Goal: Task Accomplishment & Management: Use online tool/utility

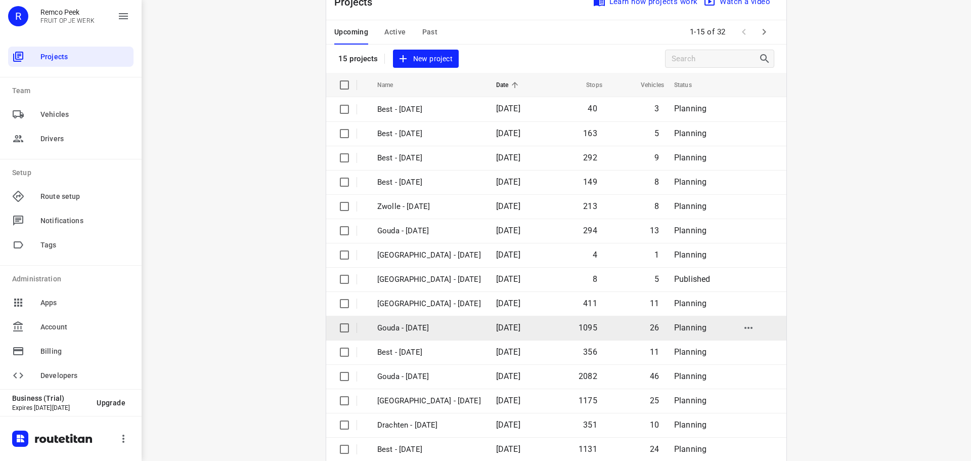
scroll to position [51, 0]
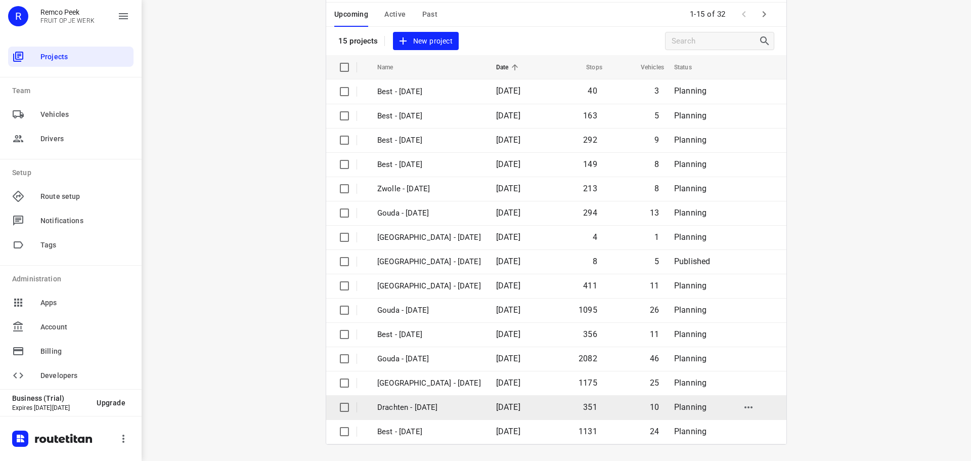
click at [393, 406] on p "Drachten - [DATE]" at bounding box center [429, 407] width 104 height 12
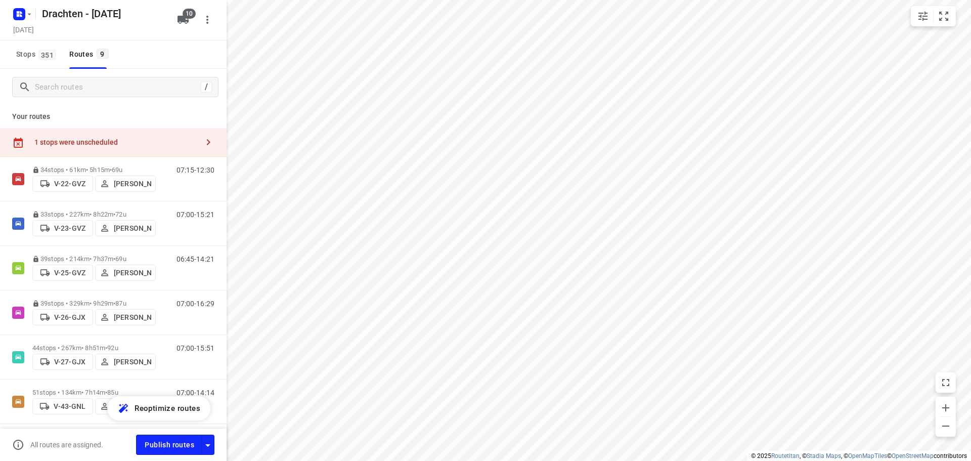
checkbox input "true"
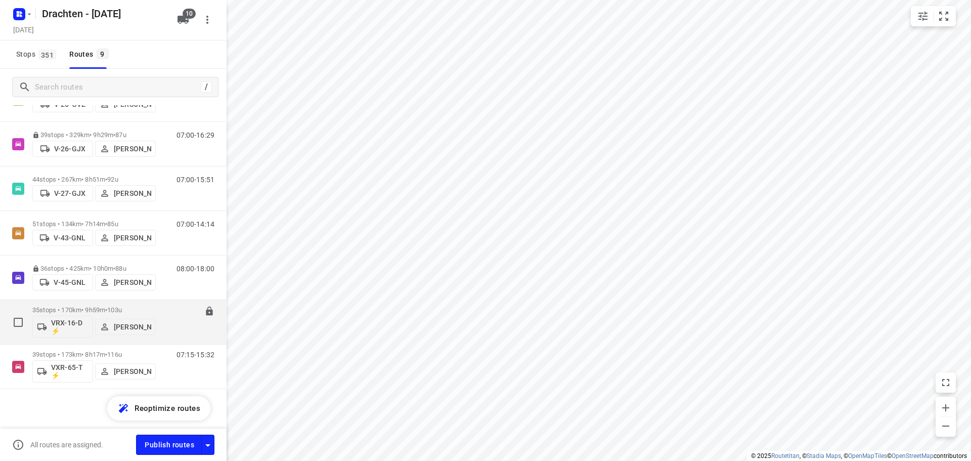
scroll to position [169, 0]
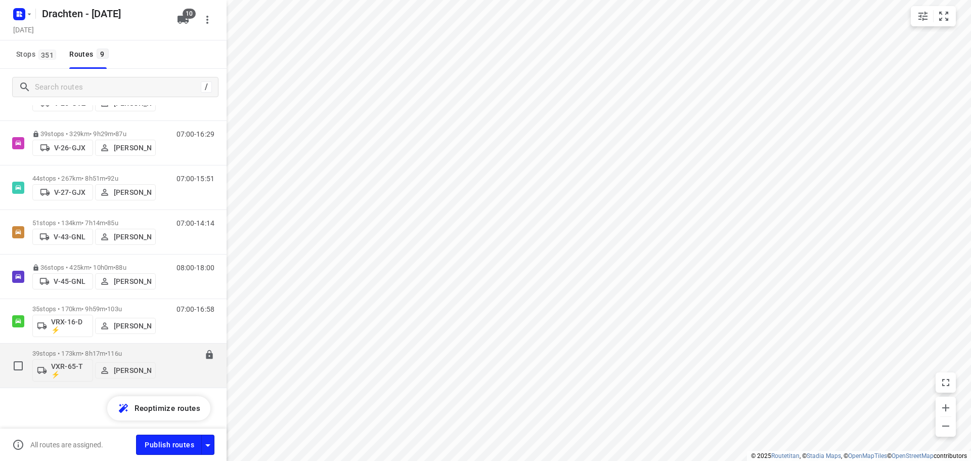
click at [176, 361] on div "07:15-15:32" at bounding box center [189, 367] width 51 height 37
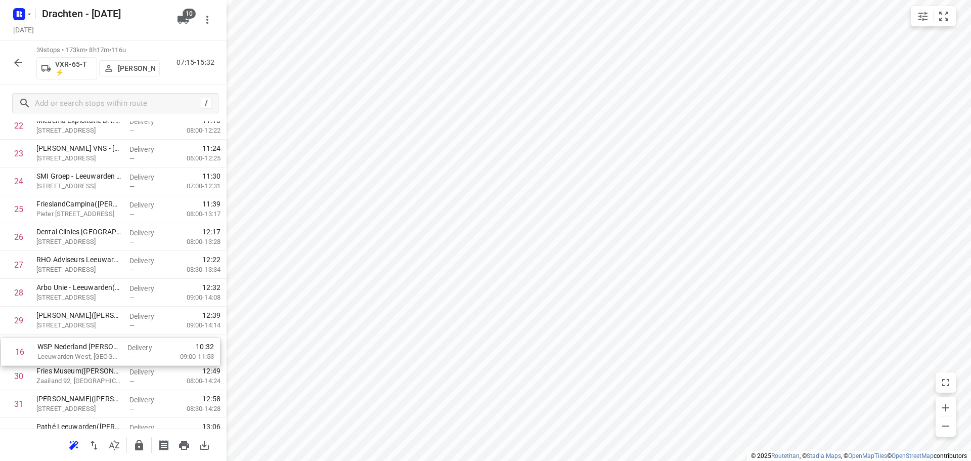
scroll to position [648, 0]
drag, startPoint x: 108, startPoint y: 331, endPoint x: 109, endPoint y: 340, distance: 9.2
click at [109, 340] on div "1 Coöperatie DELA (Yarden) - Yardenhuis van Goutum(Henk Meijer) Yndyk 1, Goutum…" at bounding box center [113, 95] width 226 height 1084
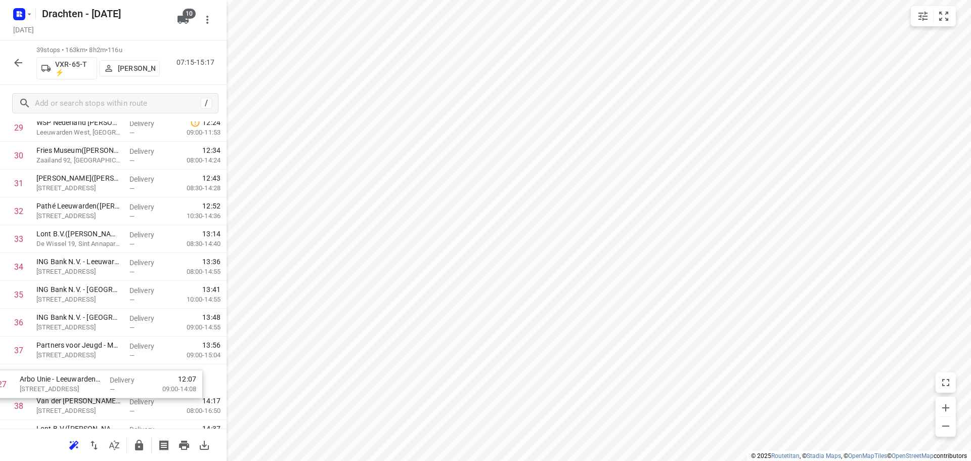
scroll to position [885, 0]
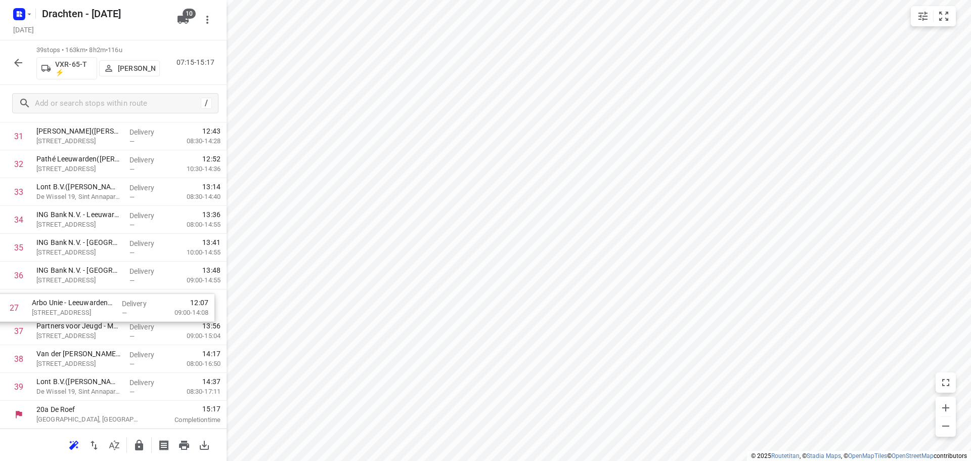
drag, startPoint x: 118, startPoint y: 297, endPoint x: 113, endPoint y: 319, distance: 22.3
drag, startPoint x: 105, startPoint y: 213, endPoint x: 104, endPoint y: 345, distance: 131.4
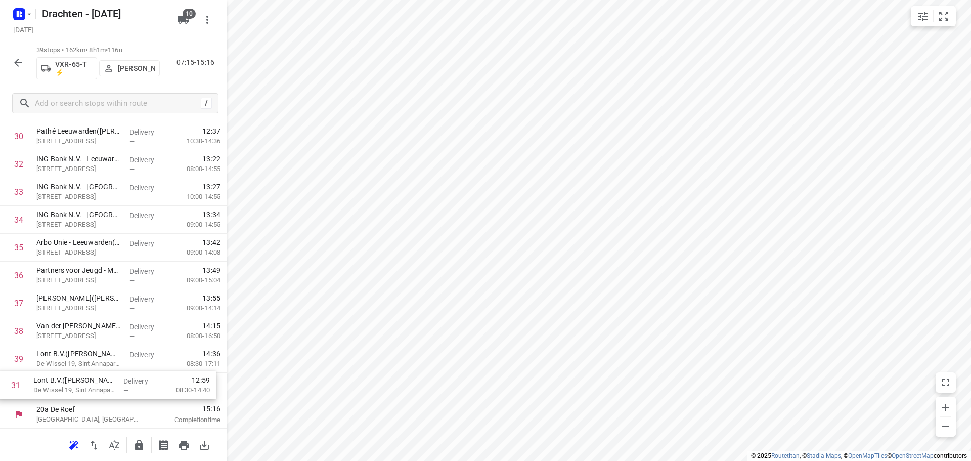
drag, startPoint x: 97, startPoint y: 168, endPoint x: 94, endPoint y: 392, distance: 223.5
click at [143, 368] on div "Delivery —" at bounding box center [147, 359] width 45 height 28
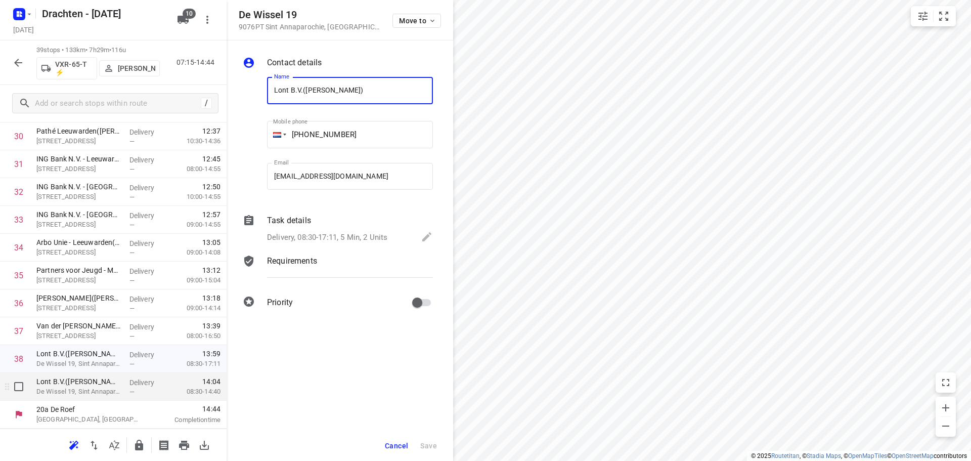
click at [132, 389] on div "—" at bounding box center [147, 392] width 37 height 8
click at [425, 239] on icon at bounding box center [426, 236] width 9 height 9
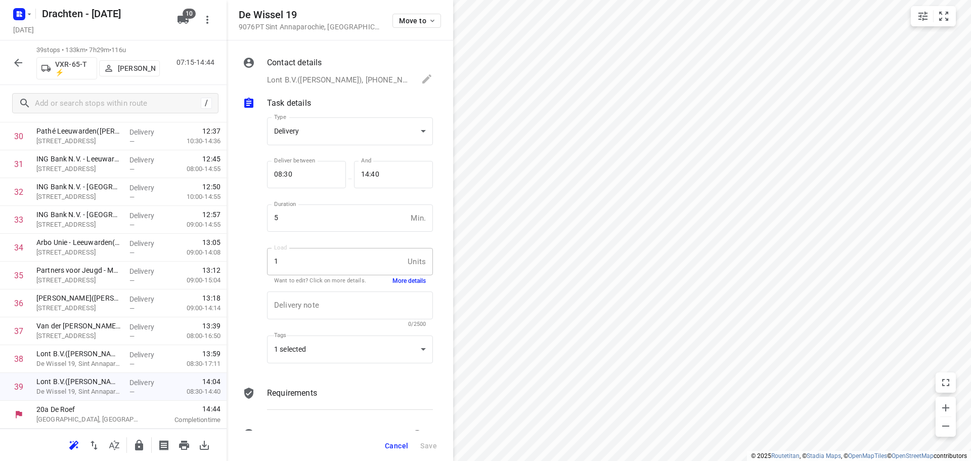
click at [401, 276] on div "Load 1 Units Load Want to edit? Click on more details. More details" at bounding box center [350, 265] width 166 height 35
click at [402, 279] on button "More details" at bounding box center [408, 281] width 33 height 9
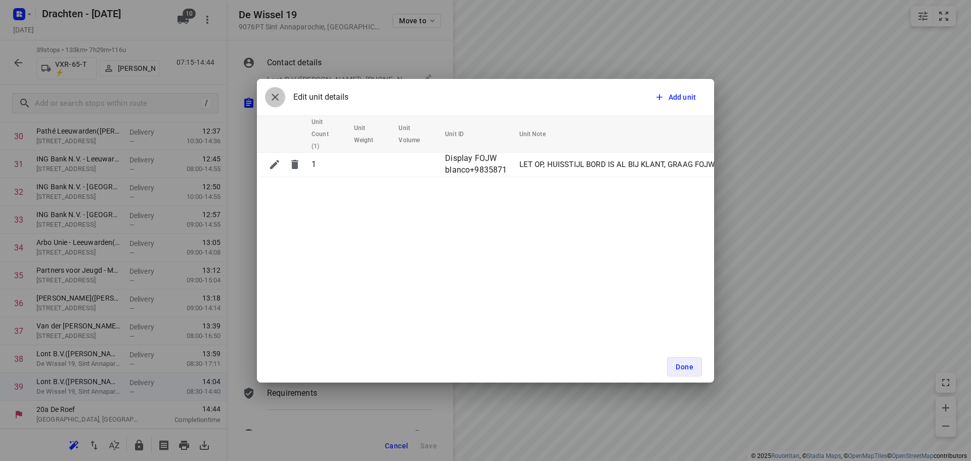
click at [274, 98] on icon "button" at bounding box center [275, 97] width 12 height 12
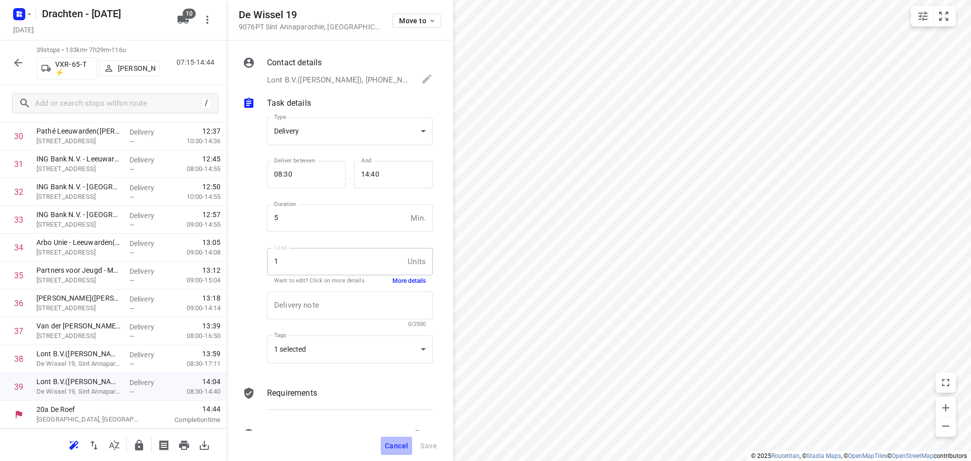
click at [391, 434] on span "Cancel" at bounding box center [396, 445] width 23 height 8
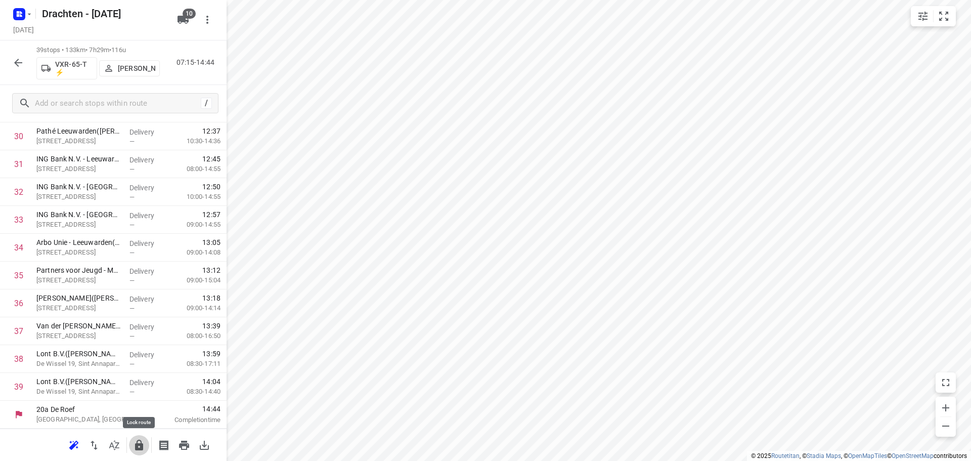
click at [143, 434] on icon "button" at bounding box center [139, 444] width 8 height 11
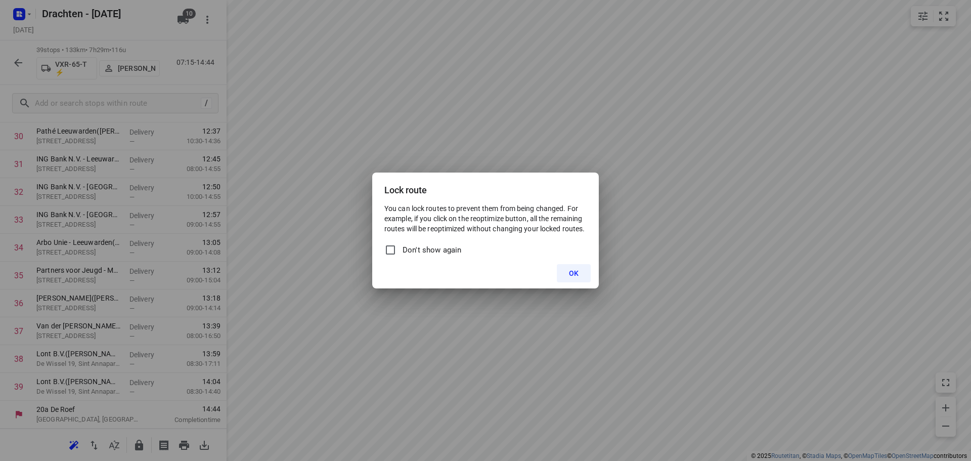
click at [564, 269] on button "OK" at bounding box center [574, 273] width 34 height 18
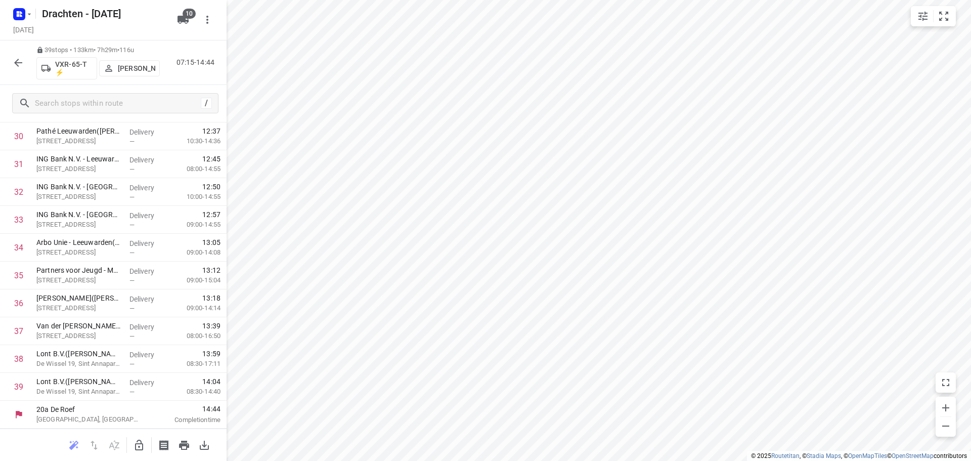
click at [17, 61] on icon "button" at bounding box center [18, 63] width 8 height 8
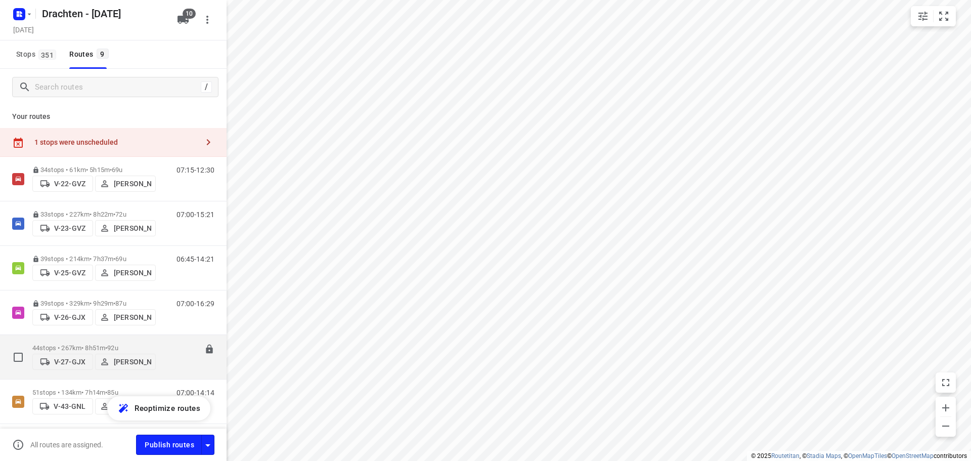
click at [183, 356] on div "07:00-15:51" at bounding box center [189, 359] width 51 height 31
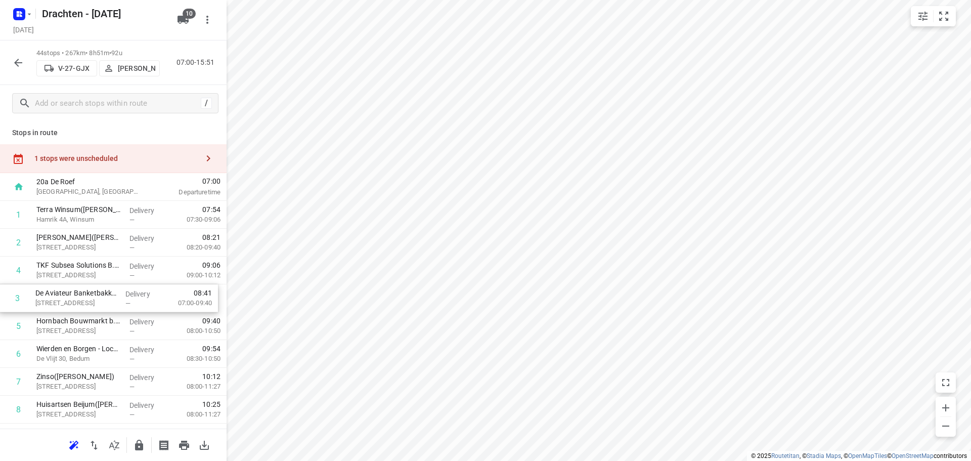
drag, startPoint x: 79, startPoint y: 277, endPoint x: 78, endPoint y: 307, distance: 30.3
drag, startPoint x: 94, startPoint y: 361, endPoint x: 94, endPoint y: 331, distance: 30.8
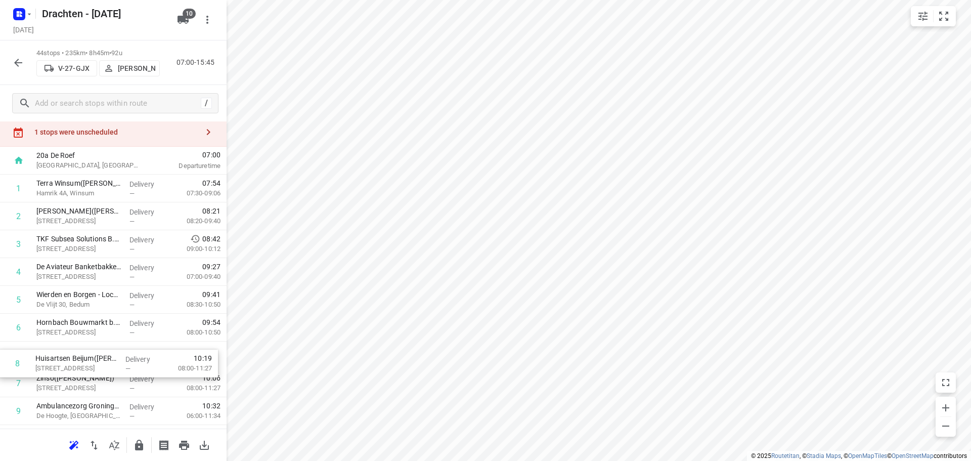
scroll to position [31, 0]
drag, startPoint x: 87, startPoint y: 405, endPoint x: 94, endPoint y: 352, distance: 54.1
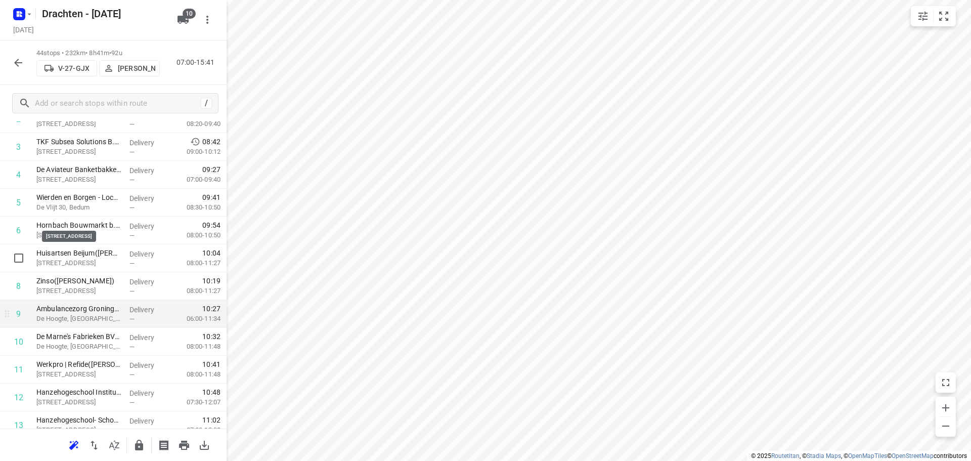
scroll to position [233, 0]
drag, startPoint x: 103, startPoint y: 321, endPoint x: 99, endPoint y: 287, distance: 34.1
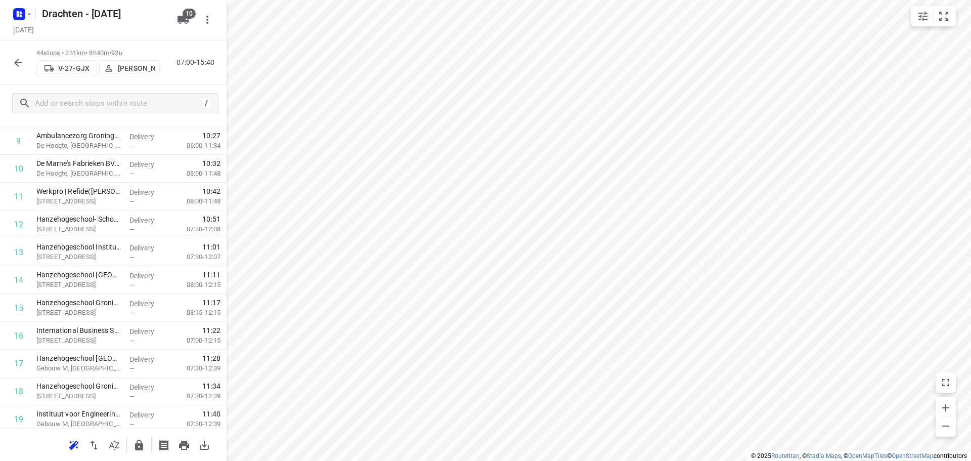
scroll to position [385, 0]
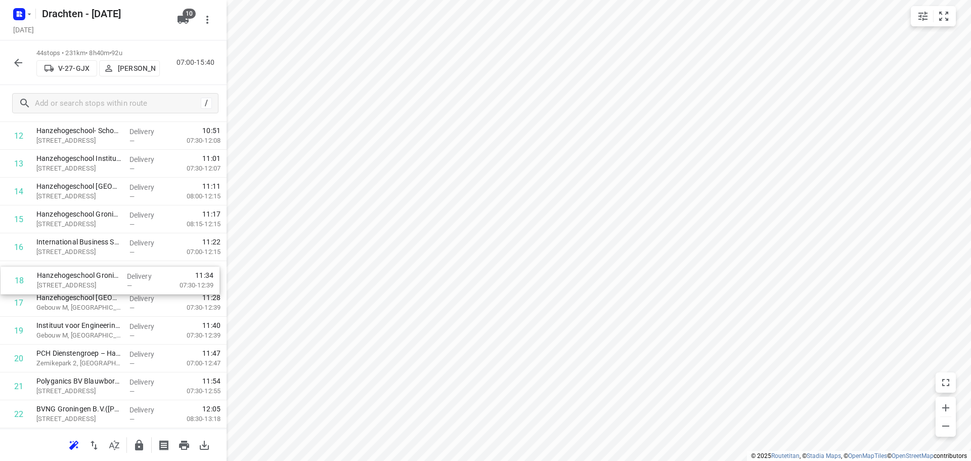
drag, startPoint x: 84, startPoint y: 307, endPoint x: 85, endPoint y: 282, distance: 25.3
click at [85, 282] on div "1 Terra Winsum(Rense Jan Joldersma) Hamrik 4A, Winsum Delivery — 07:54 07:30-09…" at bounding box center [113, 427] width 226 height 1223
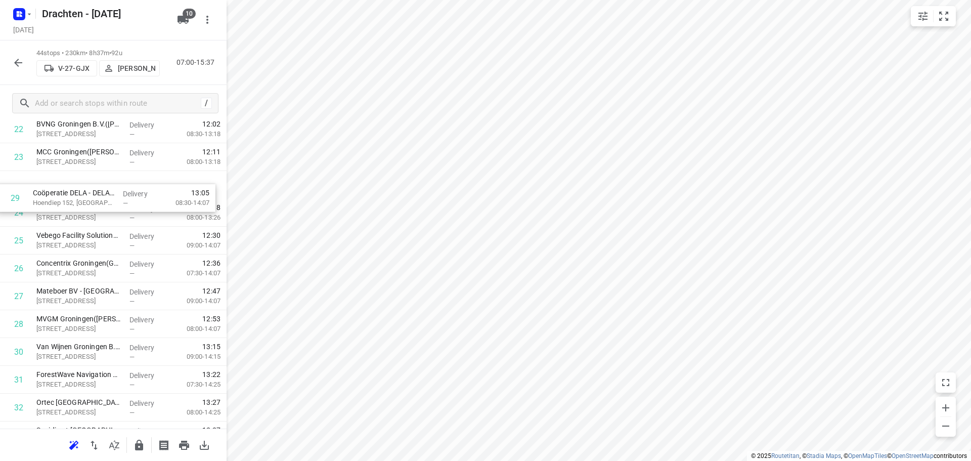
scroll to position [667, 0]
drag, startPoint x: 92, startPoint y: 263, endPoint x: 94, endPoint y: 219, distance: 43.5
click at [94, 219] on div "1 Terra Winsum(Rense Jan Joldersma) Hamrik 4A, Winsum Delivery — 07:54 07:30-09…" at bounding box center [113, 144] width 226 height 1223
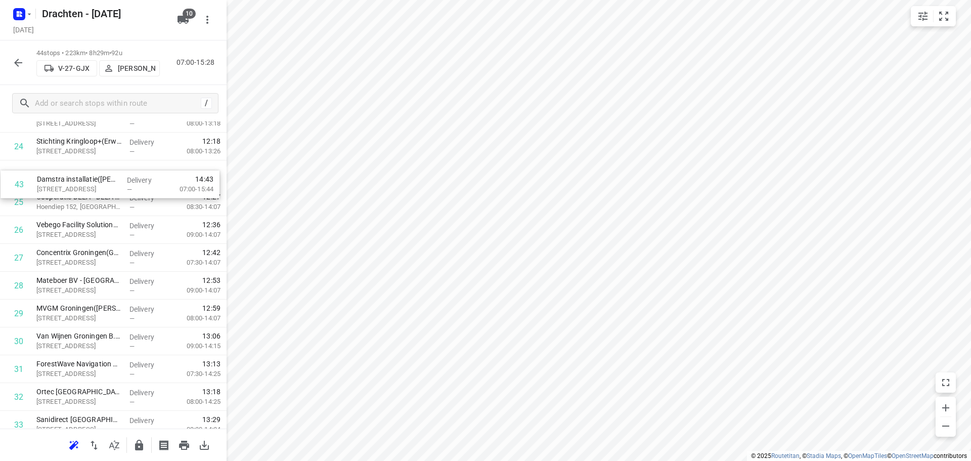
scroll to position [701, 0]
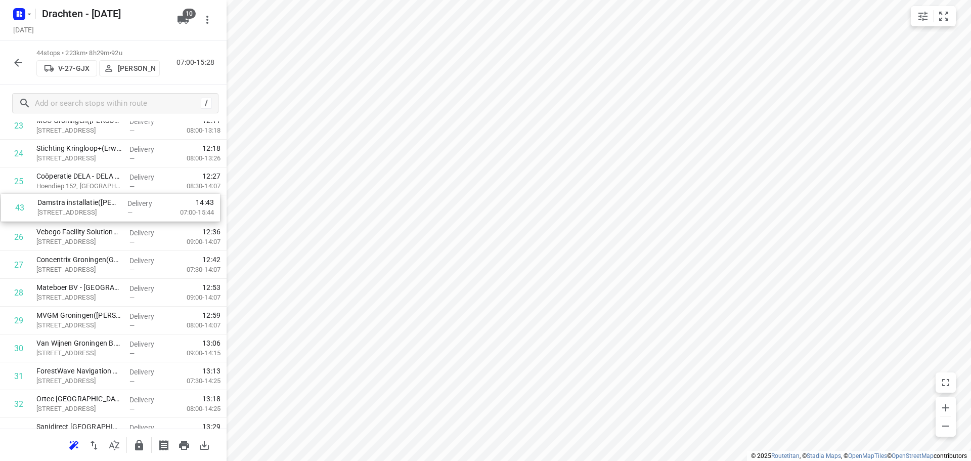
drag, startPoint x: 96, startPoint y: 412, endPoint x: 97, endPoint y: 205, distance: 206.8
click at [97, 205] on div "1 Terra Winsum(Rense Jan Joldersma) Hamrik 4A, Winsum Delivery — 07:54 07:30-09…" at bounding box center [113, 111] width 226 height 1223
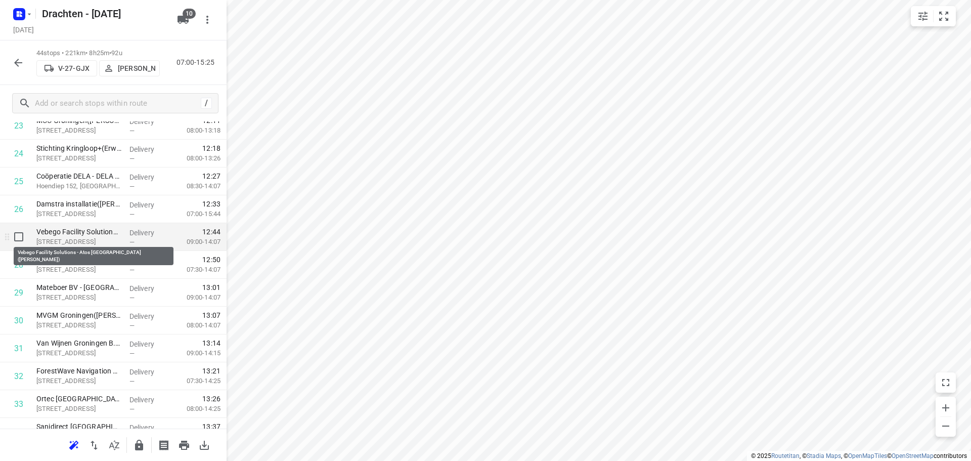
scroll to position [650, 0]
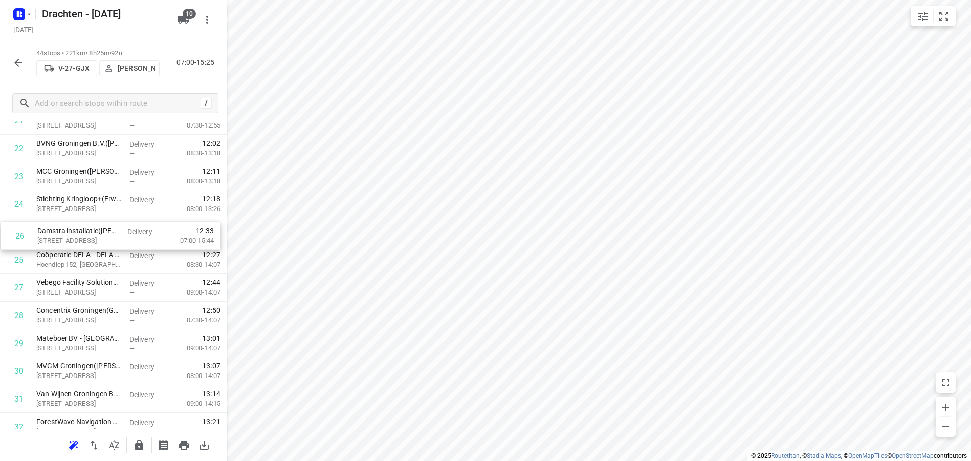
drag, startPoint x: 90, startPoint y: 263, endPoint x: 92, endPoint y: 235, distance: 28.9
click at [92, 235] on div "1 Terra Winsum(Rense Jan Joldersma) Hamrik 4A, Winsum Delivery — 07:54 07:30-09…" at bounding box center [113, 162] width 226 height 1223
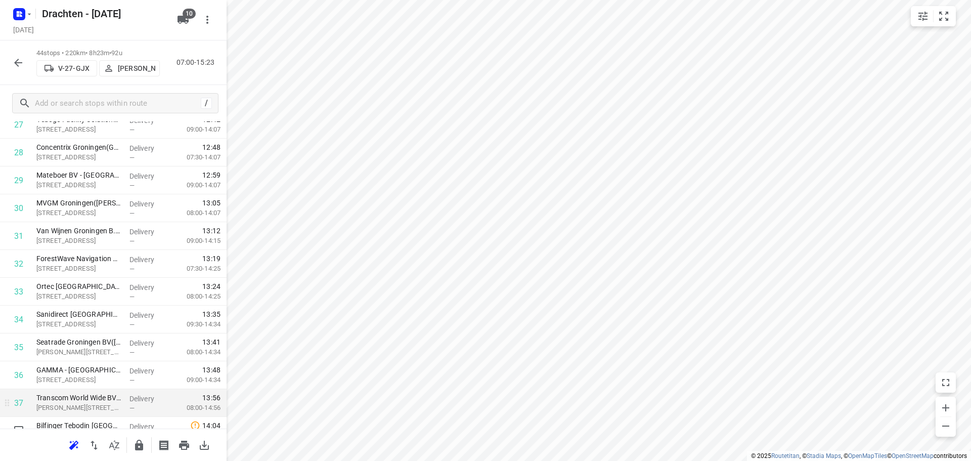
scroll to position [852, 0]
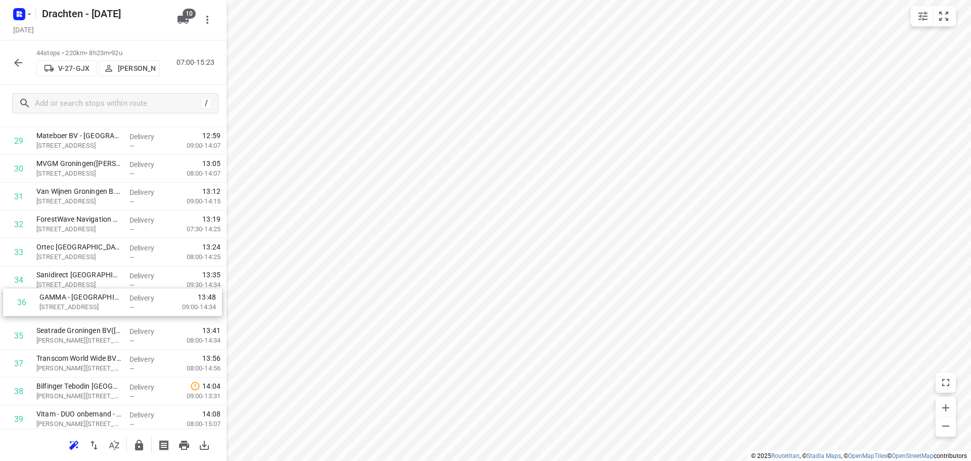
drag, startPoint x: 104, startPoint y: 338, endPoint x: 107, endPoint y: 302, distance: 36.5
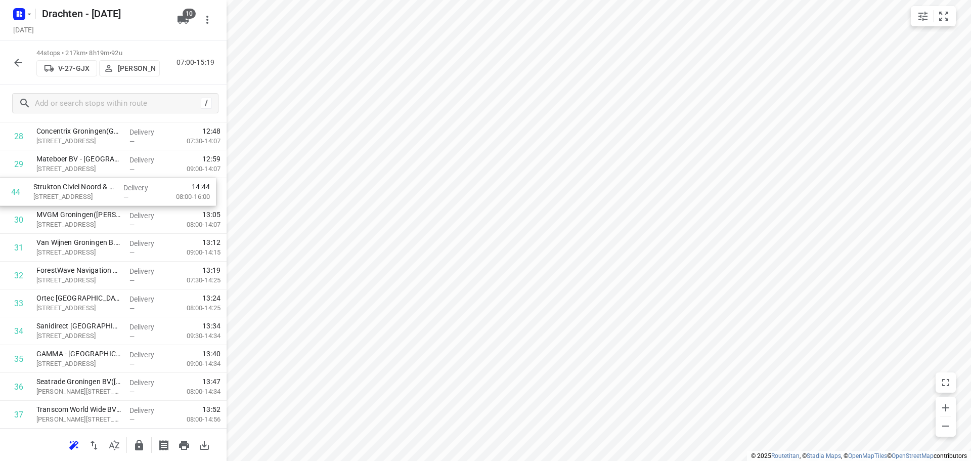
scroll to position [826, 0]
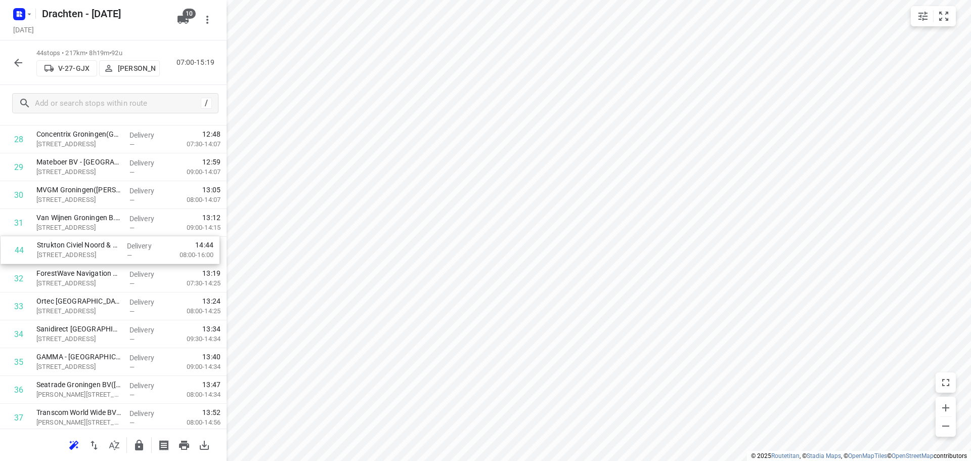
drag, startPoint x: 95, startPoint y: 392, endPoint x: 95, endPoint y: 252, distance: 140.5
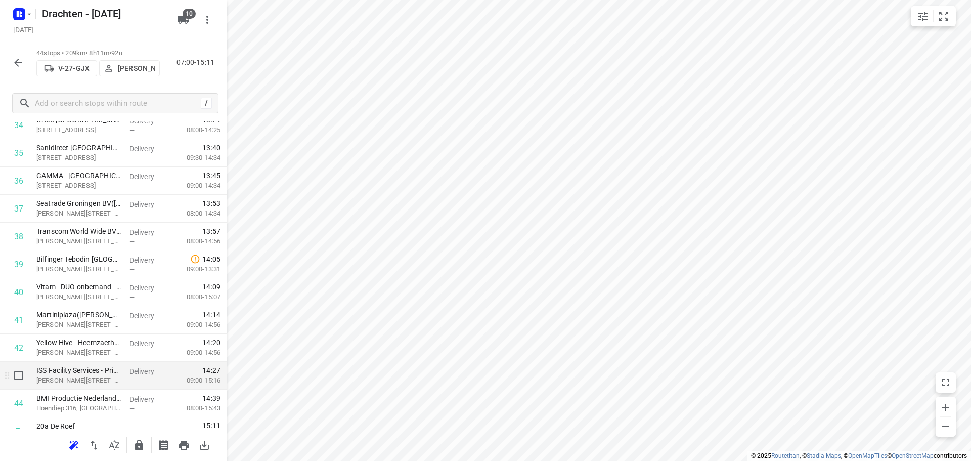
scroll to position [1024, 0]
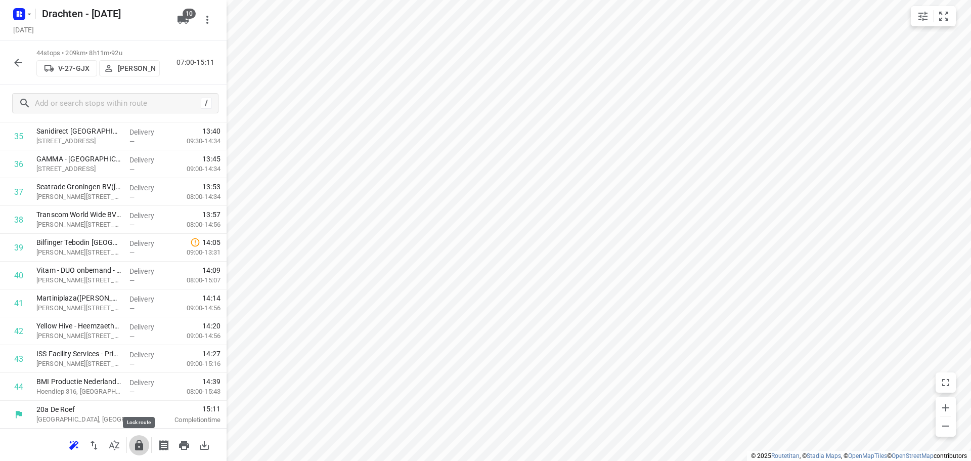
click at [134, 434] on icon "button" at bounding box center [139, 445] width 12 height 12
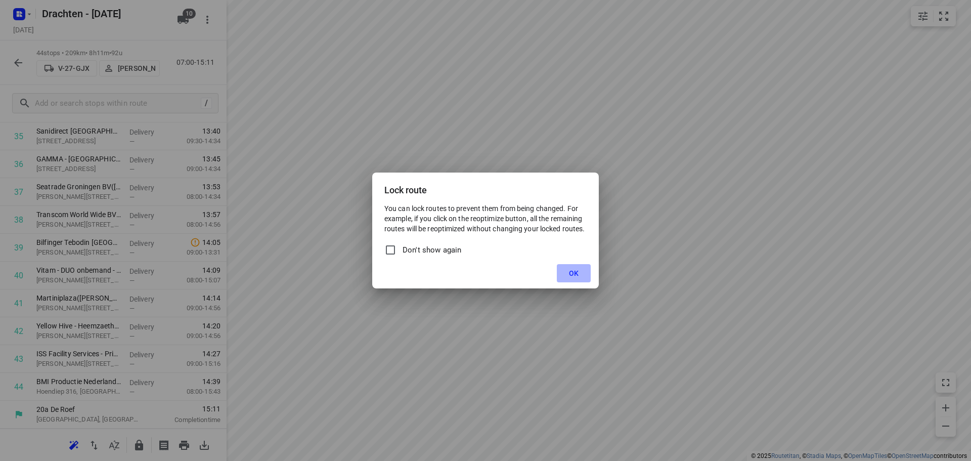
click at [577, 271] on span "OK" at bounding box center [574, 273] width 10 height 8
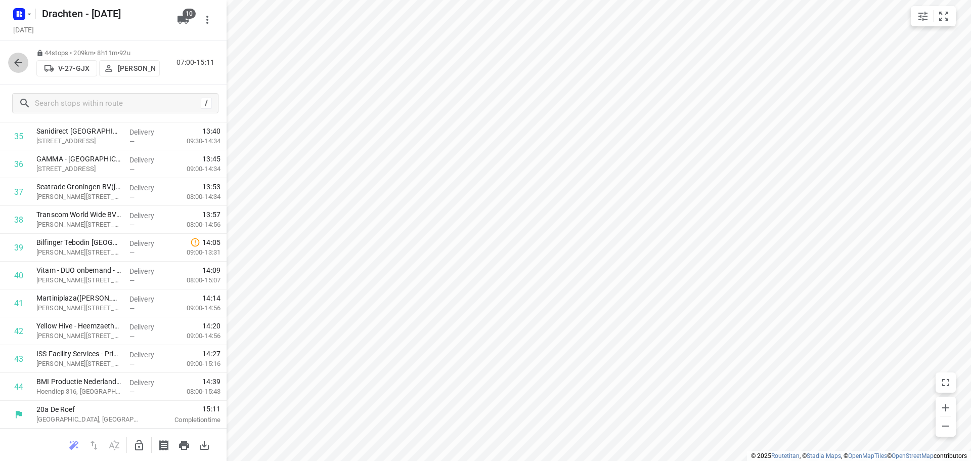
click at [12, 64] on button "button" at bounding box center [18, 63] width 20 height 20
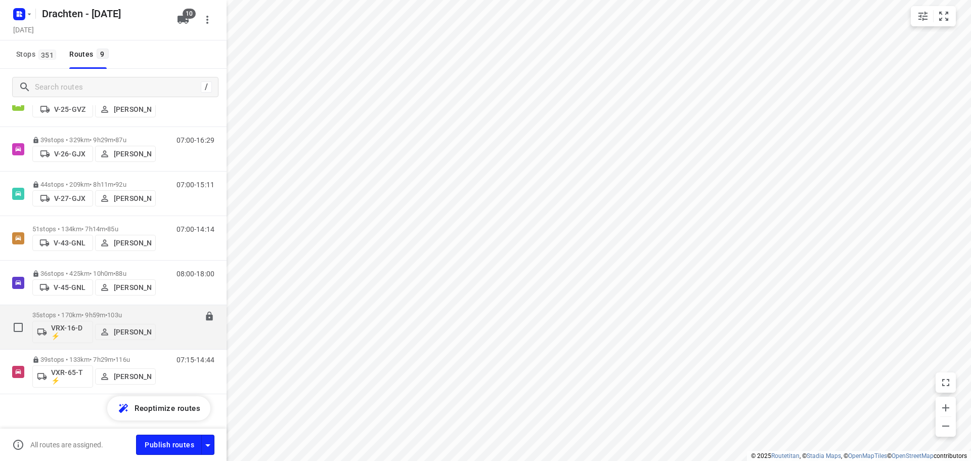
scroll to position [169, 0]
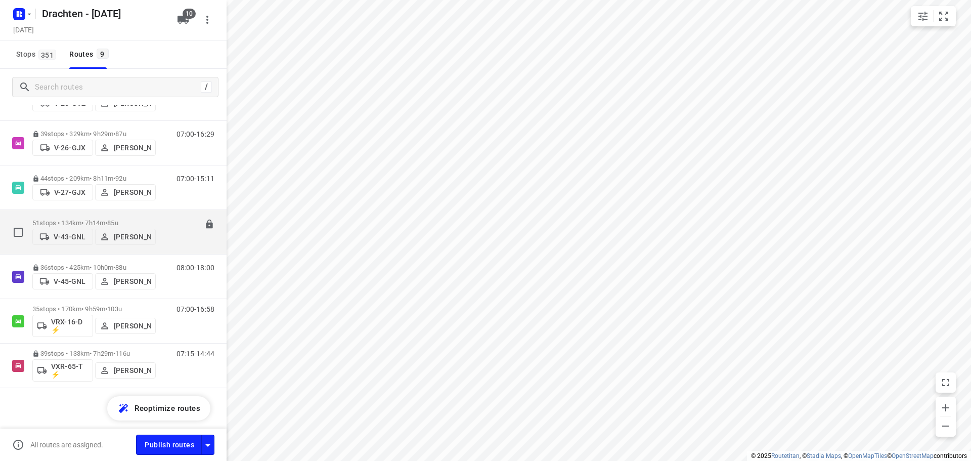
click at [173, 232] on div "07:00-14:14" at bounding box center [189, 234] width 51 height 31
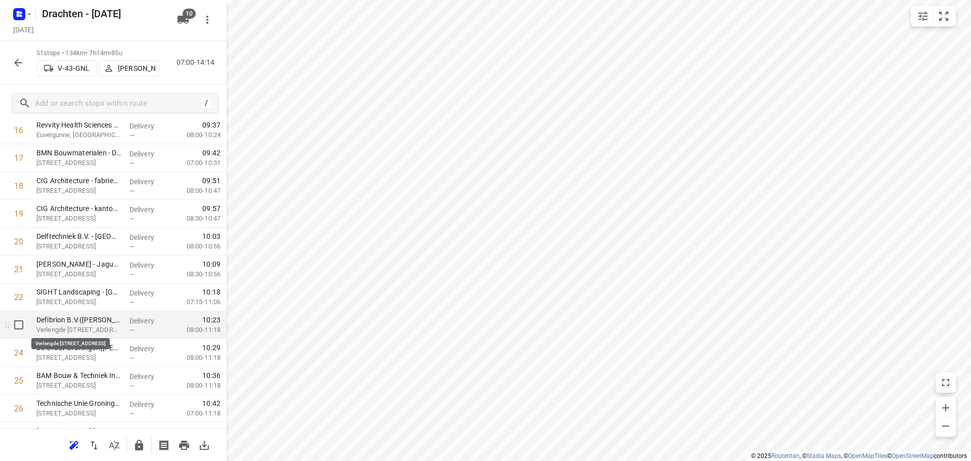
scroll to position [506, 0]
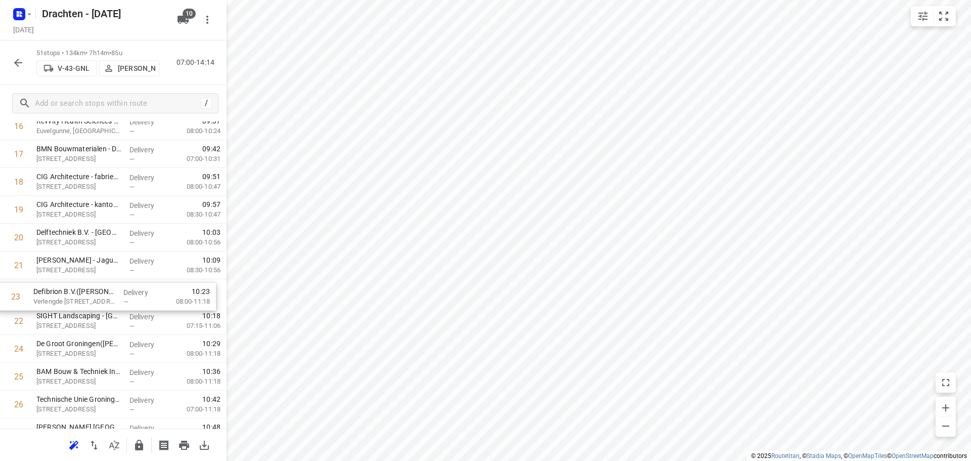
drag, startPoint x: 91, startPoint y: 329, endPoint x: 87, endPoint y: 301, distance: 28.0
click at [89, 301] on div "1 Gomarus College vmbo(Eritia Weening) Vondelpad 2, Groningen Delivery — 07:34 …" at bounding box center [113, 404] width 226 height 1418
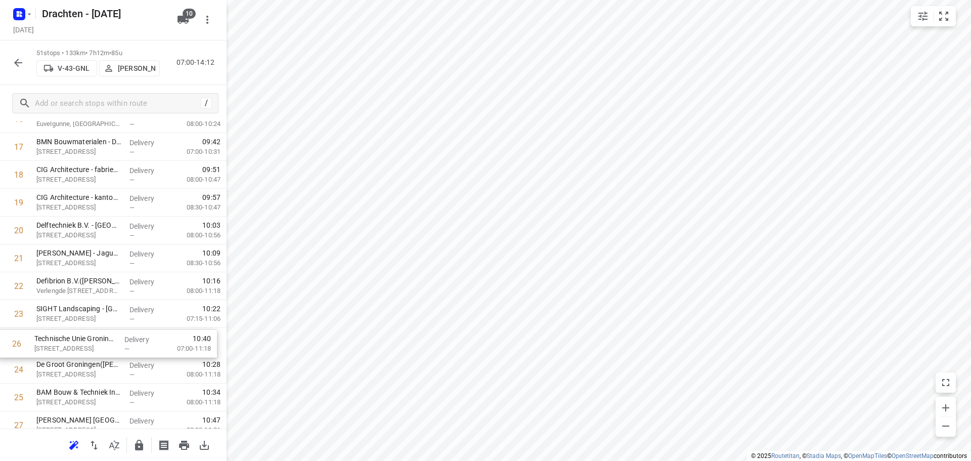
scroll to position [515, 0]
drag, startPoint x: 94, startPoint y: 405, endPoint x: 91, endPoint y: 285, distance: 119.8
click at [91, 285] on div "1 Gomarus College vmbo(Eritia Weening) Vondelpad 2, Groningen Delivery — 07:34 …" at bounding box center [113, 395] width 226 height 1418
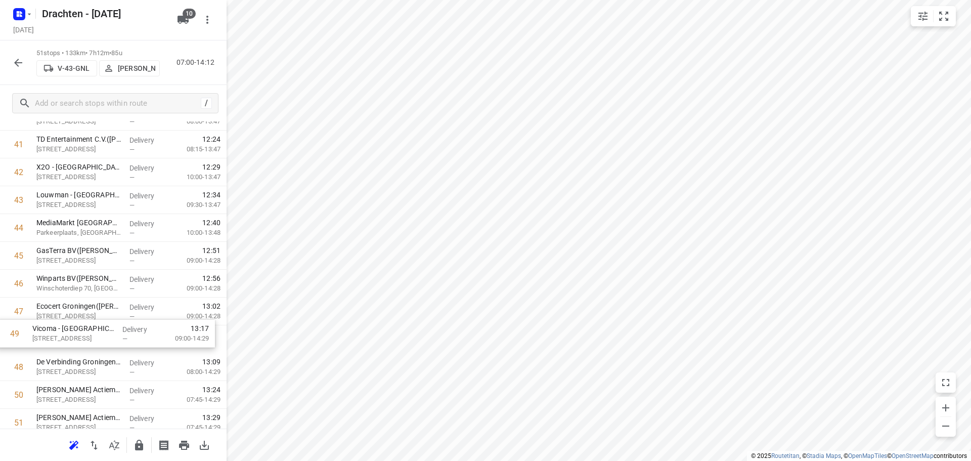
drag, startPoint x: 141, startPoint y: 378, endPoint x: 136, endPoint y: 331, distance: 47.3
drag, startPoint x: 94, startPoint y: 345, endPoint x: 82, endPoint y: 288, distance: 58.3
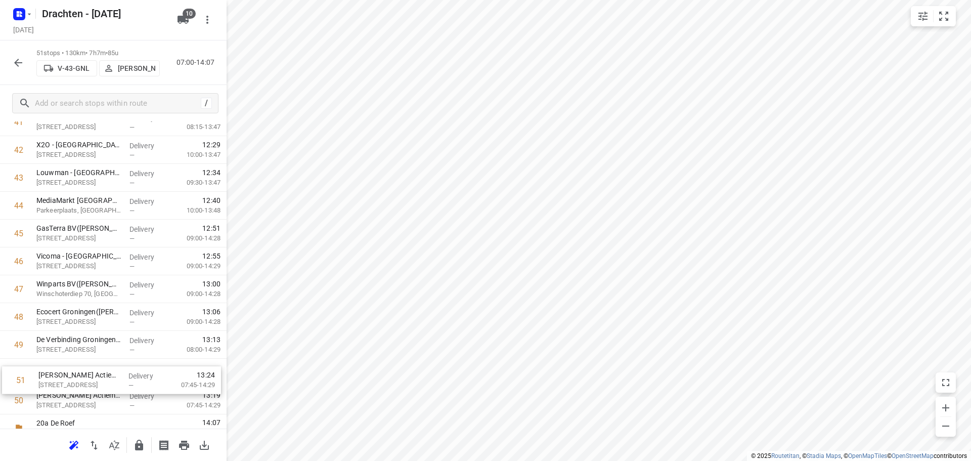
scroll to position [1218, 0]
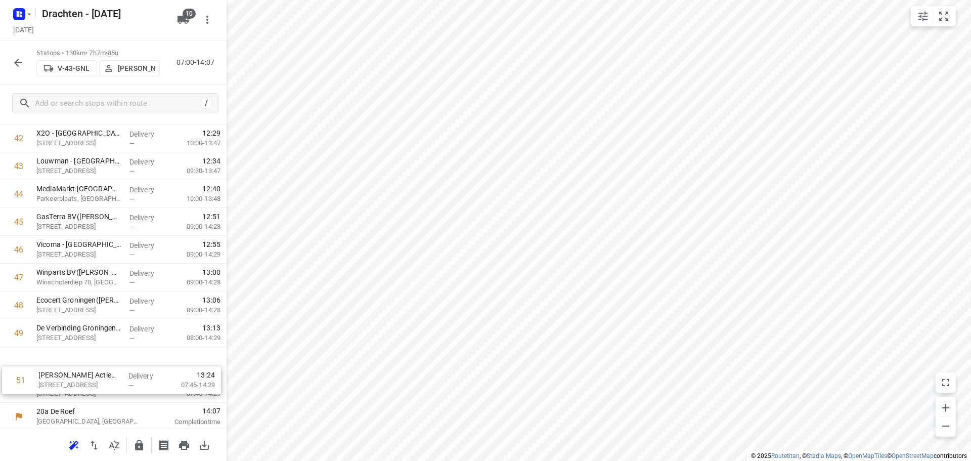
drag, startPoint x: 83, startPoint y: 422, endPoint x: 85, endPoint y: 374, distance: 47.6
drag, startPoint x: 98, startPoint y: 394, endPoint x: 102, endPoint y: 360, distance: 33.7
click at [139, 434] on button "button" at bounding box center [139, 445] width 20 height 20
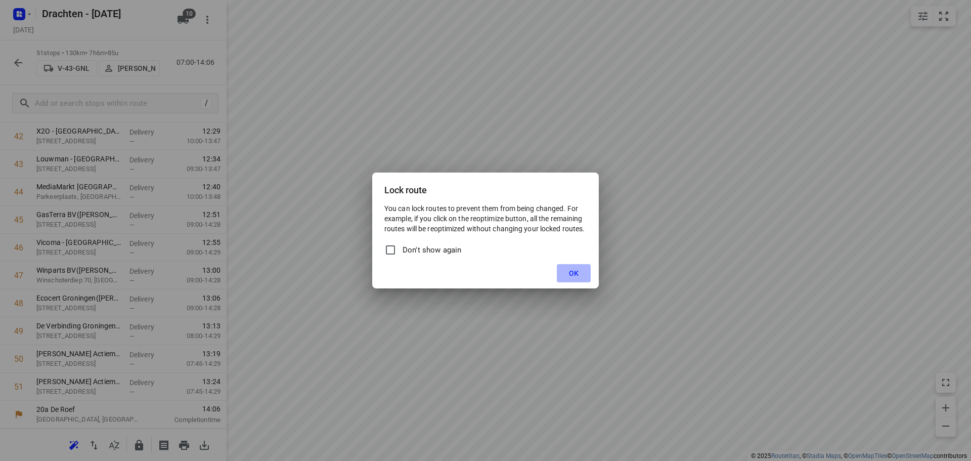
click at [573, 277] on span "OK" at bounding box center [574, 273] width 10 height 8
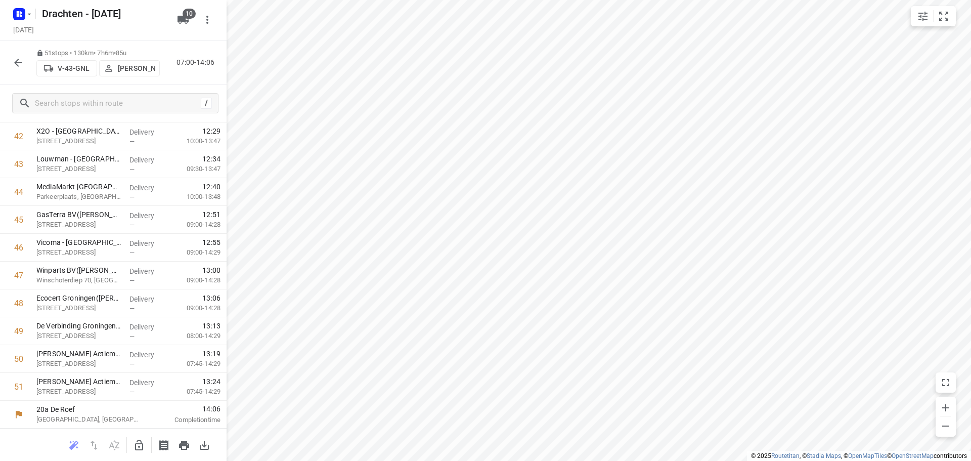
click at [19, 62] on icon "button" at bounding box center [18, 63] width 12 height 12
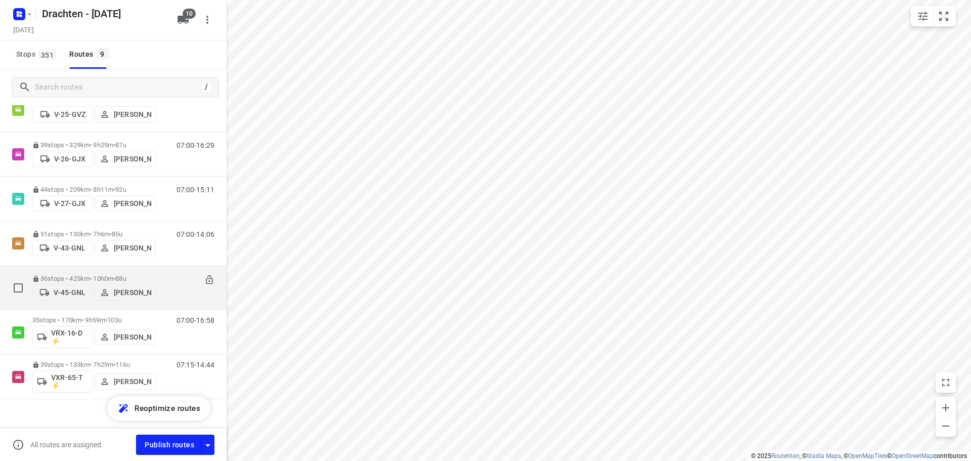
scroll to position [169, 0]
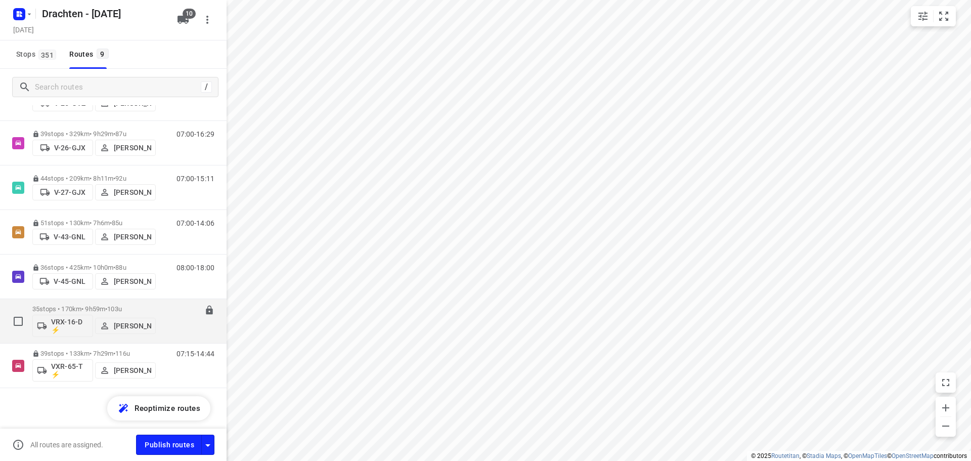
click at [178, 330] on div "07:00-16:58" at bounding box center [189, 323] width 51 height 37
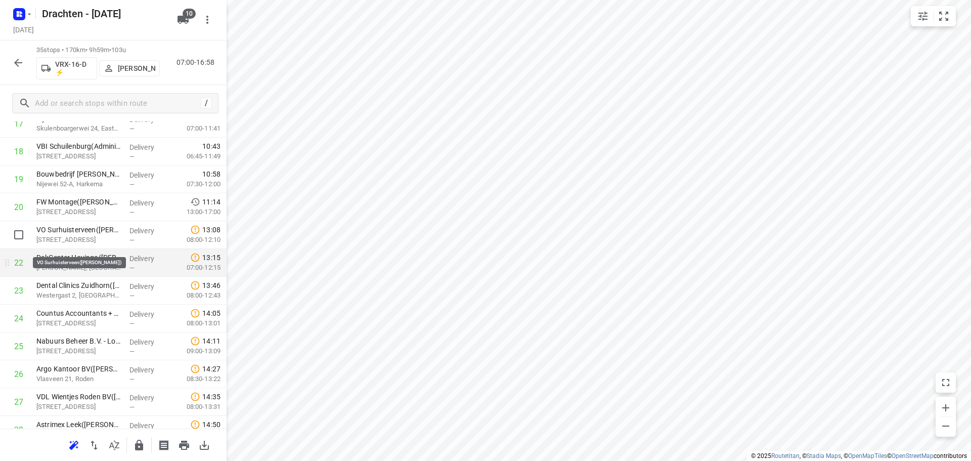
scroll to position [521, 0]
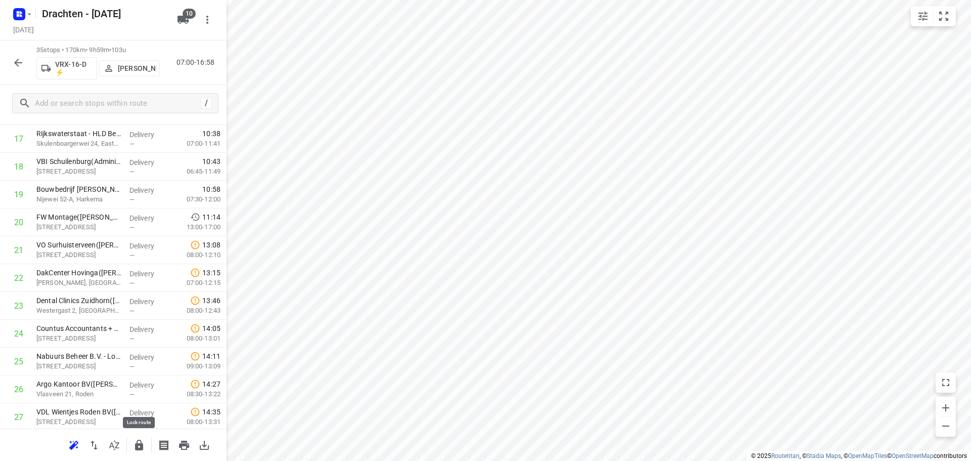
click at [136, 434] on icon "button" at bounding box center [139, 444] width 8 height 11
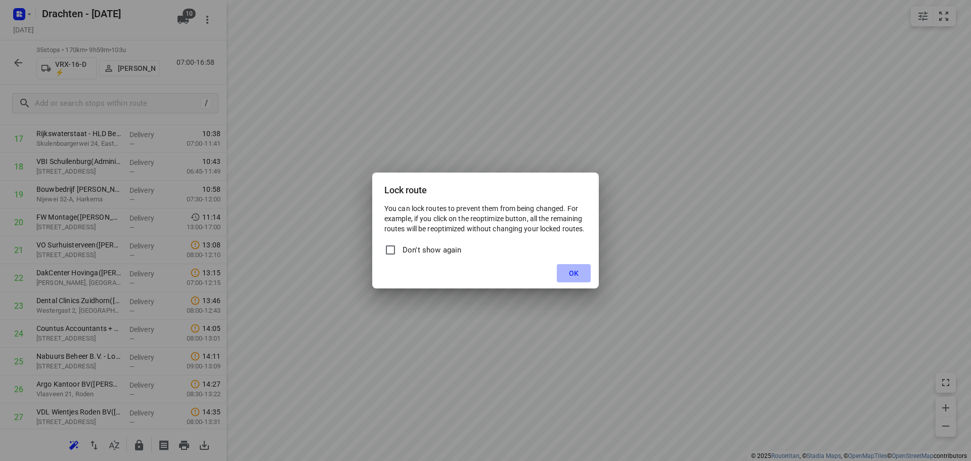
click at [566, 270] on button "OK" at bounding box center [574, 273] width 34 height 18
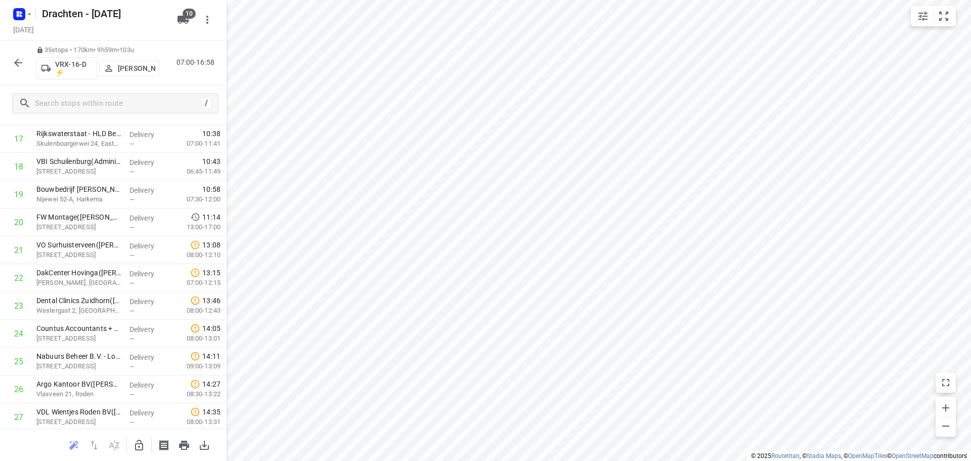
click at [21, 64] on icon "button" at bounding box center [18, 63] width 12 height 12
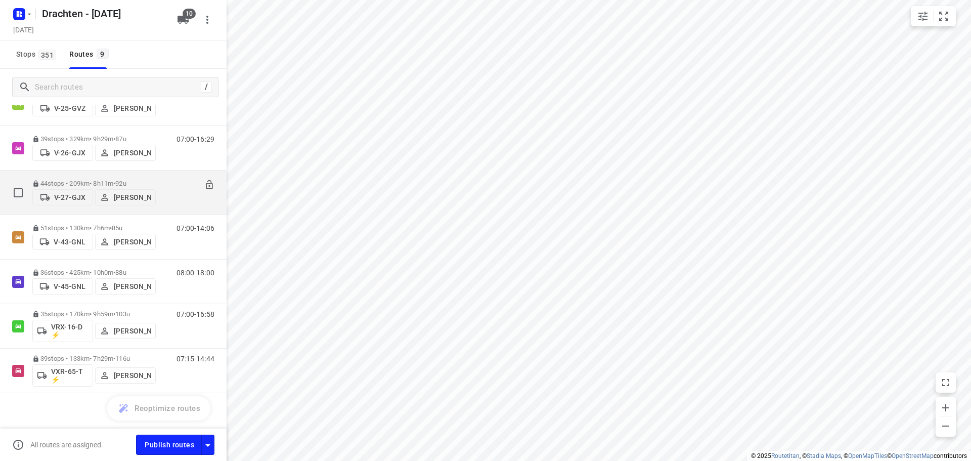
scroll to position [169, 0]
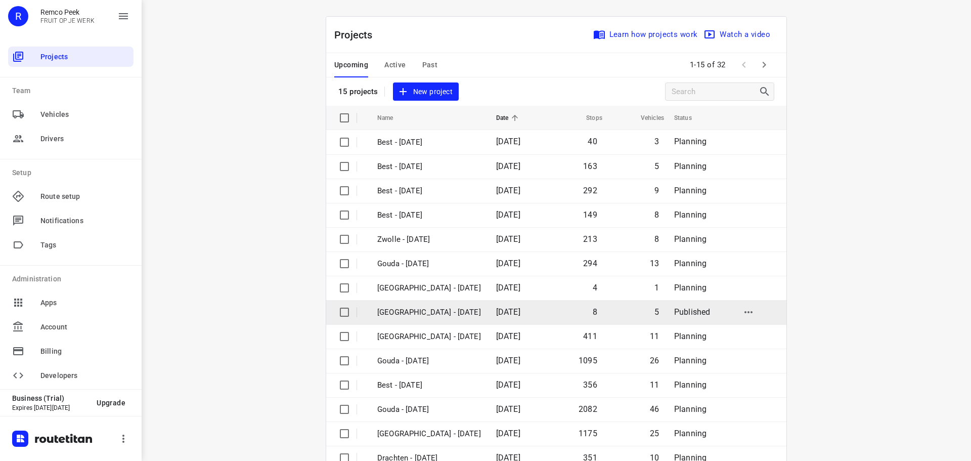
scroll to position [51, 0]
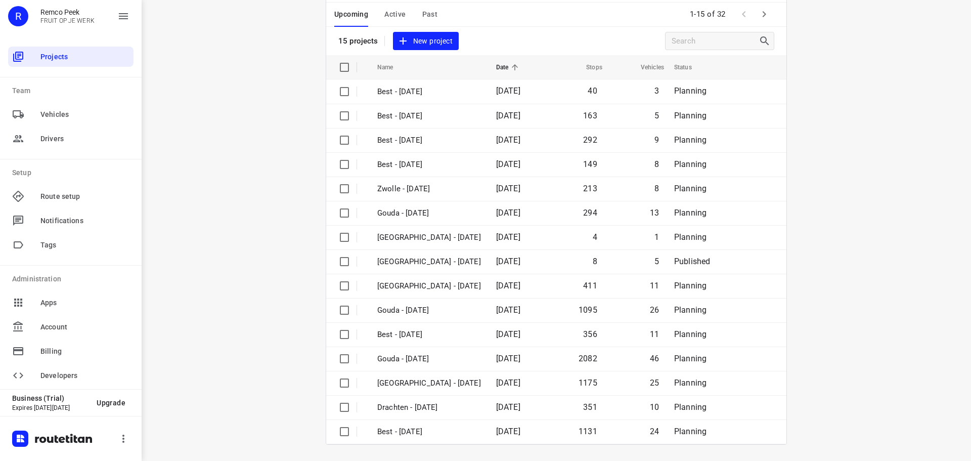
click at [758, 16] on icon "button" at bounding box center [764, 14] width 12 height 12
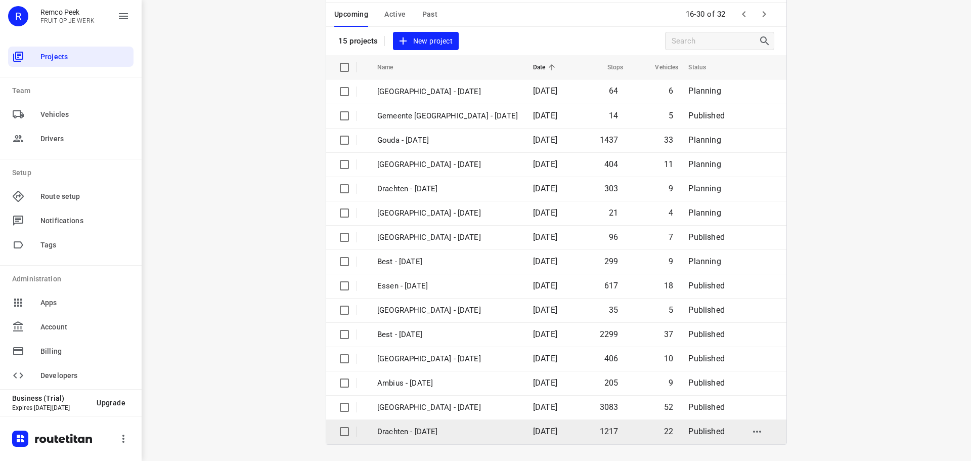
click at [427, 433] on p "Drachten - Monday" at bounding box center [447, 432] width 141 height 12
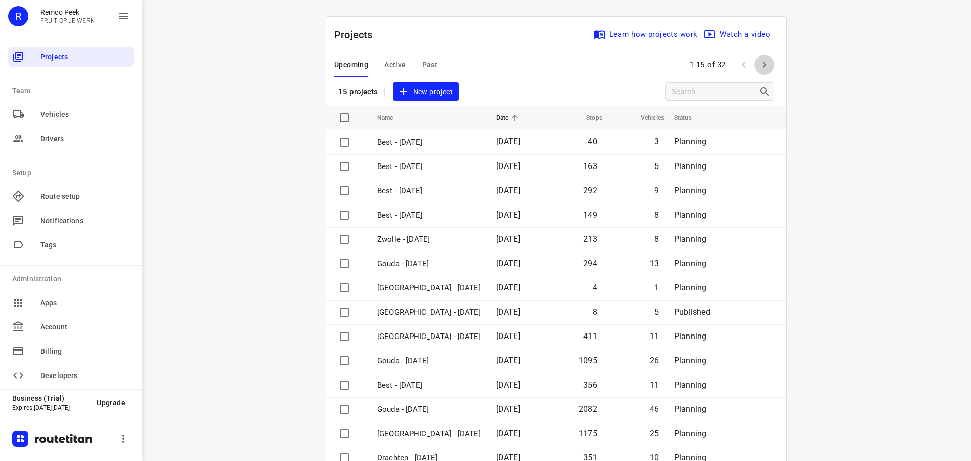
click at [760, 68] on icon "button" at bounding box center [764, 65] width 12 height 12
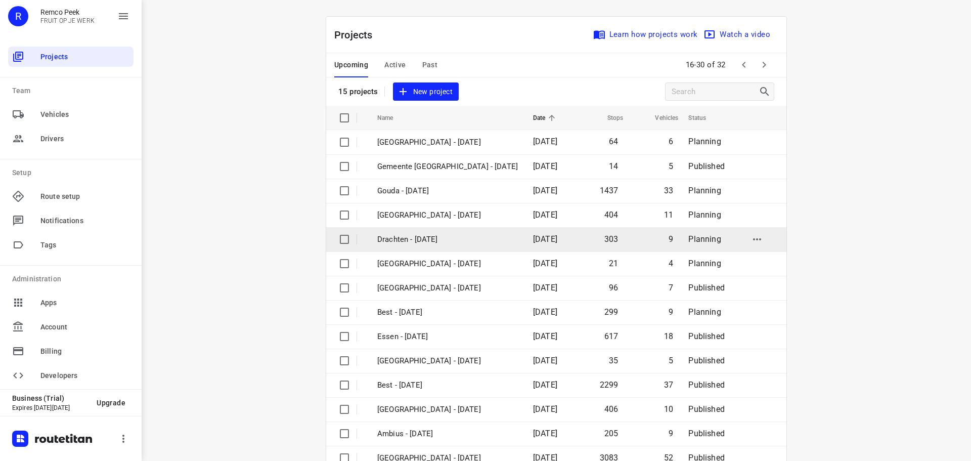
scroll to position [51, 0]
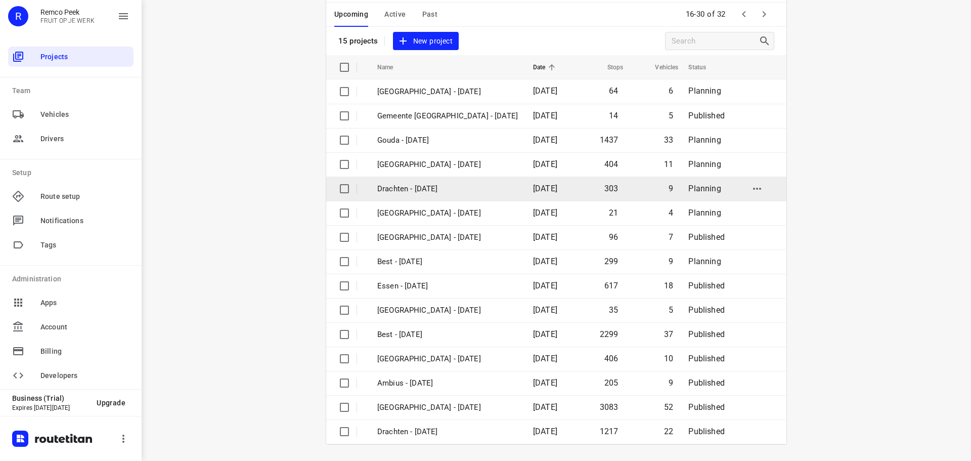
click at [396, 188] on p "Drachten - Tuesday" at bounding box center [447, 189] width 141 height 12
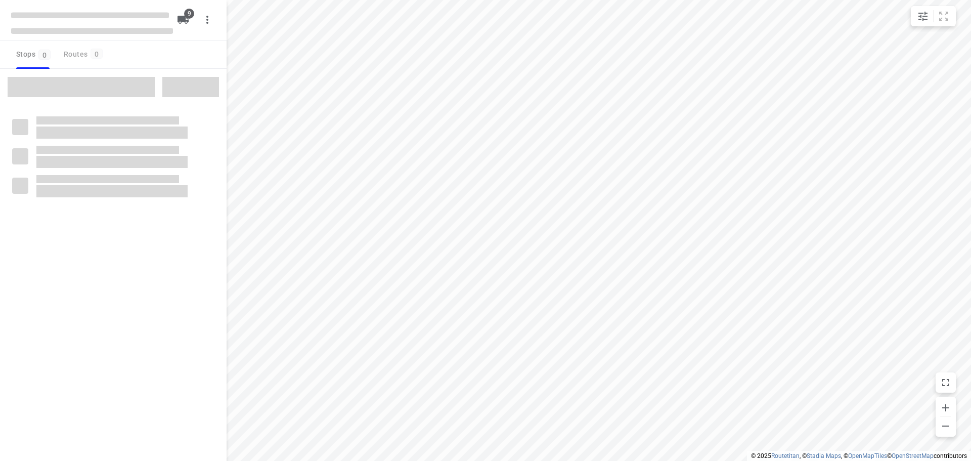
checkbox input "true"
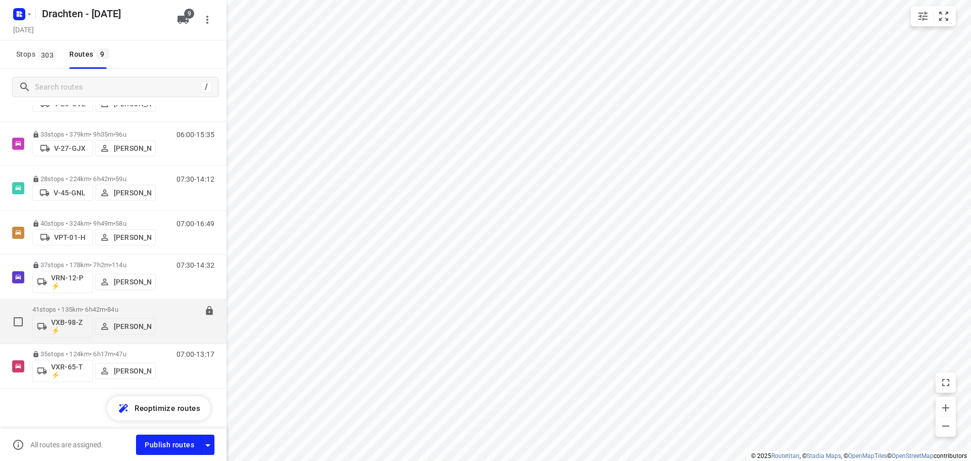
scroll to position [141, 0]
click at [167, 322] on div "07:15-13:56" at bounding box center [189, 323] width 51 height 37
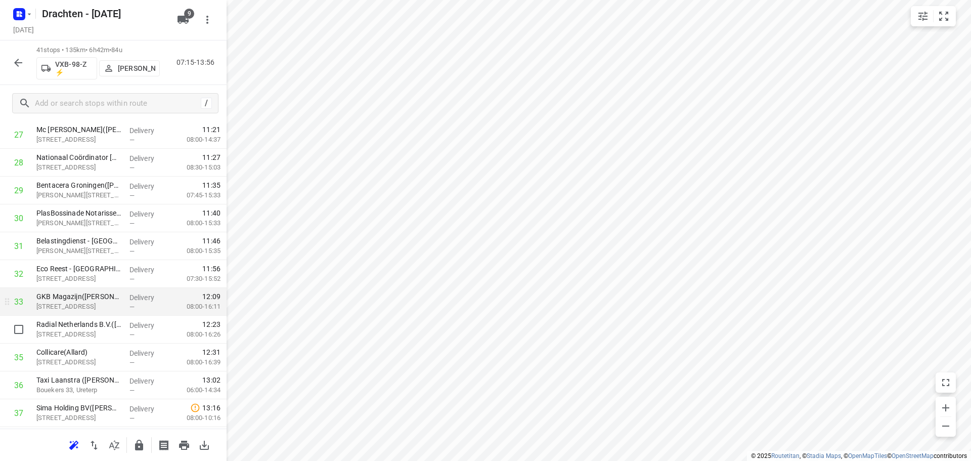
scroll to position [758, 0]
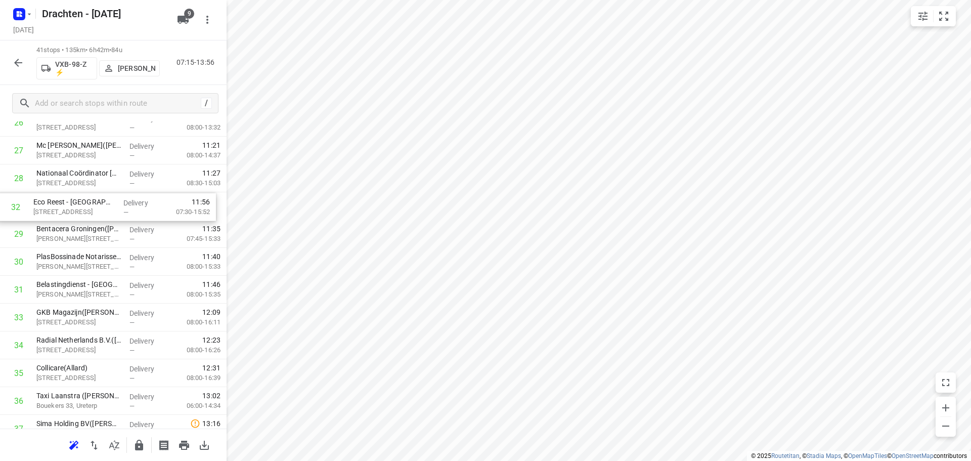
drag, startPoint x: 103, startPoint y: 293, endPoint x: 101, endPoint y: 206, distance: 86.5
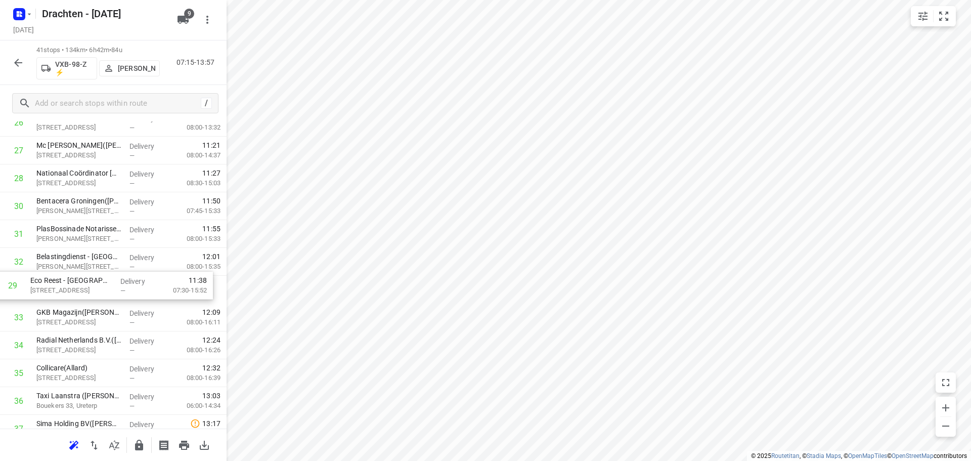
drag, startPoint x: 90, startPoint y: 210, endPoint x: 85, endPoint y: 292, distance: 82.6
drag, startPoint x: 106, startPoint y: 320, endPoint x: 111, endPoint y: 291, distance: 29.3
drag, startPoint x: 111, startPoint y: 291, endPoint x: 106, endPoint y: 321, distance: 30.3
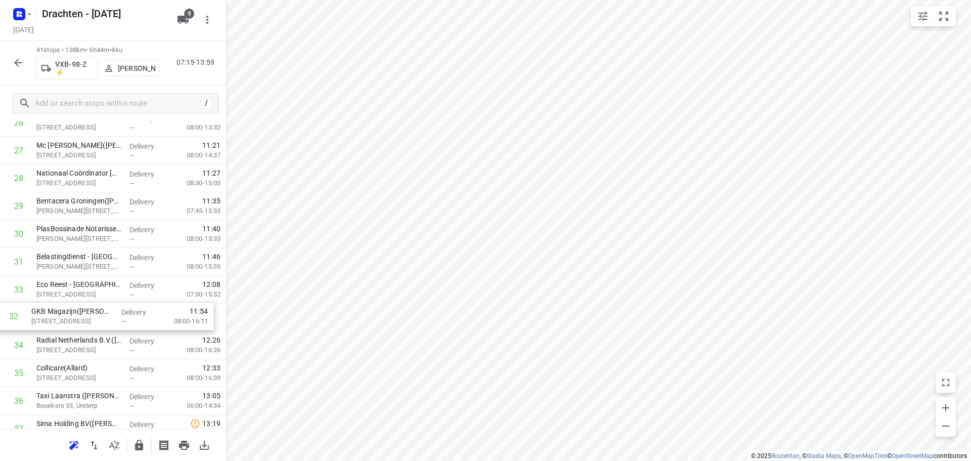
click at [129, 434] on div at bounding box center [139, 445] width 20 height 20
click at [142, 434] on icon "button" at bounding box center [139, 444] width 8 height 11
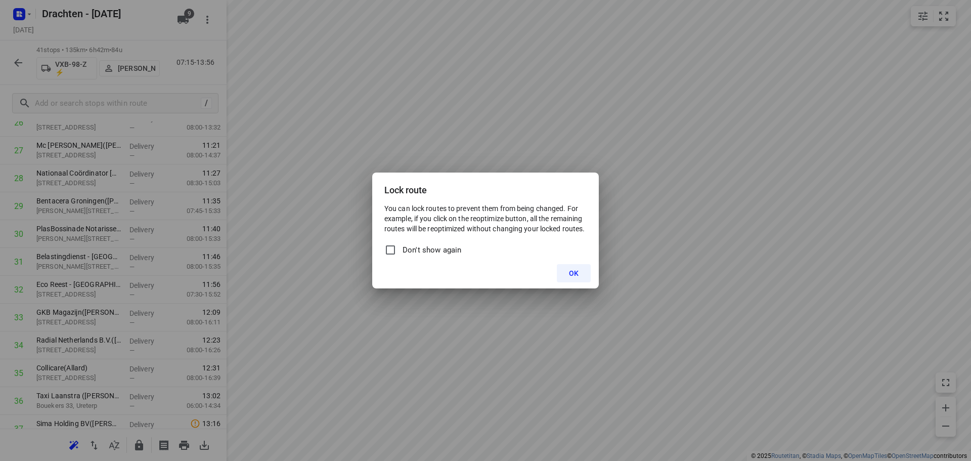
click at [587, 275] on button "OK" at bounding box center [574, 273] width 34 height 18
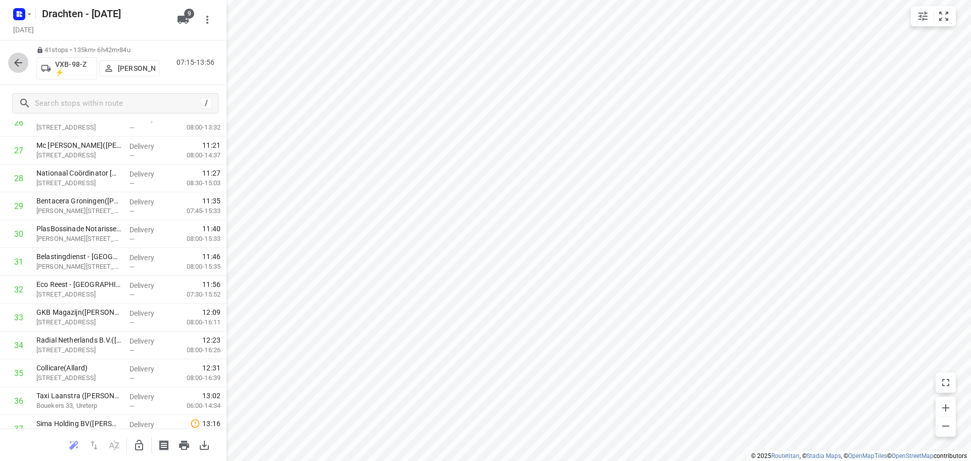
click at [19, 62] on icon "button" at bounding box center [18, 63] width 12 height 12
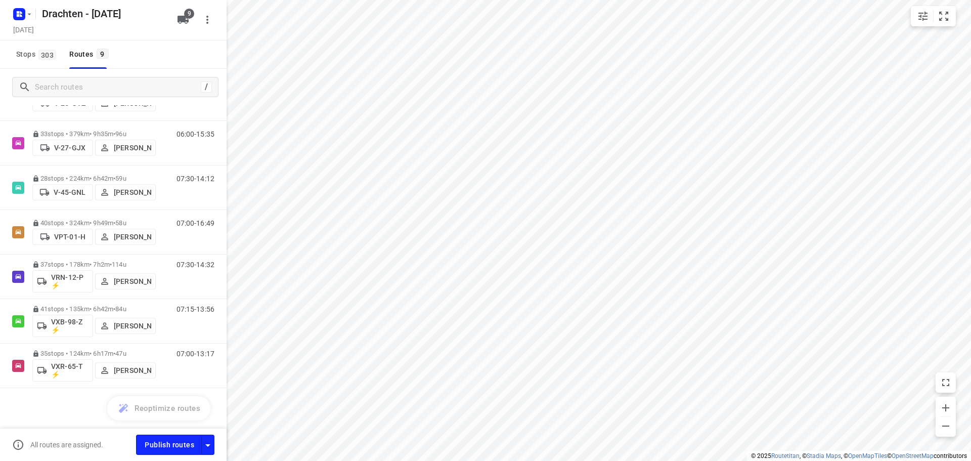
scroll to position [0, 0]
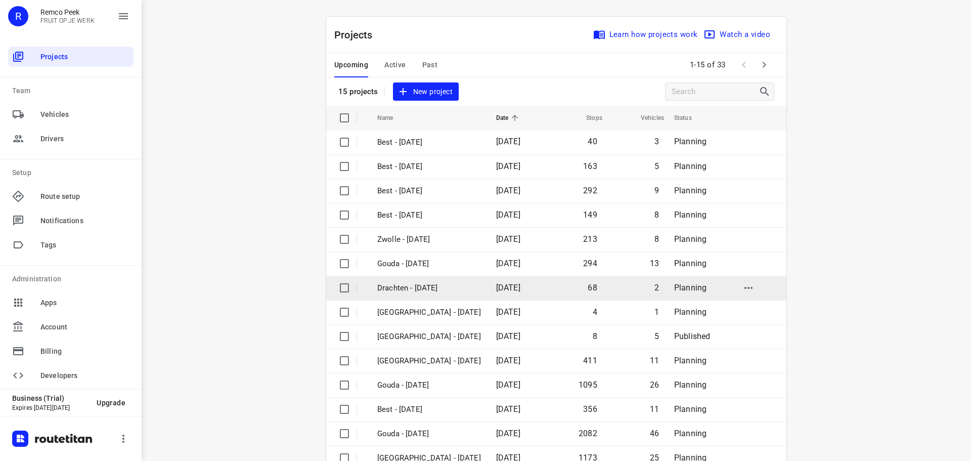
click at [425, 285] on p "Drachten - [DATE]" at bounding box center [429, 288] width 104 height 12
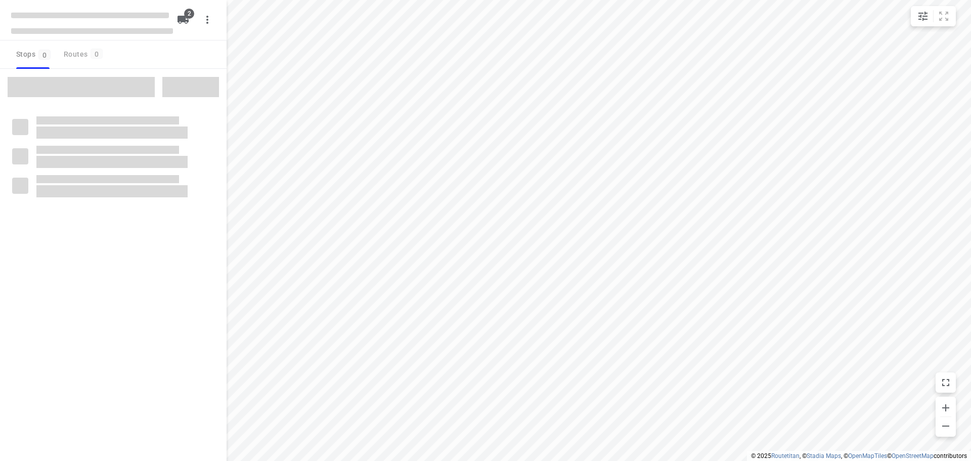
checkbox input "true"
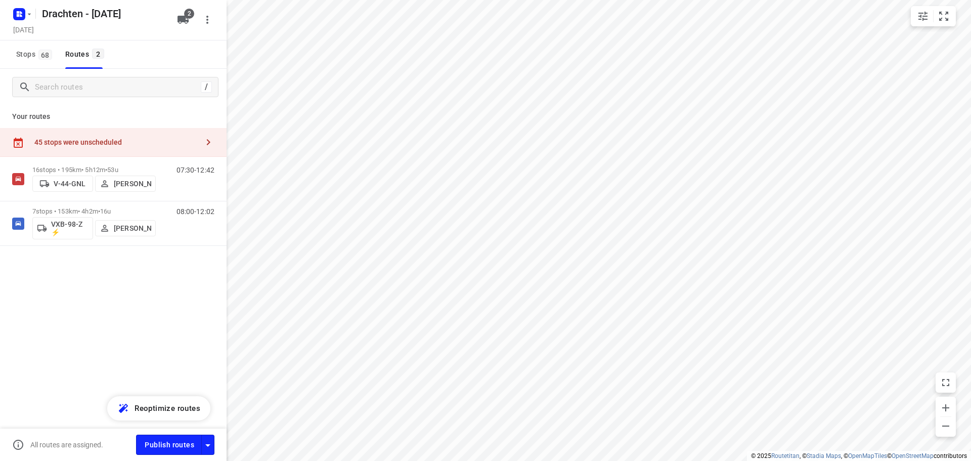
click at [148, 141] on div "45 stops were unscheduled" at bounding box center [116, 142] width 164 height 8
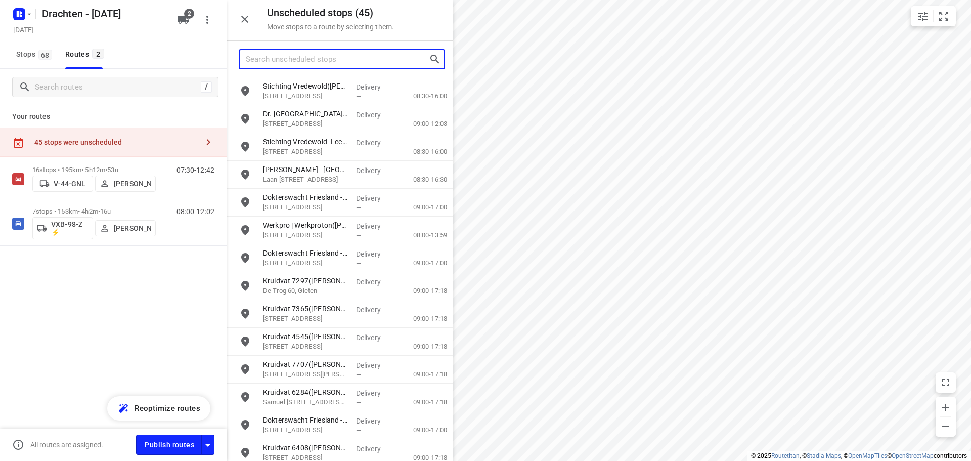
click at [293, 62] on input "Search unscheduled stops" at bounding box center [337, 60] width 183 height 16
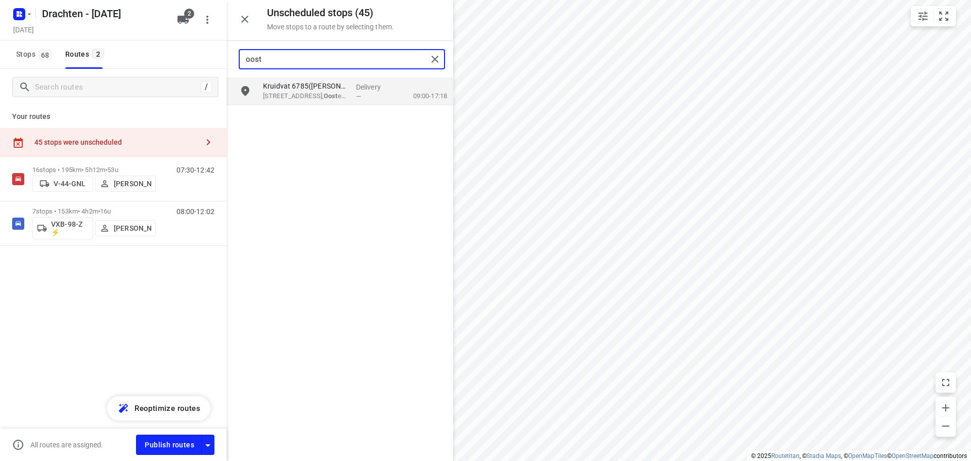
type input "oost"
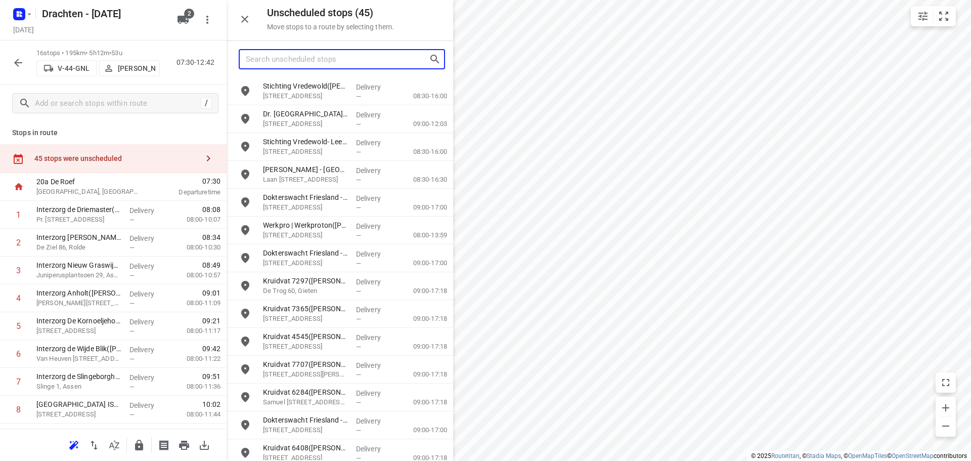
click at [281, 62] on input "Search unscheduled stops" at bounding box center [337, 60] width 183 height 16
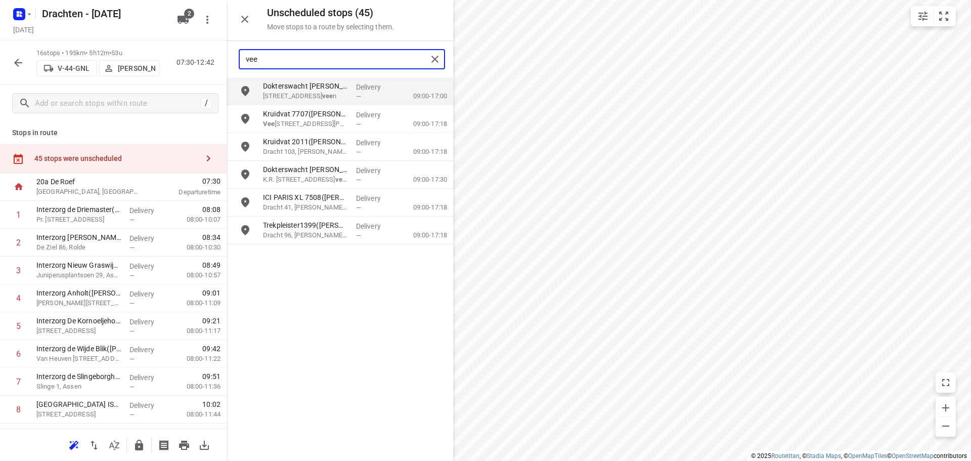
drag, startPoint x: 272, startPoint y: 57, endPoint x: 183, endPoint y: 51, distance: 89.7
click at [201, 56] on div "Unscheduled stops ( 45 ) Move stops to a route by selecting them. vee Dokterswa…" at bounding box center [113, 230] width 226 height 461
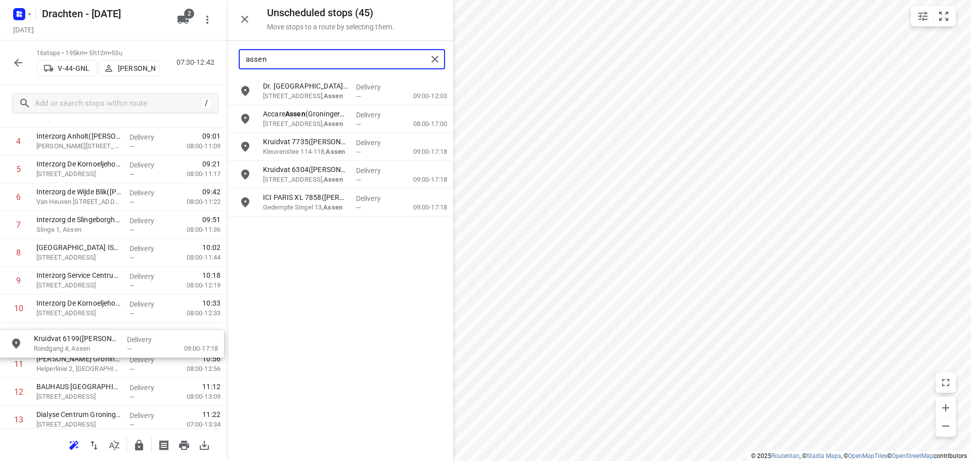
scroll to position [157, 0]
drag, startPoint x: 316, startPoint y: 126, endPoint x: 84, endPoint y: 313, distance: 297.3
drag, startPoint x: 89, startPoint y: 310, endPoint x: 89, endPoint y: 251, distance: 58.6
click at [89, 251] on div "1 Interzorg de Driemaster([PERSON_NAME]) Pr. [STREET_ADDRESS], [PERSON_NAME] — …" at bounding box center [113, 279] width 226 height 473
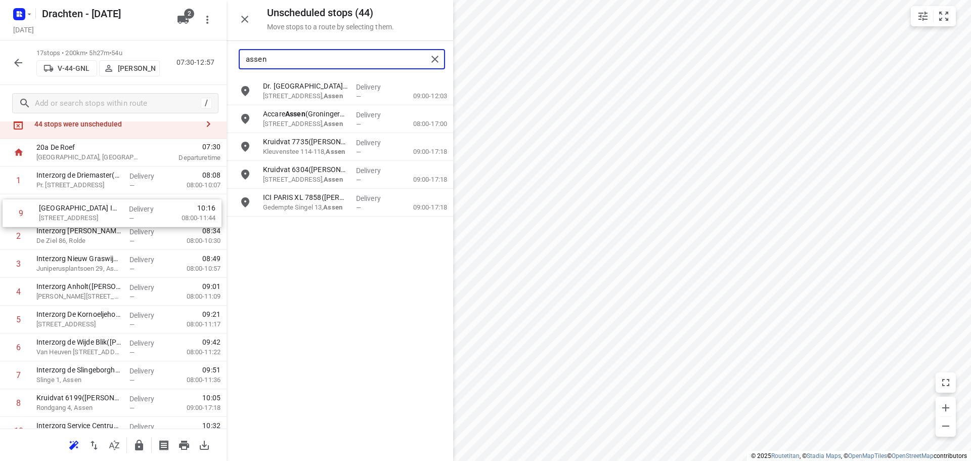
scroll to position [33, 0]
drag, startPoint x: 104, startPoint y: 335, endPoint x: 110, endPoint y: 213, distance: 121.5
click at [110, 213] on div "1 Interzorg de Driemaster([PERSON_NAME]) Pr. [STREET_ADDRESS], [PERSON_NAME] — …" at bounding box center [113, 403] width 226 height 473
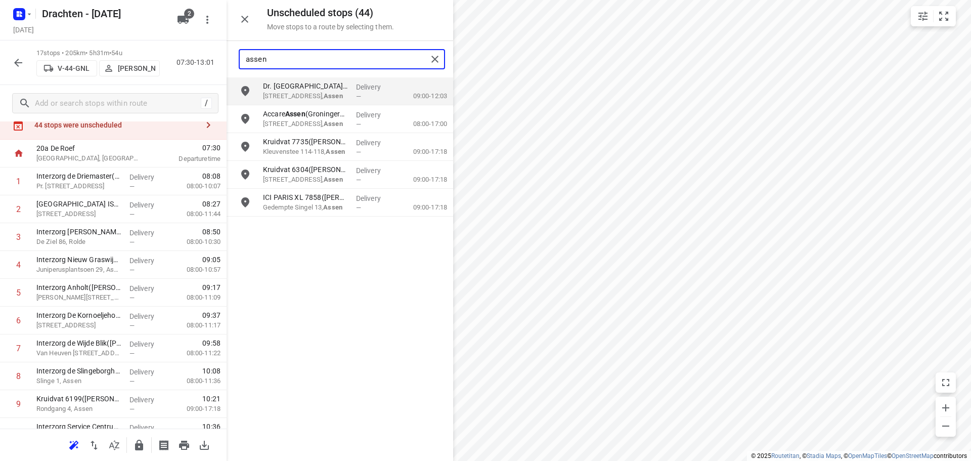
type input "assen"
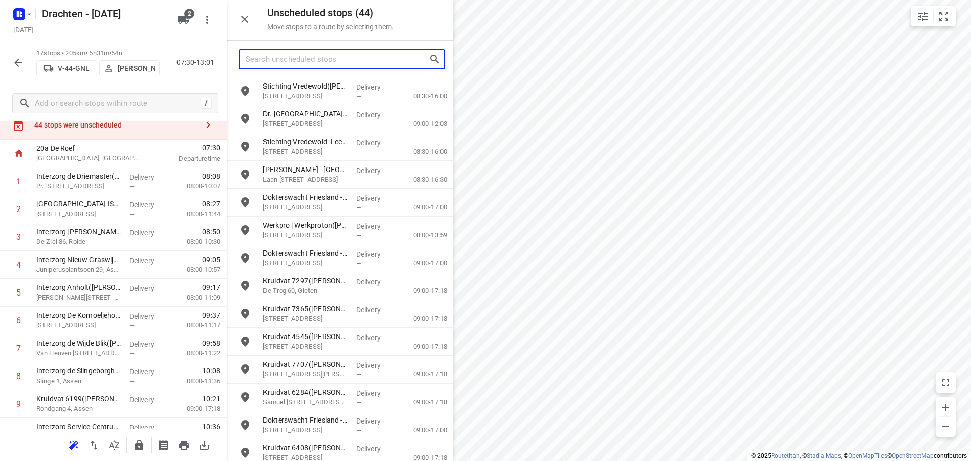
click at [290, 62] on input "Search unscheduled stops" at bounding box center [337, 60] width 183 height 16
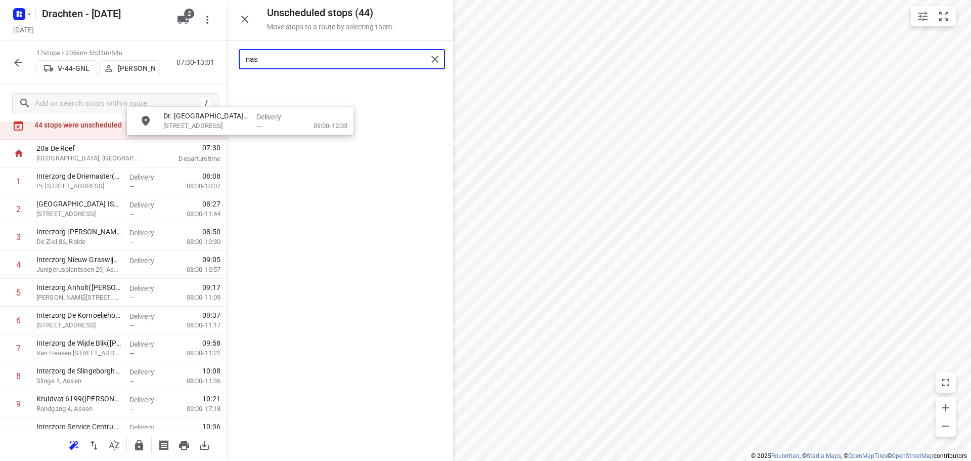
scroll to position [0, 0]
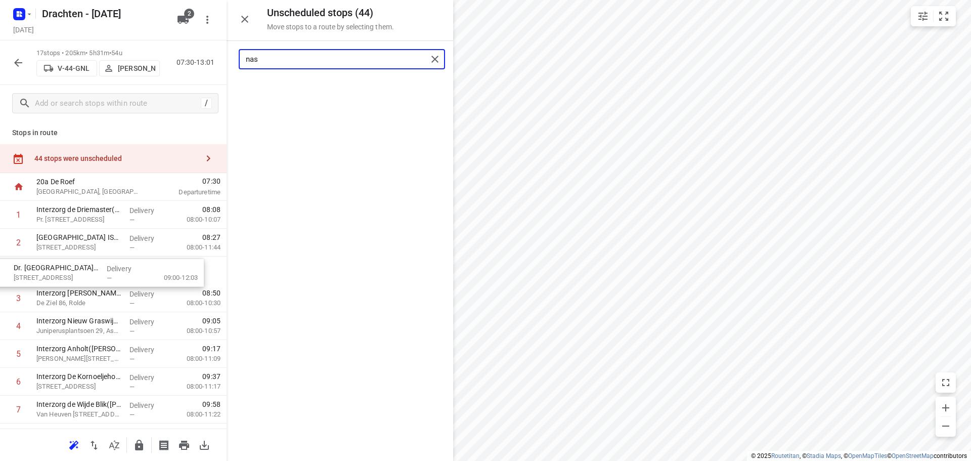
drag, startPoint x: 304, startPoint y: 101, endPoint x: 50, endPoint y: 283, distance: 313.1
type input "nas"
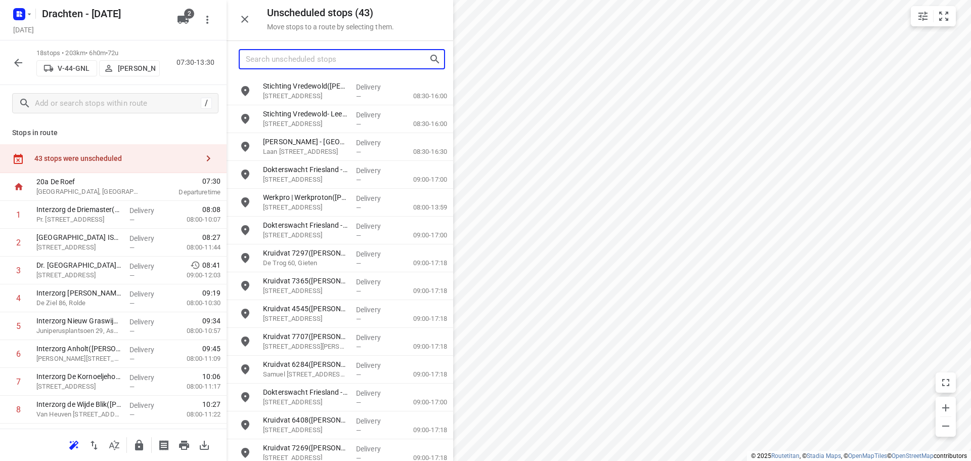
click at [323, 61] on input "Search unscheduled stops" at bounding box center [337, 60] width 183 height 16
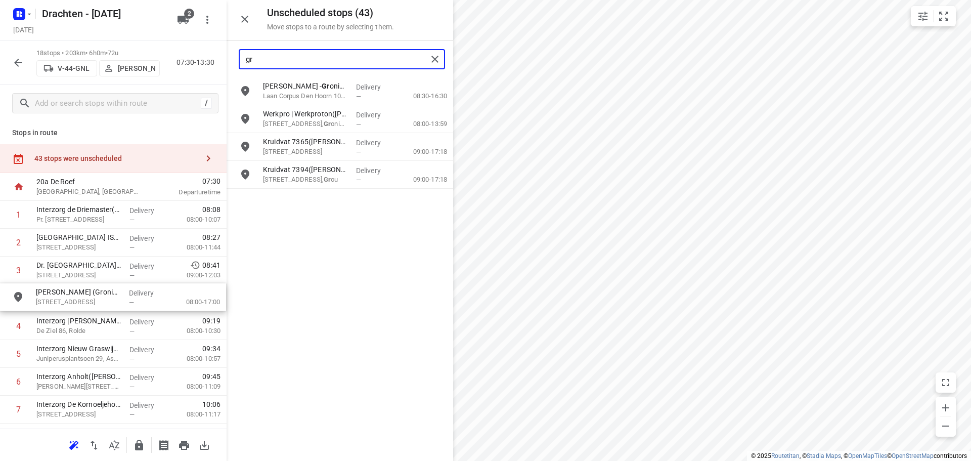
drag, startPoint x: 294, startPoint y: 176, endPoint x: 63, endPoint y: 301, distance: 262.6
type input "gr"
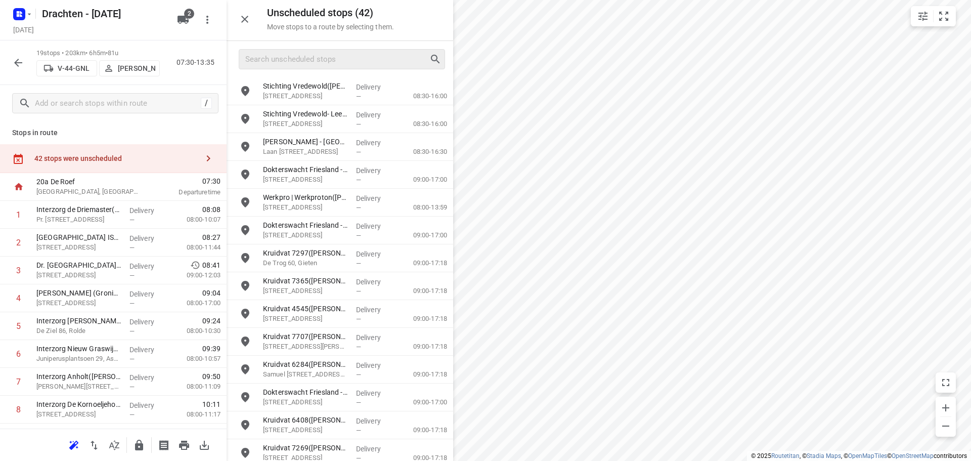
click at [332, 69] on div at bounding box center [342, 59] width 206 height 20
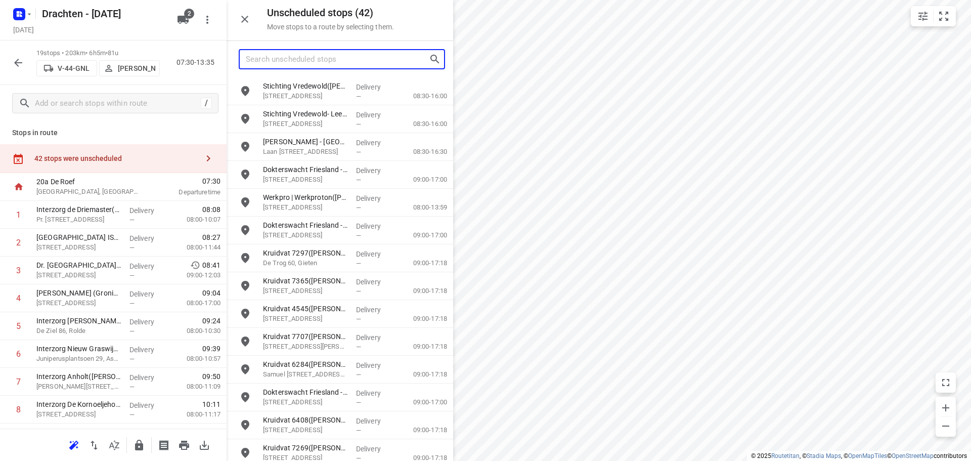
click at [329, 64] on input "Search unscheduled stops" at bounding box center [337, 60] width 183 height 16
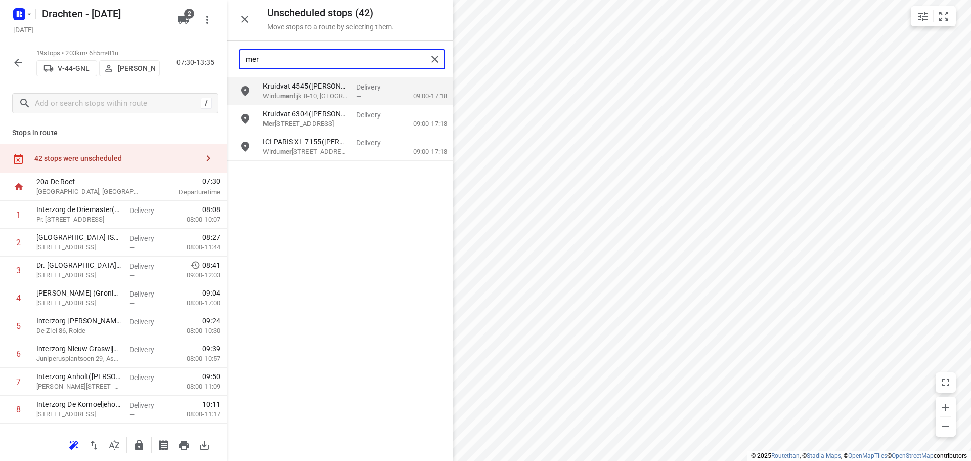
type input "mer"
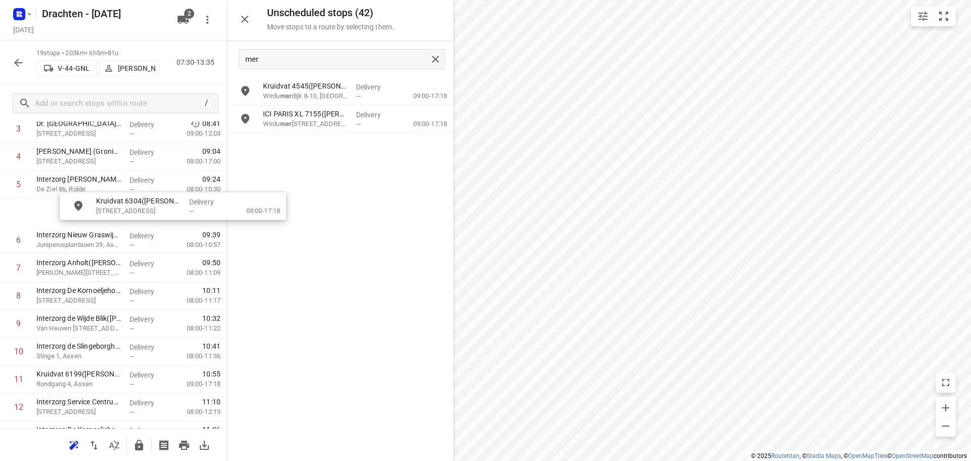
scroll to position [141, 0]
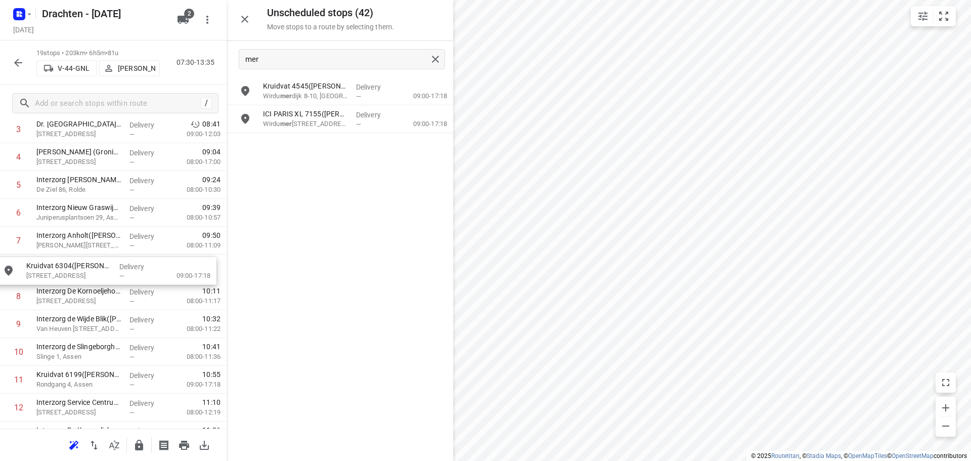
drag, startPoint x: 313, startPoint y: 125, endPoint x: 72, endPoint y: 278, distance: 285.1
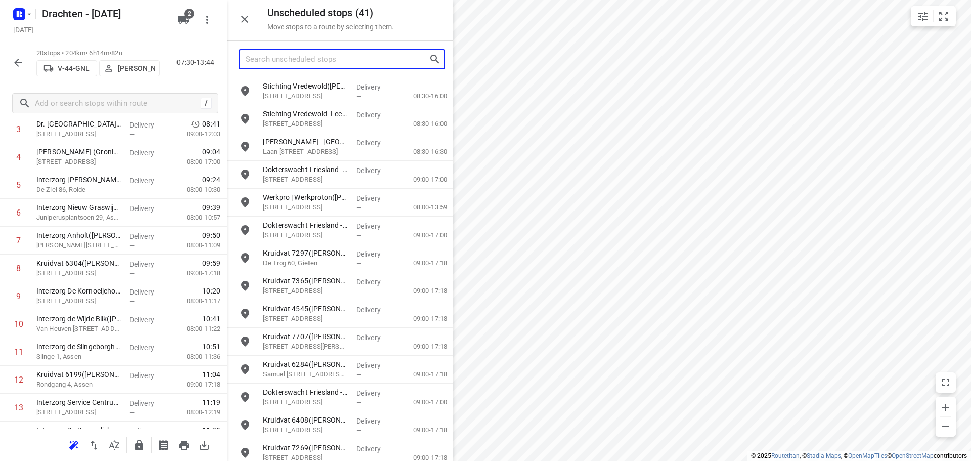
click at [327, 64] on input "Search unscheduled stops" at bounding box center [337, 60] width 183 height 16
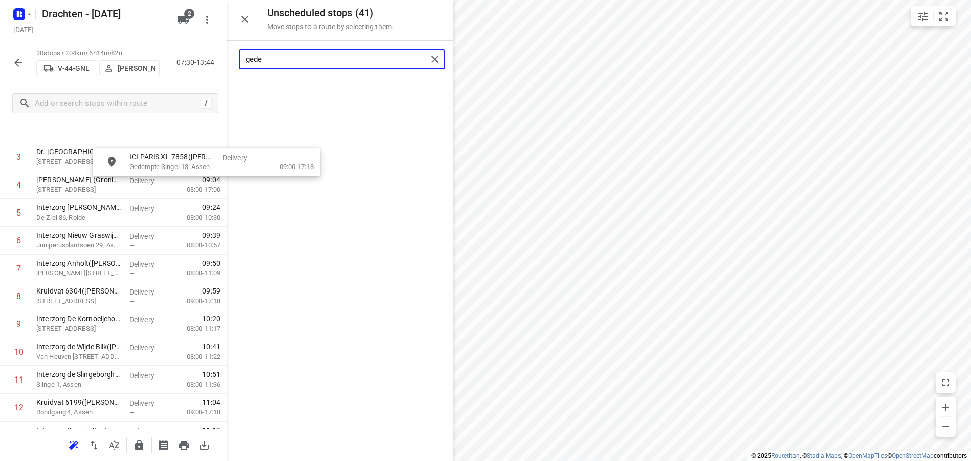
scroll to position [102, 0]
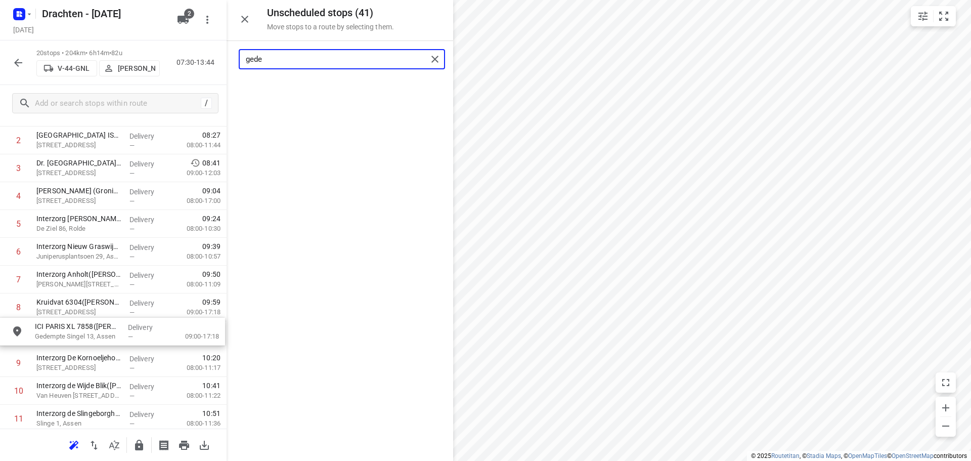
drag, startPoint x: 331, startPoint y: 98, endPoint x: 98, endPoint y: 339, distance: 335.4
drag, startPoint x: 245, startPoint y: 58, endPoint x: 180, endPoint y: 58, distance: 64.7
click at [180, 58] on div "Unscheduled stops ( 40 ) Move stops to a route by selecting them. gede No stops…" at bounding box center [113, 230] width 226 height 461
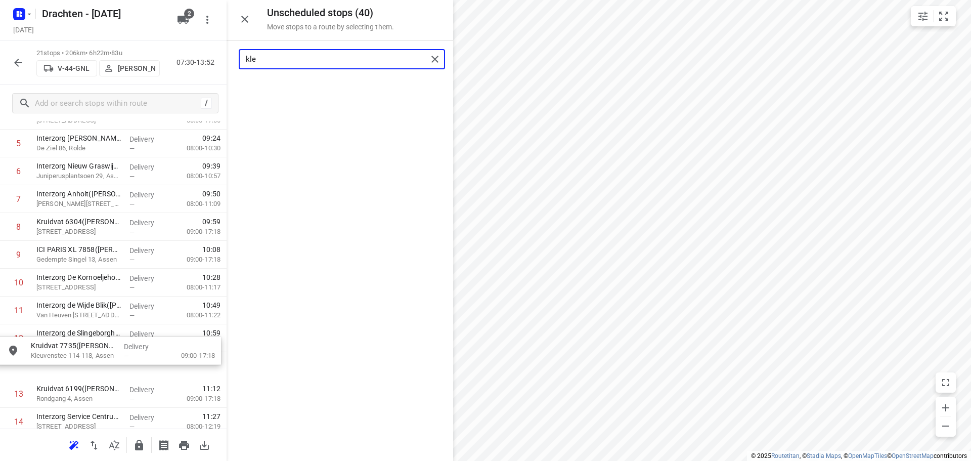
scroll to position [185, 0]
drag, startPoint x: 329, startPoint y: 93, endPoint x: 96, endPoint y: 341, distance: 340.9
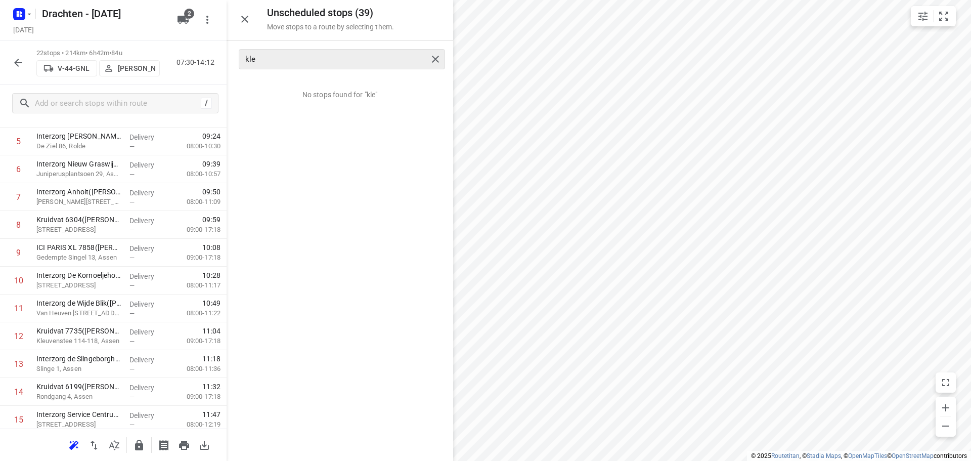
drag, startPoint x: 309, startPoint y: 68, endPoint x: 254, endPoint y: 61, distance: 55.0
click at [233, 64] on div "kle" at bounding box center [339, 59] width 226 height 36
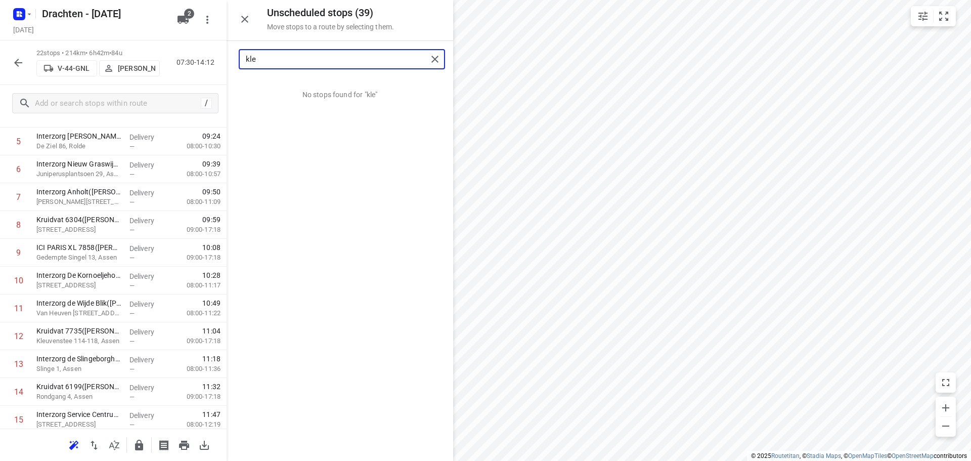
drag, startPoint x: 265, startPoint y: 61, endPoint x: 193, endPoint y: 56, distance: 72.5
click at [193, 56] on div "Unscheduled stops ( 39 ) Move stops to a route by selecting them. kle No stops …" at bounding box center [113, 230] width 226 height 461
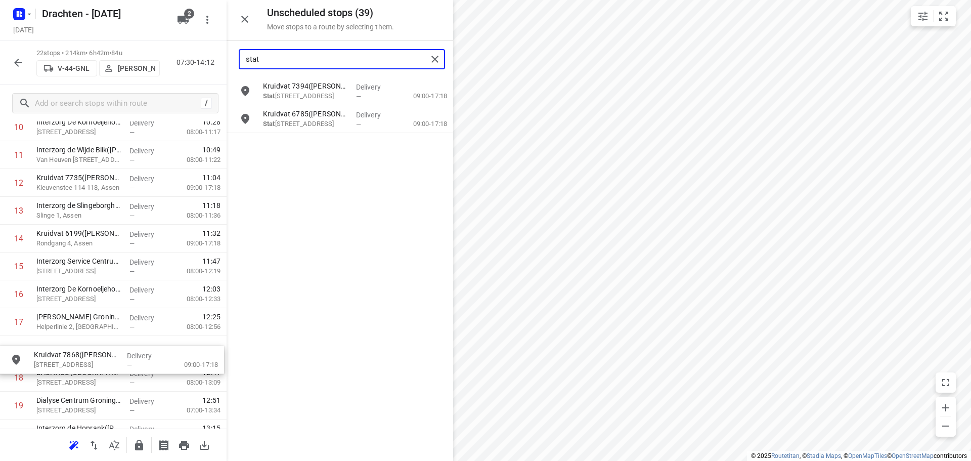
scroll to position [341, 0]
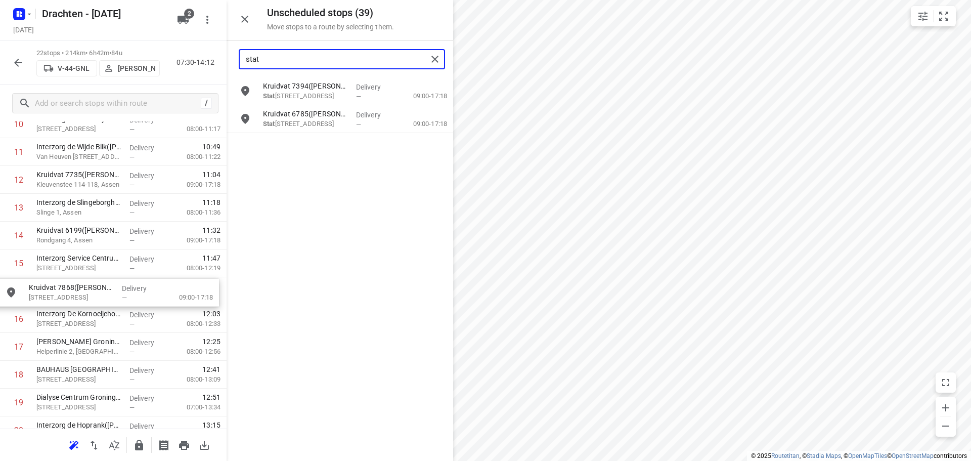
drag, startPoint x: 336, startPoint y: 97, endPoint x: 99, endPoint y: 298, distance: 311.0
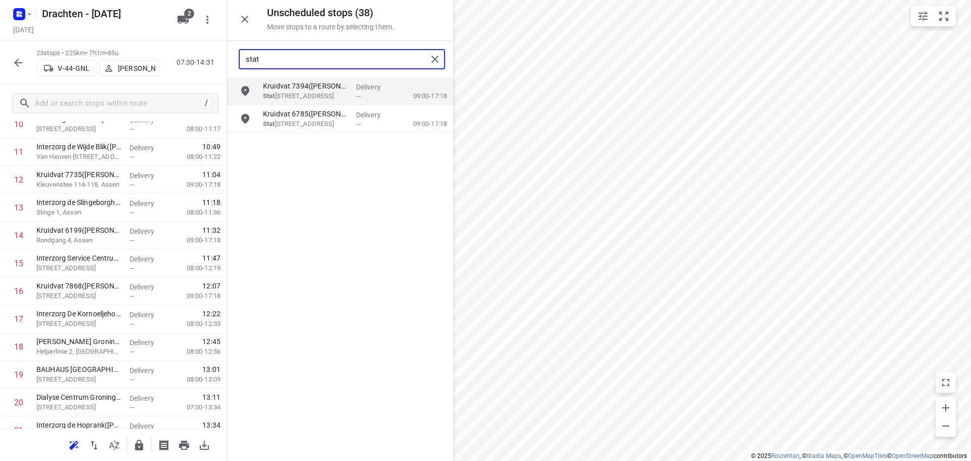
drag, startPoint x: 260, startPoint y: 60, endPoint x: 203, endPoint y: 61, distance: 57.1
click at [203, 61] on div "Unscheduled stops ( 38 ) Move stops to a route by selecting them. stat Kruidvat…" at bounding box center [113, 230] width 226 height 461
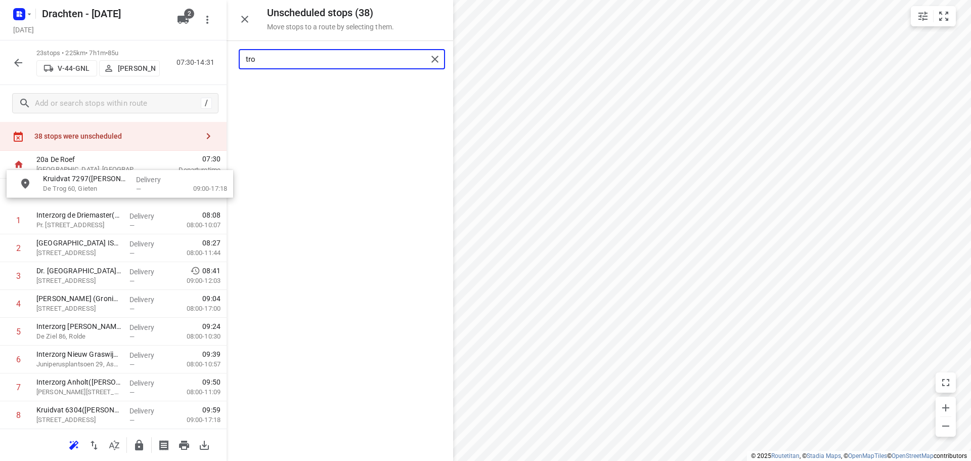
scroll to position [22, 0]
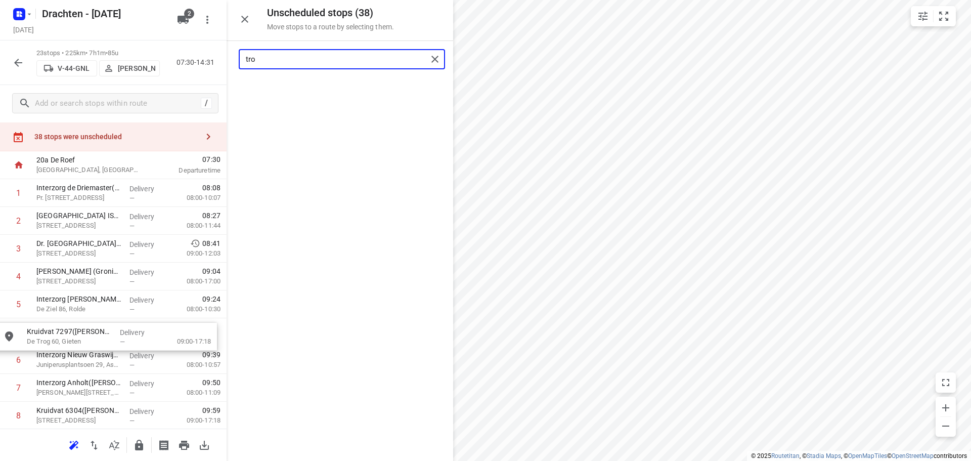
drag, startPoint x: 322, startPoint y: 96, endPoint x: 83, endPoint y: 341, distance: 342.5
type input "tro"
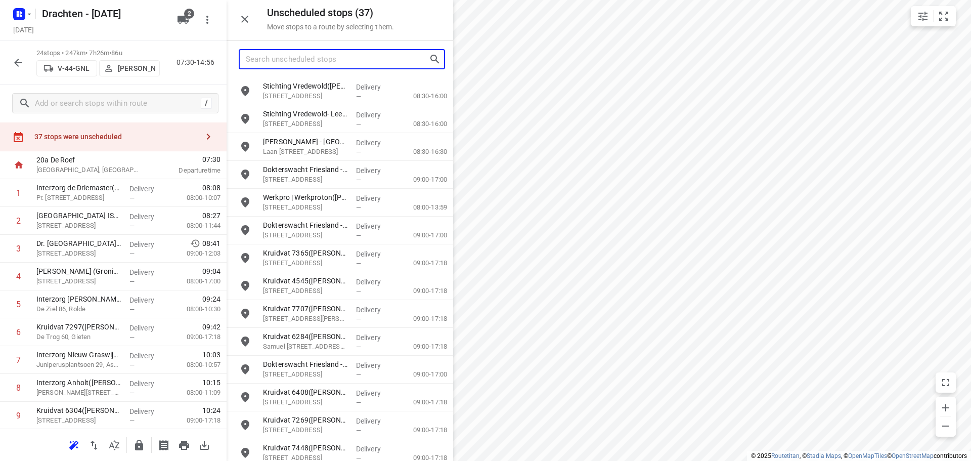
click at [297, 59] on input "Search unscheduled stops" at bounding box center [337, 60] width 183 height 16
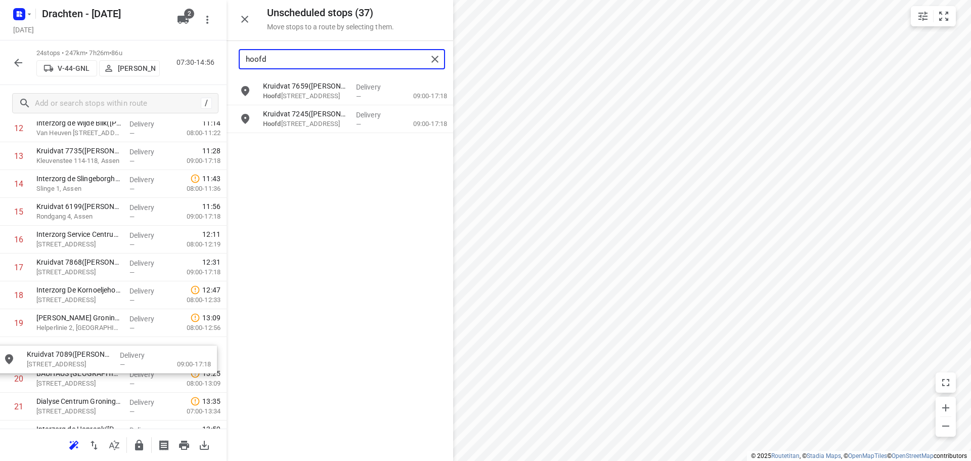
scroll to position [392, 0]
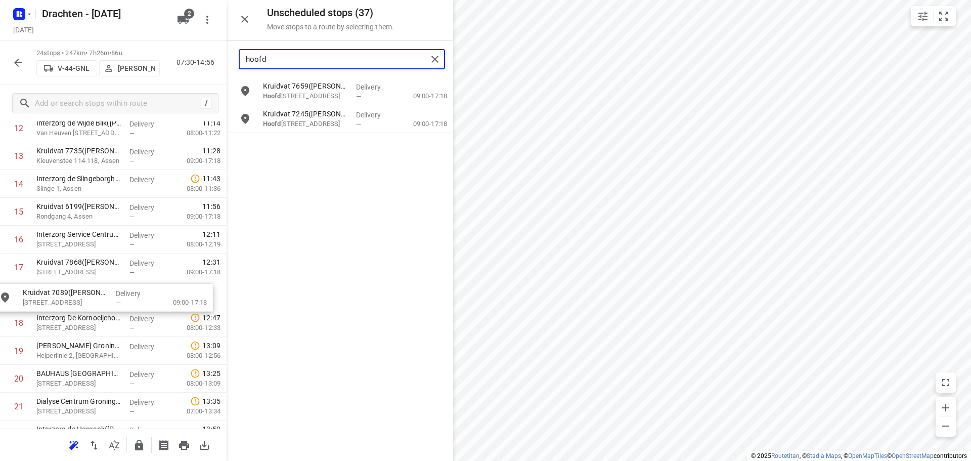
drag, startPoint x: 325, startPoint y: 152, endPoint x: 79, endPoint y: 302, distance: 287.8
type input "hoofd"
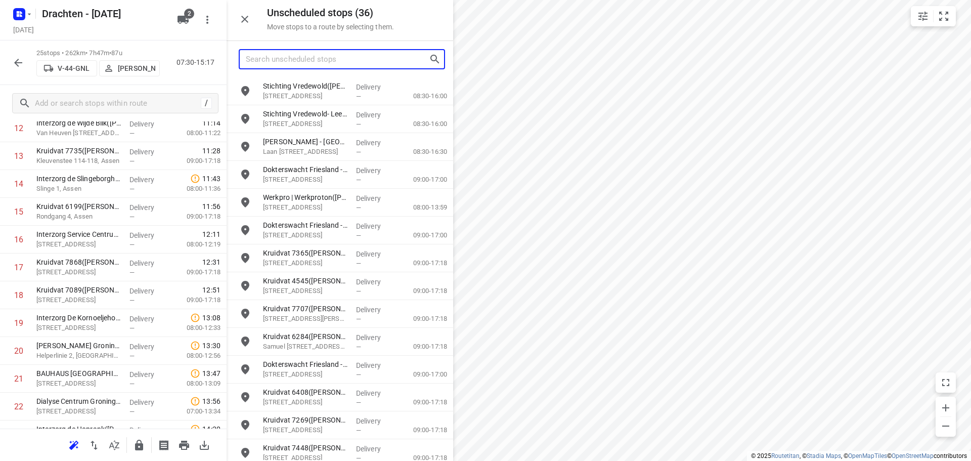
click at [335, 59] on input "Search unscheduled stops" at bounding box center [337, 60] width 183 height 16
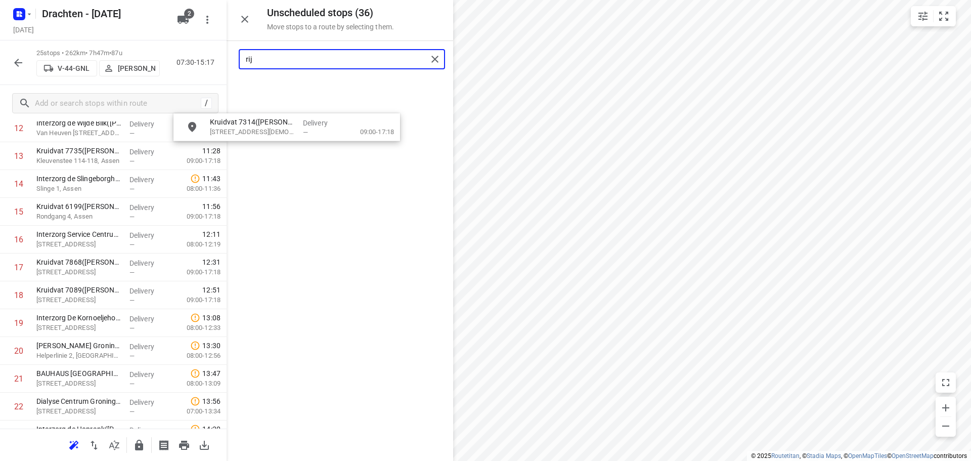
scroll to position [386, 0]
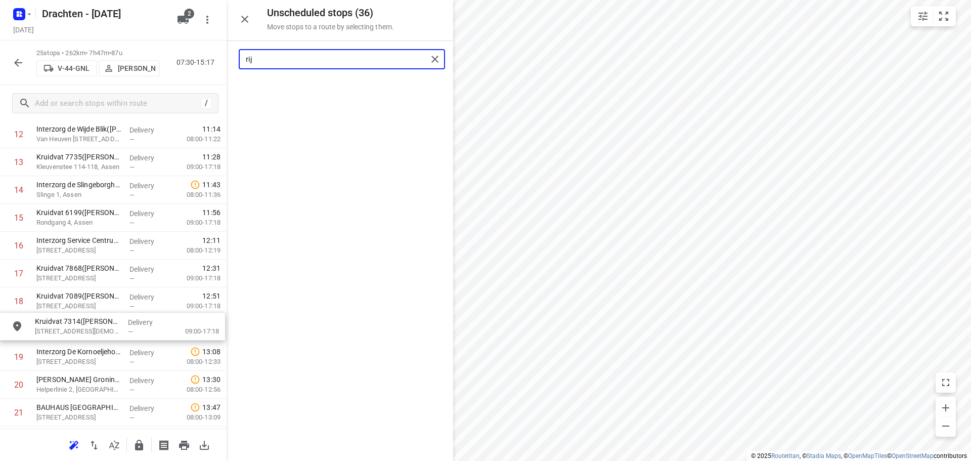
drag, startPoint x: 313, startPoint y: 95, endPoint x: 80, endPoint y: 335, distance: 334.6
type input "rij"
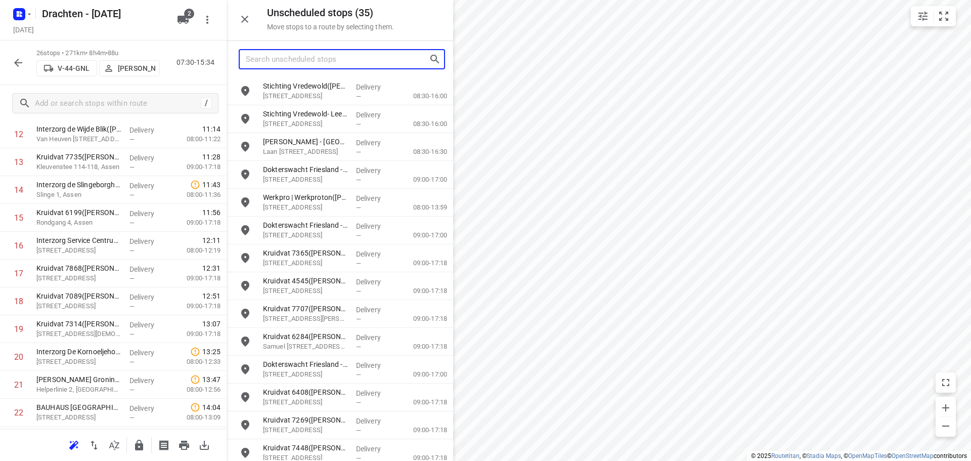
click at [320, 63] on input "Search unscheduled stops" at bounding box center [337, 60] width 183 height 16
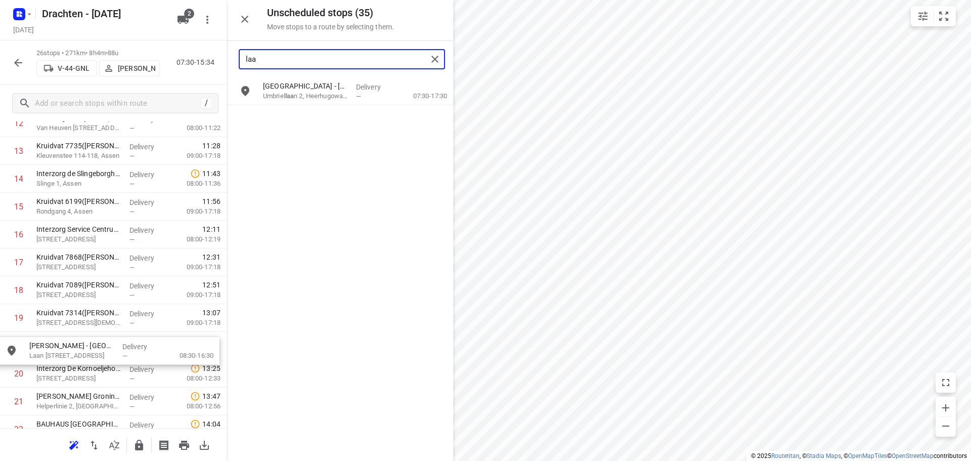
scroll to position [399, 0]
drag, startPoint x: 330, startPoint y: 100, endPoint x: 88, endPoint y: 352, distance: 349.3
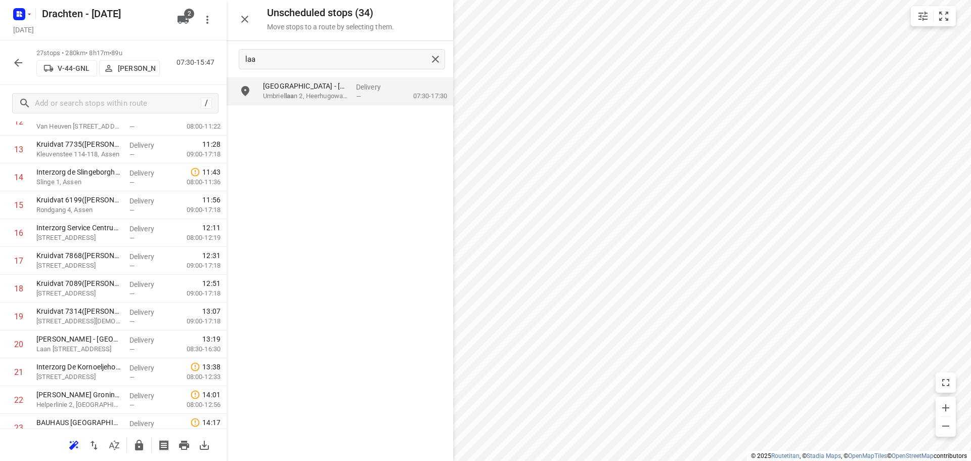
click at [292, 70] on div "laa" at bounding box center [339, 59] width 226 height 36
drag, startPoint x: 283, startPoint y: 60, endPoint x: 177, endPoint y: 61, distance: 105.7
click at [177, 61] on div "Unscheduled stops ( 34 ) Move stops to a route by selecting them. [GEOGRAPHIC_D…" at bounding box center [113, 230] width 226 height 461
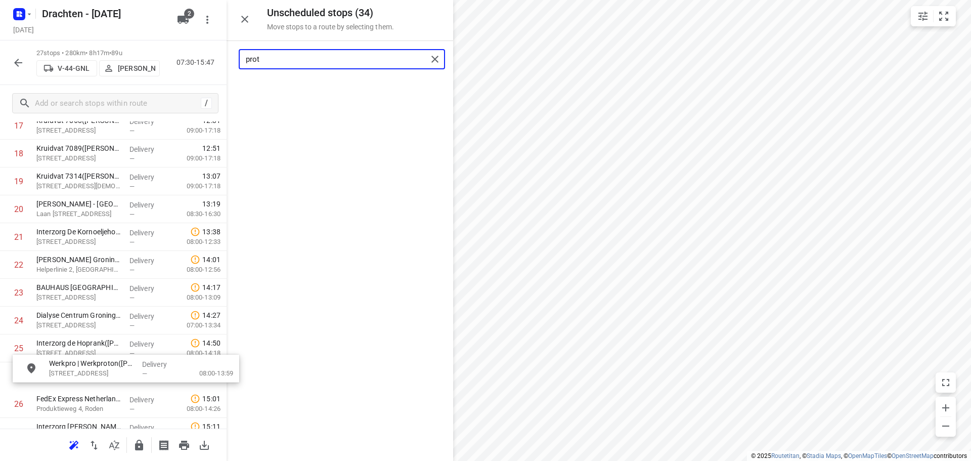
scroll to position [540, 0]
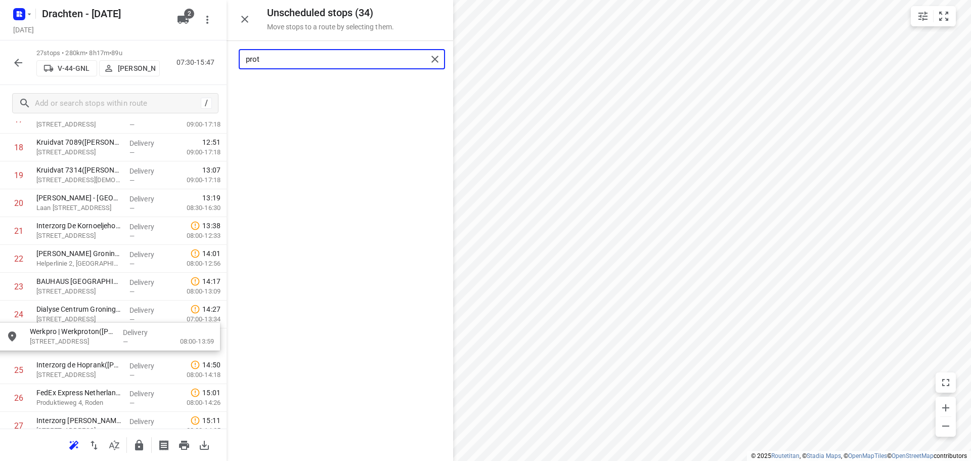
drag, startPoint x: 338, startPoint y: 93, endPoint x: 99, endPoint y: 342, distance: 345.8
drag, startPoint x: 279, startPoint y: 61, endPoint x: 155, endPoint y: 51, distance: 124.3
click at [158, 54] on div "Unscheduled stops ( 33 ) Move stops to a route by selecting them. prot No stops…" at bounding box center [113, 230] width 226 height 461
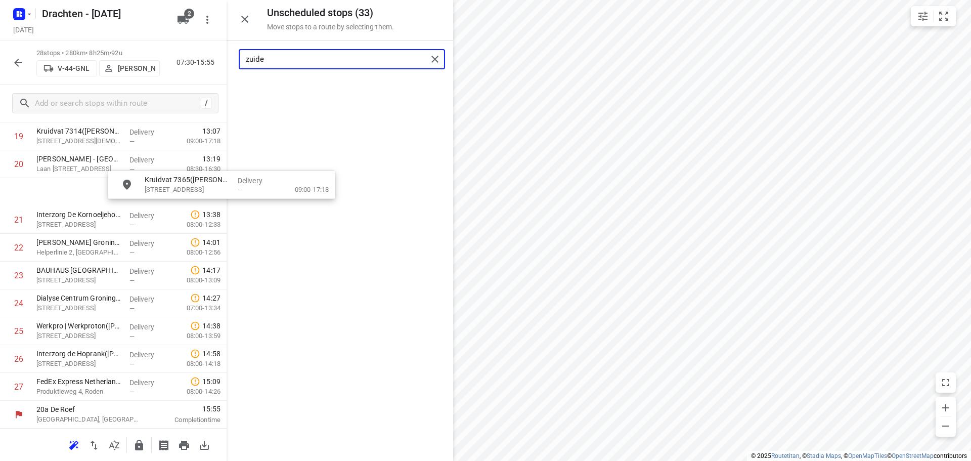
scroll to position [577, 0]
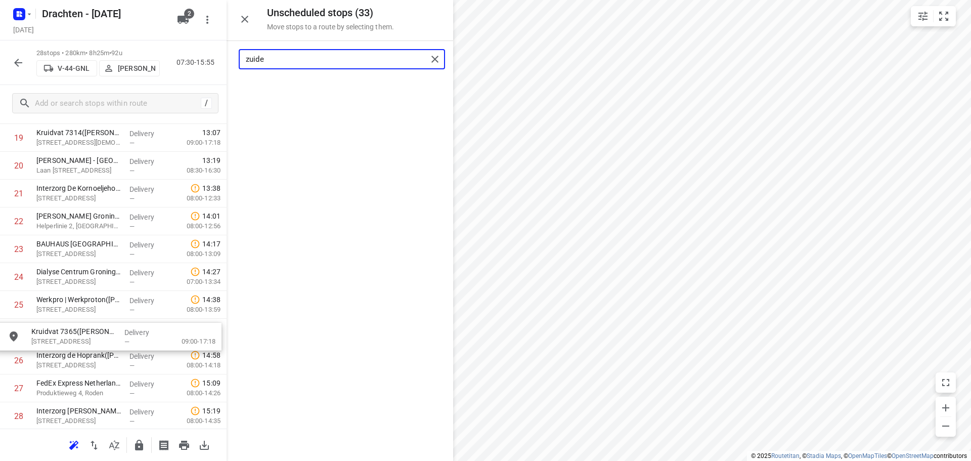
drag, startPoint x: 314, startPoint y: 95, endPoint x: 79, endPoint y: 342, distance: 341.5
type input "zuide"
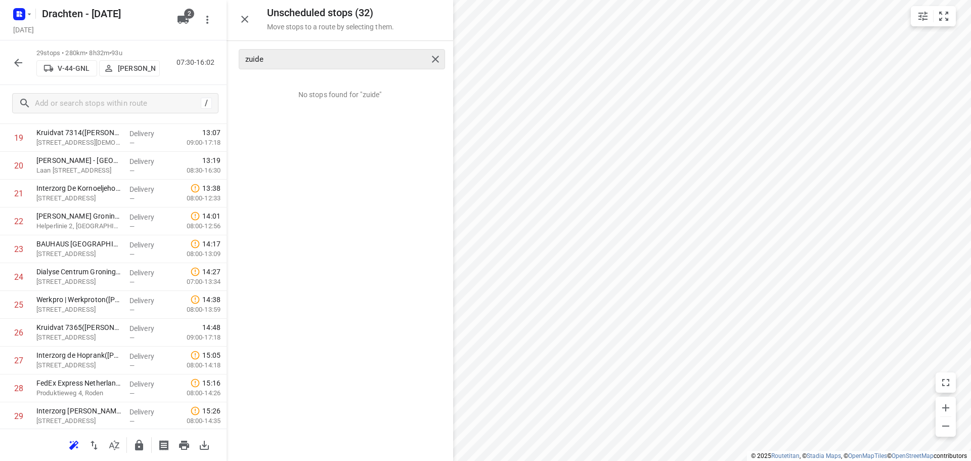
click at [434, 50] on div "zuide" at bounding box center [342, 59] width 206 height 20
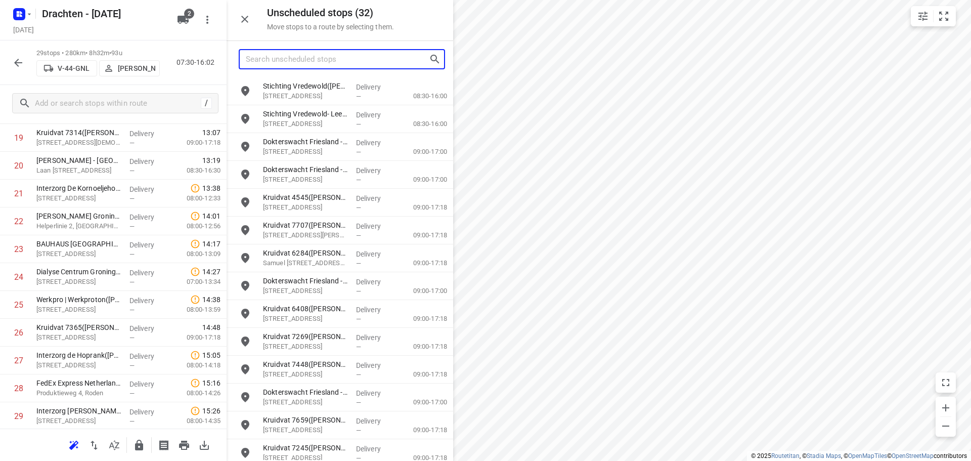
click at [295, 61] on input "Search unscheduled stops" at bounding box center [337, 60] width 183 height 16
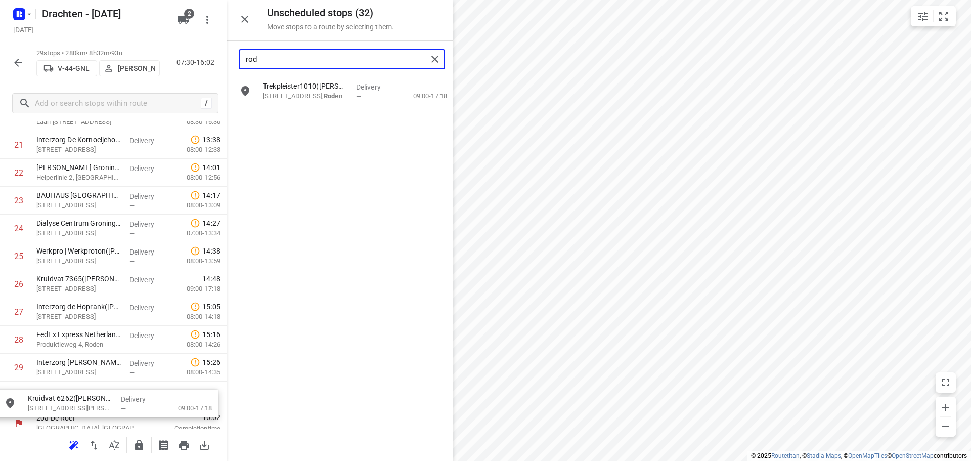
scroll to position [642, 0]
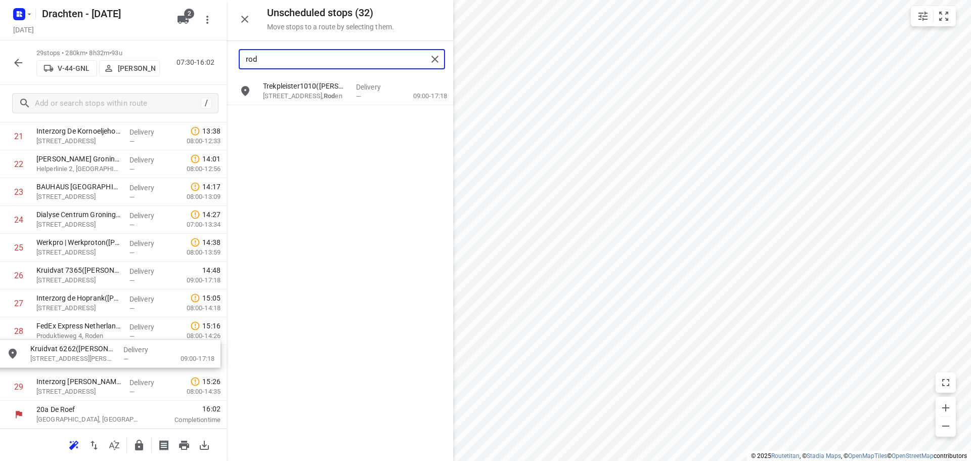
drag, startPoint x: 340, startPoint y: 100, endPoint x: 104, endPoint y: 363, distance: 353.7
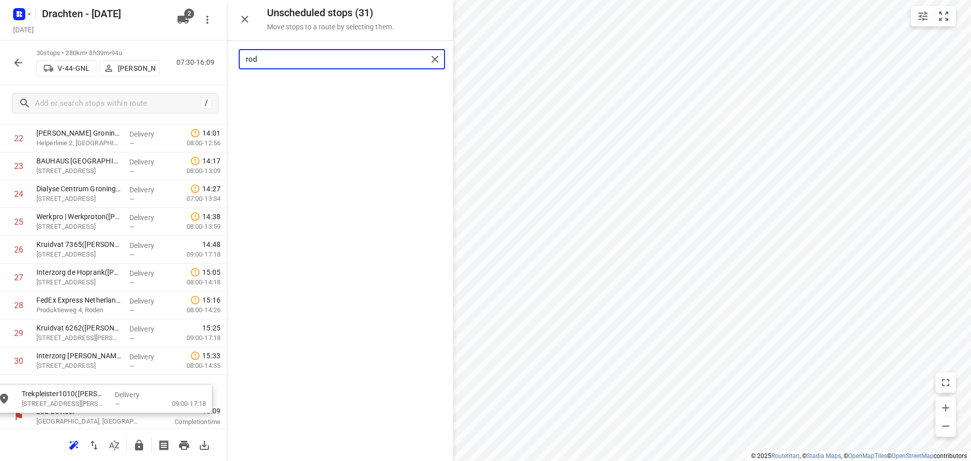
scroll to position [667, 0]
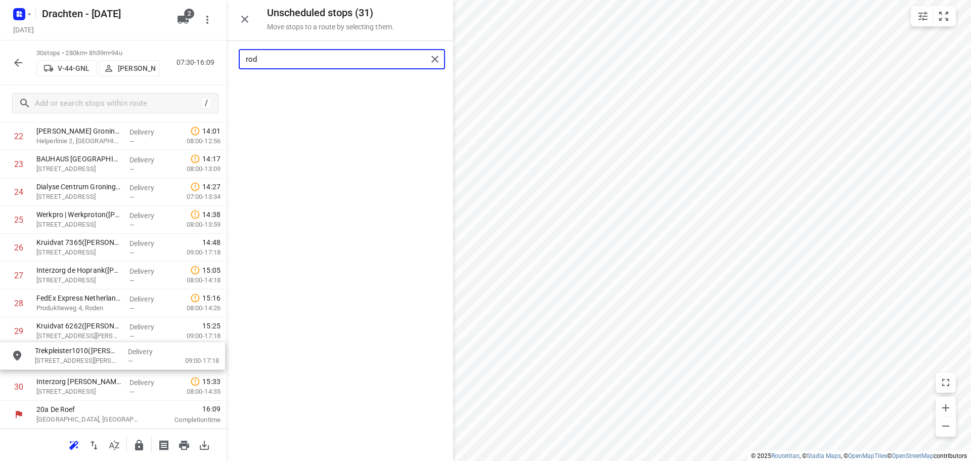
drag, startPoint x: 334, startPoint y: 101, endPoint x: 104, endPoint y: 367, distance: 352.3
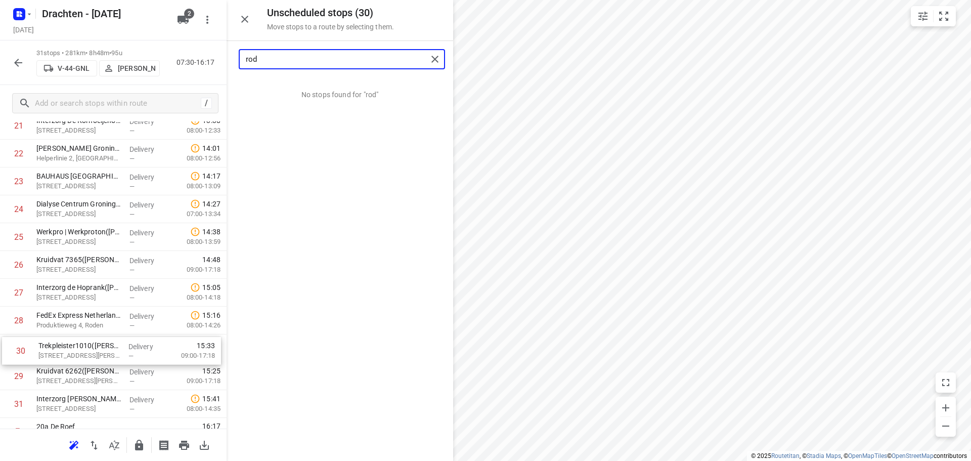
scroll to position [648, 0]
drag, startPoint x: 101, startPoint y: 386, endPoint x: 100, endPoint y: 337, distance: 49.6
drag, startPoint x: 346, startPoint y: 57, endPoint x: 181, endPoint y: 70, distance: 164.9
click at [181, 70] on div "Unscheduled stops ( 30 ) Move stops to a route by selecting them. rod No stops …" at bounding box center [113, 230] width 226 height 461
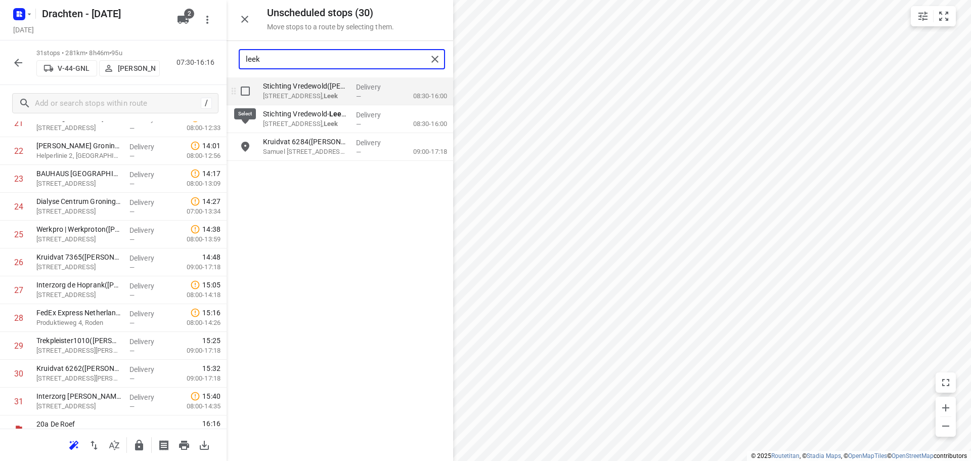
type input "leek"
click at [241, 94] on input "grid" at bounding box center [245, 91] width 20 height 20
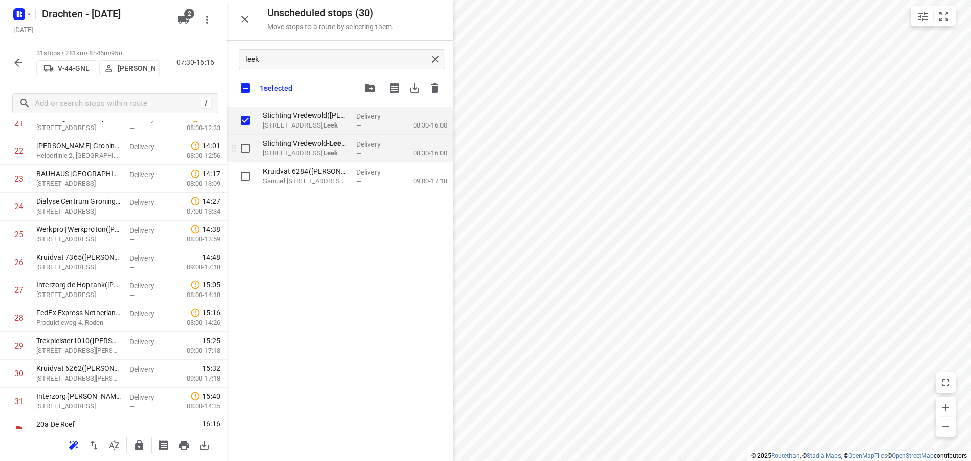
checkbox input "true"
drag, startPoint x: 245, startPoint y: 146, endPoint x: 243, endPoint y: 162, distance: 16.2
click at [245, 147] on input "grid" at bounding box center [245, 148] width 20 height 20
checkbox input "true"
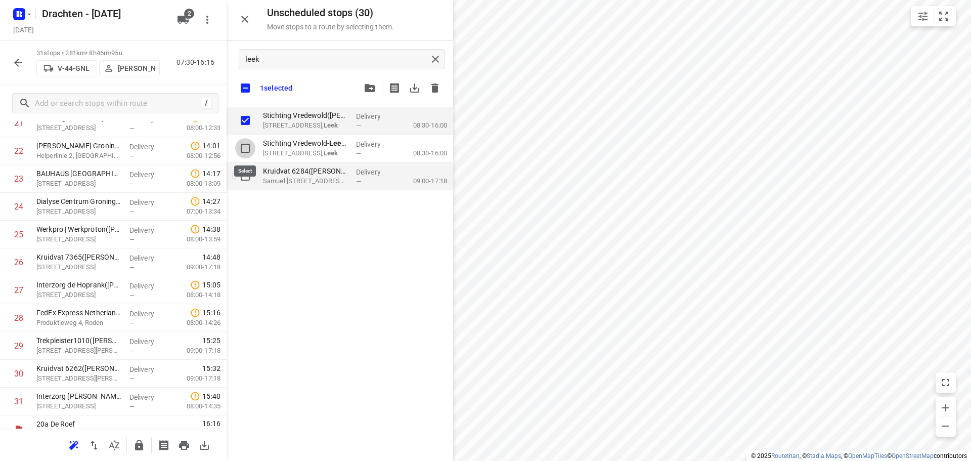
checkbox input "true"
click at [244, 179] on input "grid" at bounding box center [245, 176] width 20 height 20
checkbox input "true"
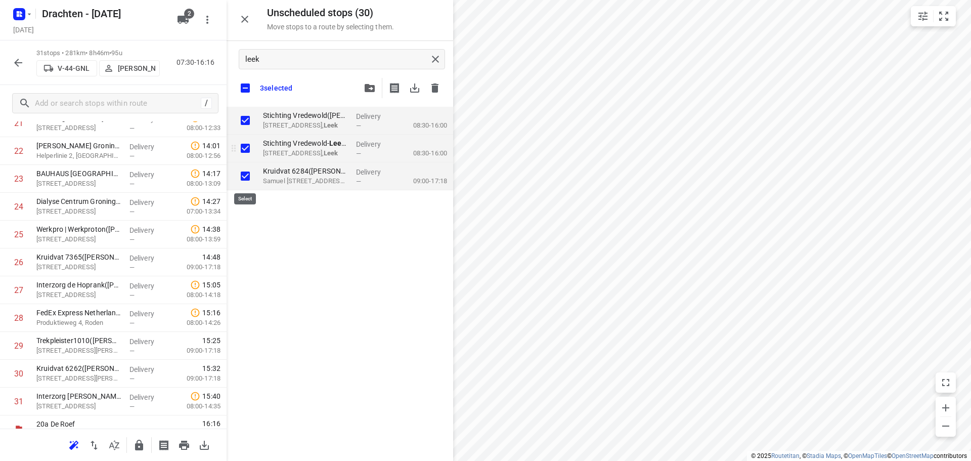
checkbox input "true"
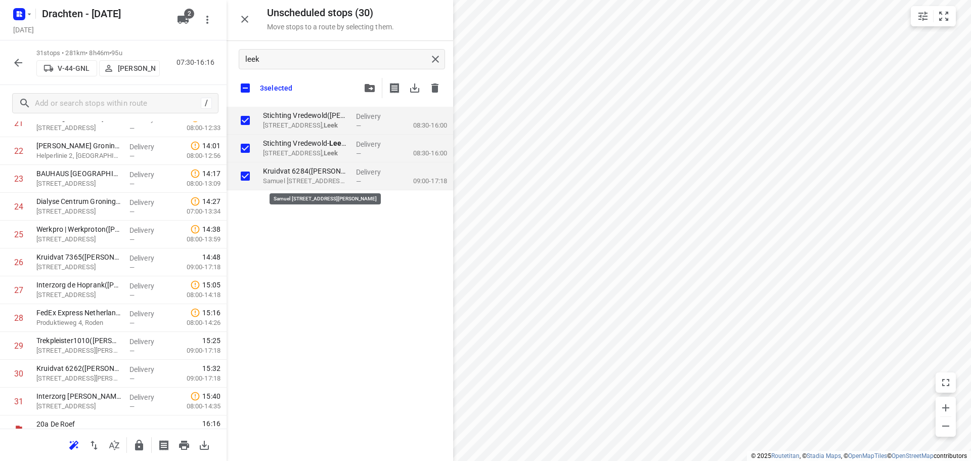
checkbox input "true"
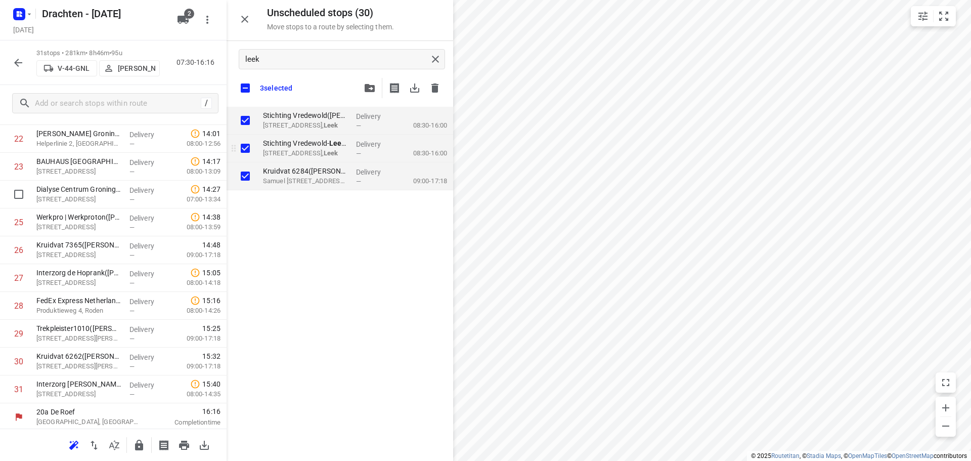
scroll to position [662, 0]
checkbox input "true"
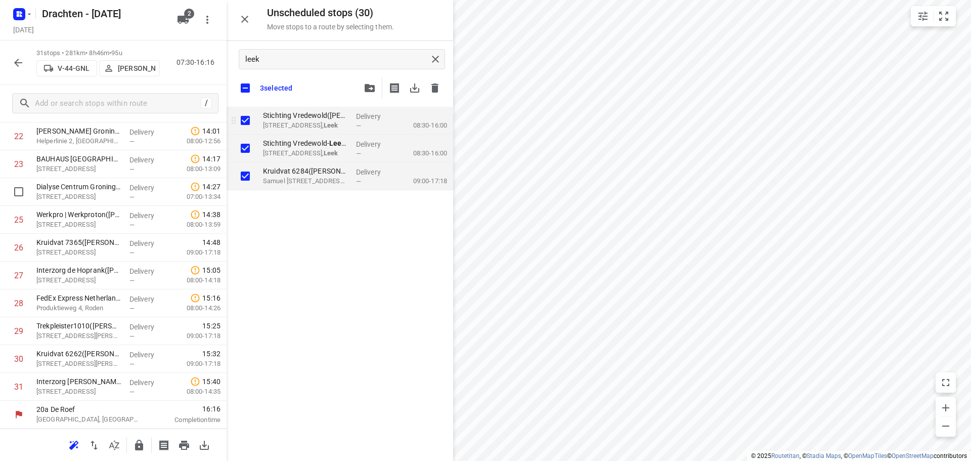
checkbox input "true"
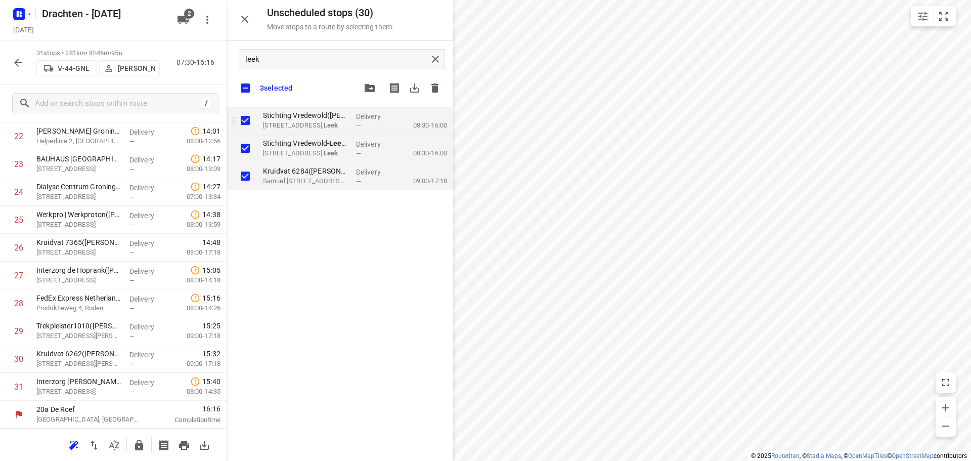
checkbox input "true"
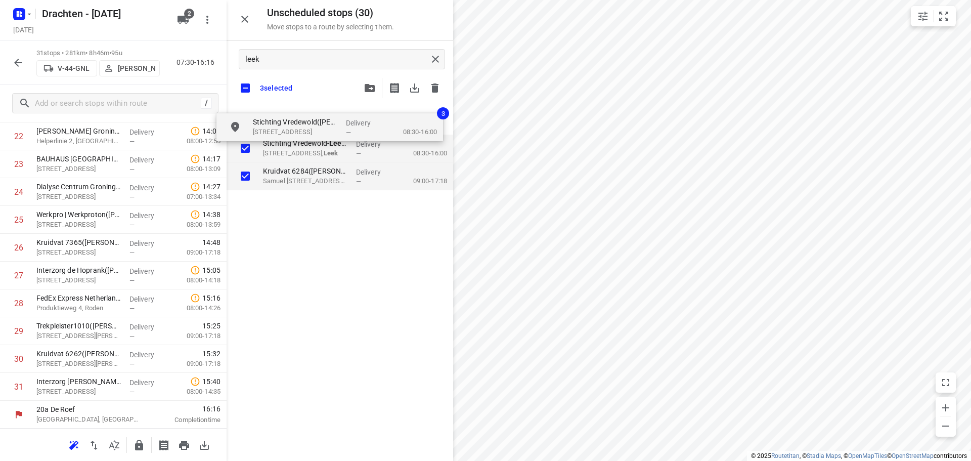
checkbox input "true"
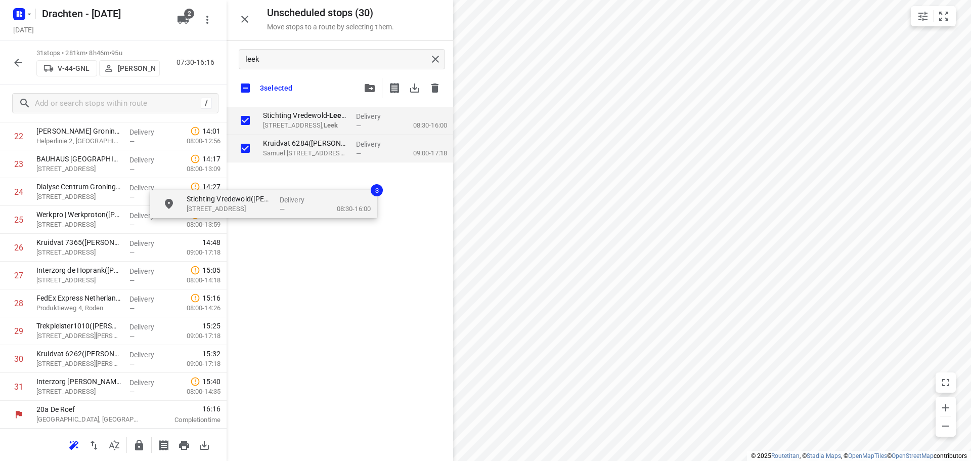
checkbox input "true"
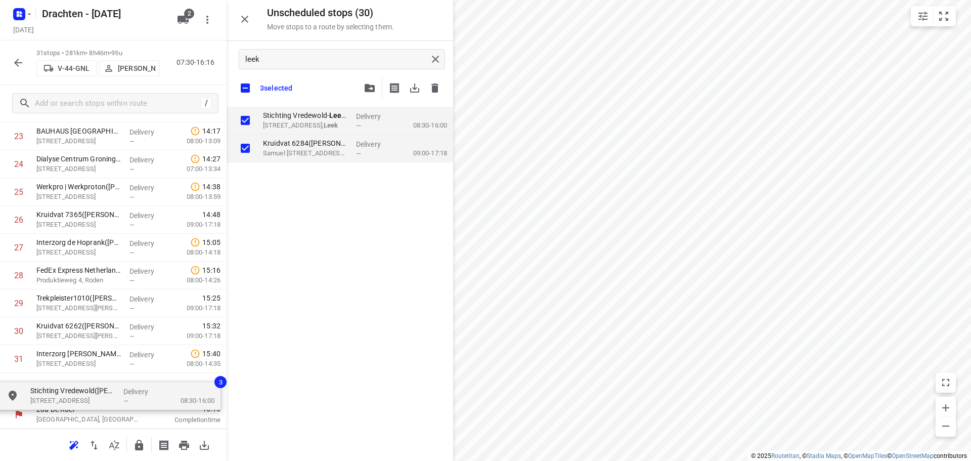
scroll to position [698, 0]
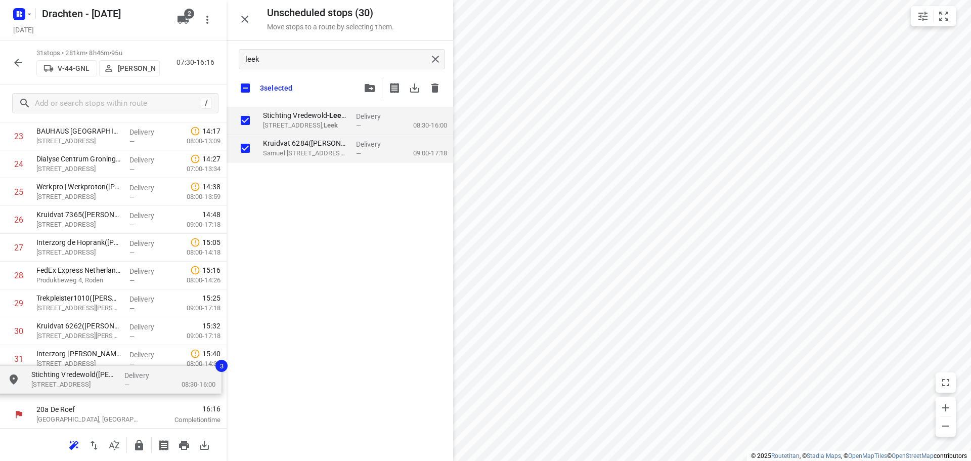
drag, startPoint x: 316, startPoint y: 118, endPoint x: 79, endPoint y: 381, distance: 353.7
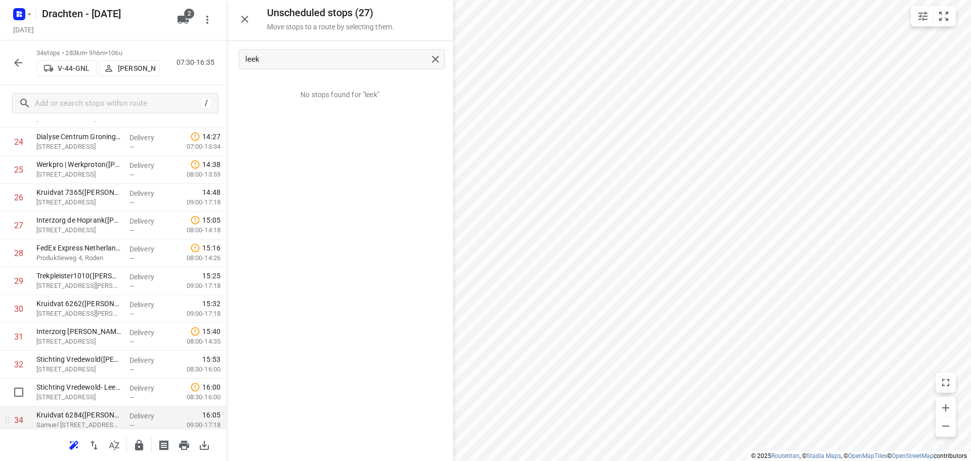
scroll to position [746, 0]
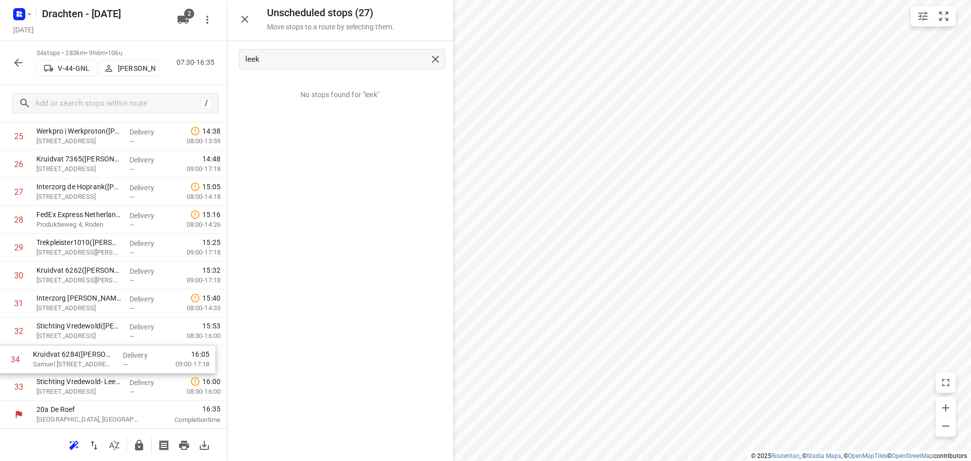
drag, startPoint x: 88, startPoint y: 393, endPoint x: 85, endPoint y: 363, distance: 30.5
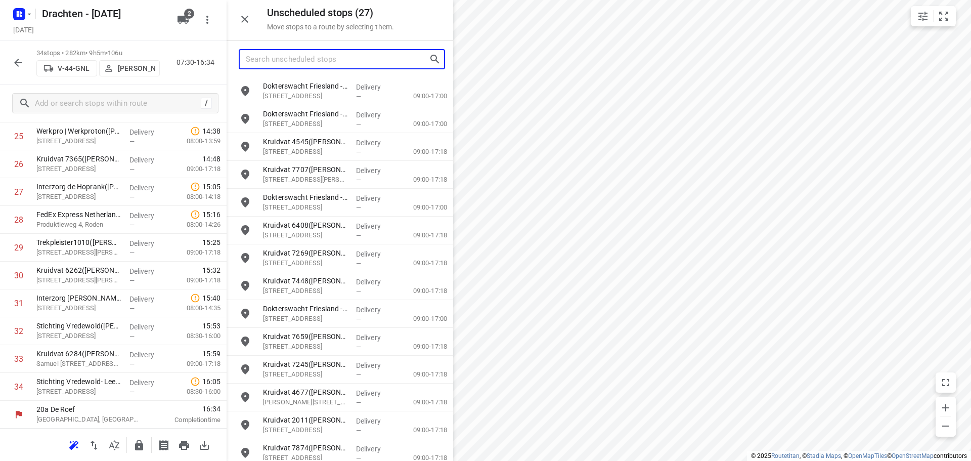
click at [295, 65] on input "Search unscheduled stops" at bounding box center [337, 60] width 183 height 16
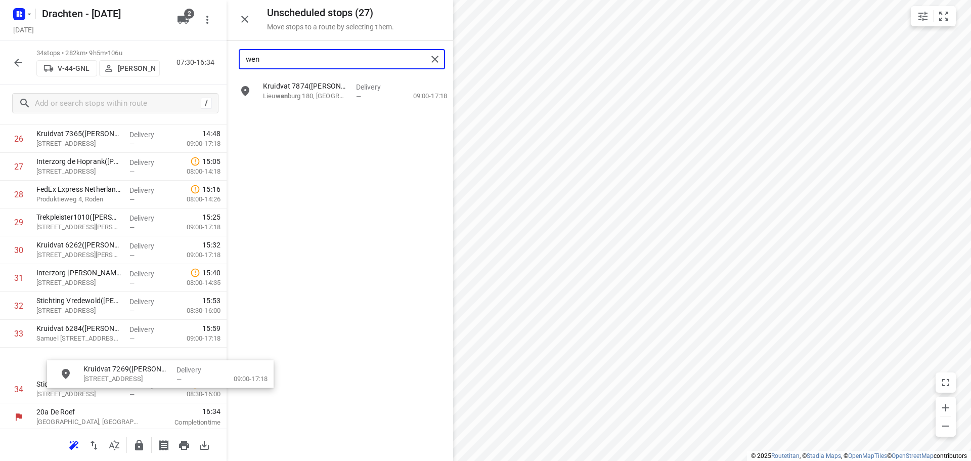
scroll to position [776, 0]
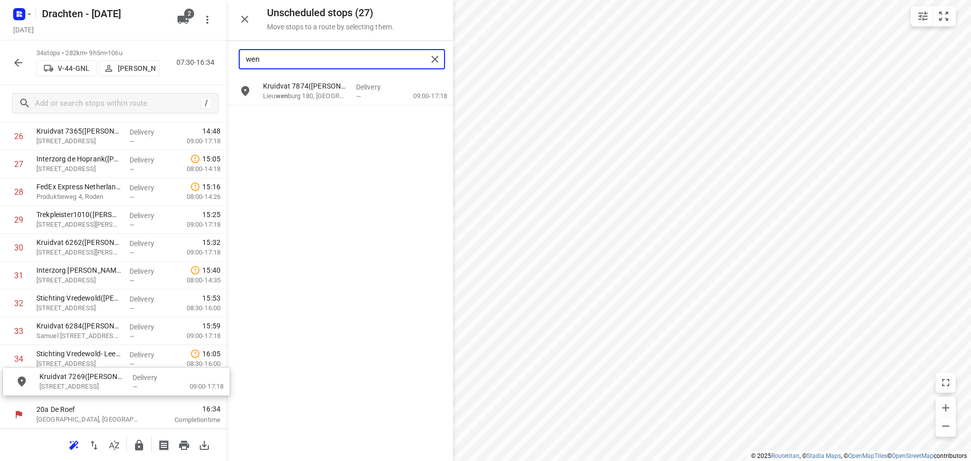
drag, startPoint x: 298, startPoint y: 98, endPoint x: 74, endPoint y: 391, distance: 368.6
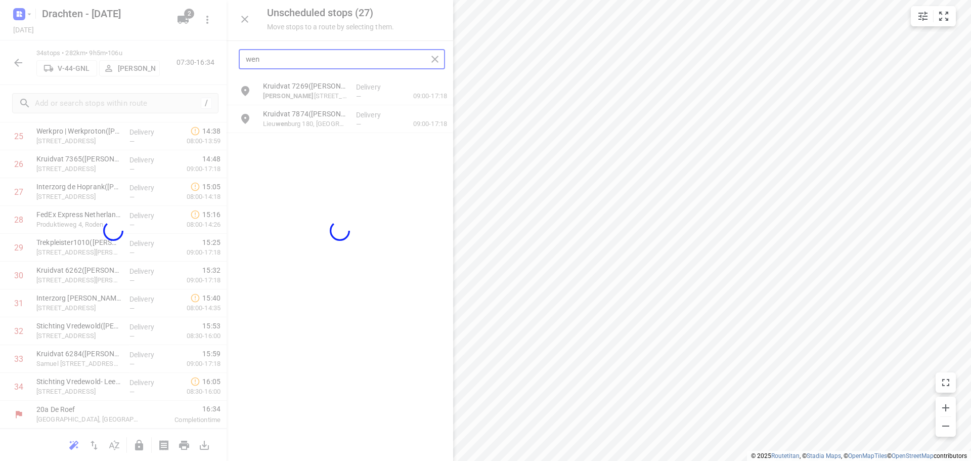
scroll to position [746, 0]
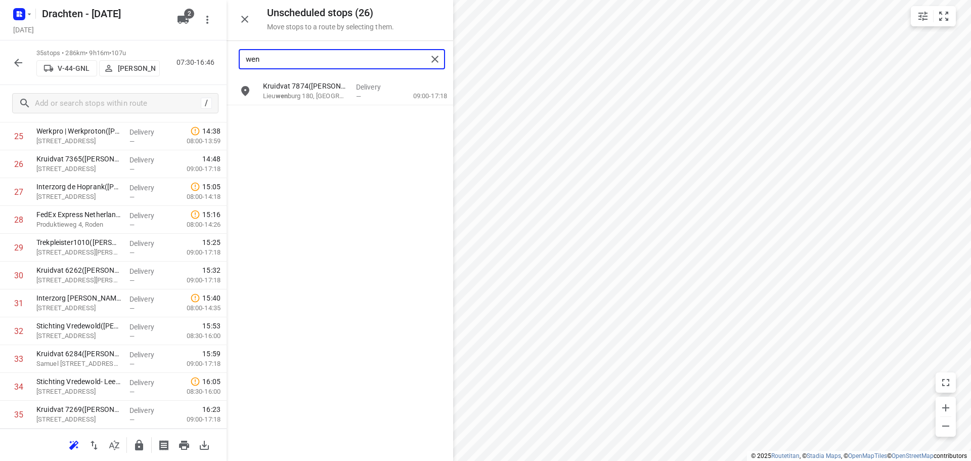
type input "wen"
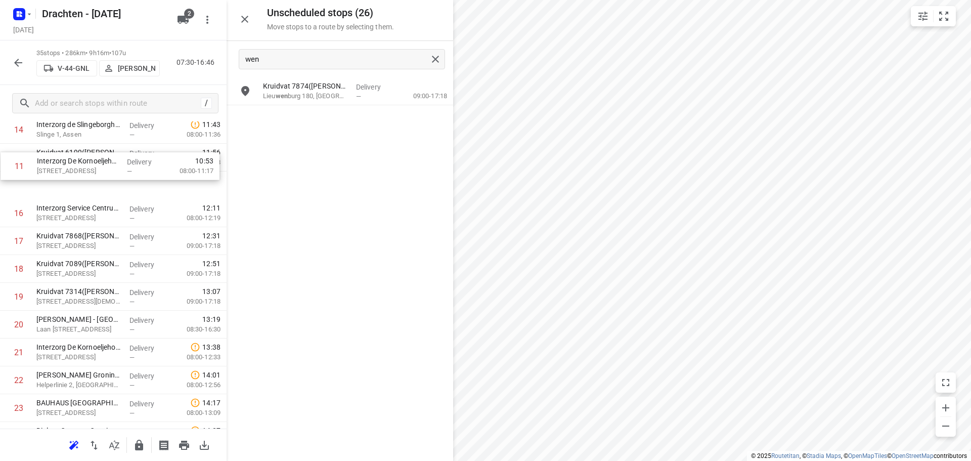
scroll to position [416, 0]
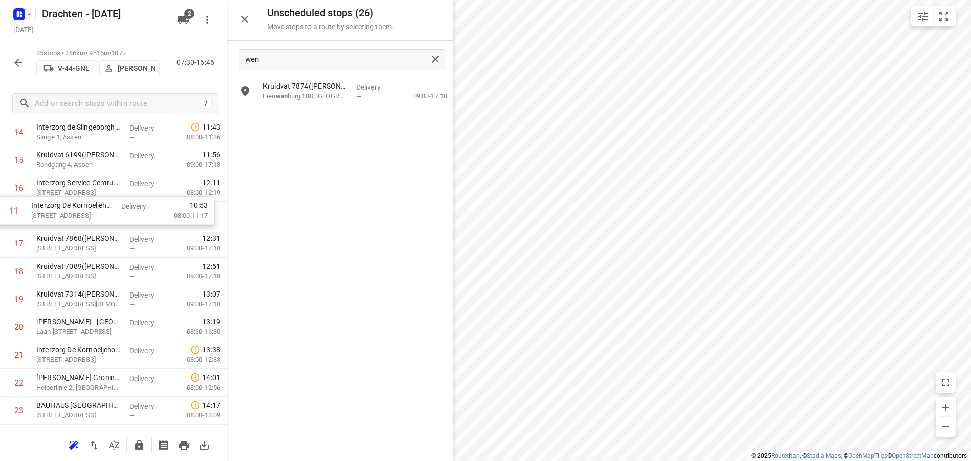
drag, startPoint x: 76, startPoint y: 396, endPoint x: 73, endPoint y: 219, distance: 177.5
click at [73, 219] on div "1 Interzorg de Driemaster([PERSON_NAME]) Pr. [STREET_ADDRESS], [PERSON_NAME] — …" at bounding box center [113, 271] width 226 height 973
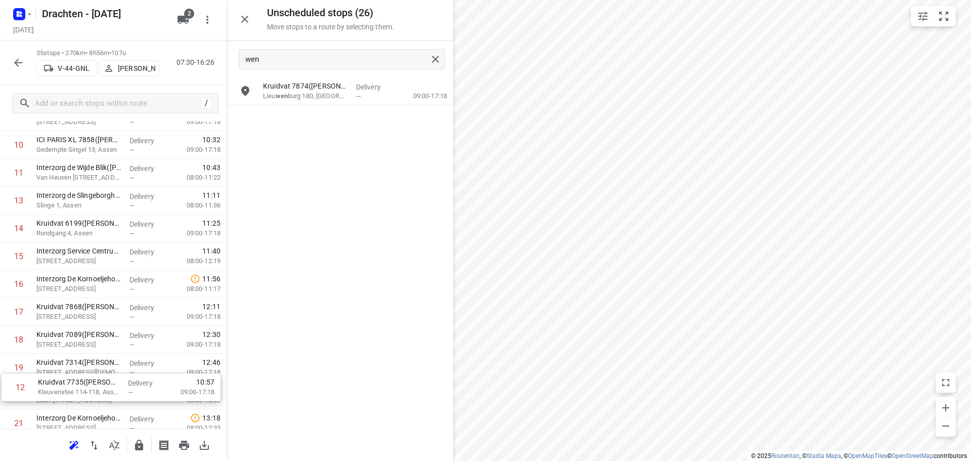
scroll to position [385, 0]
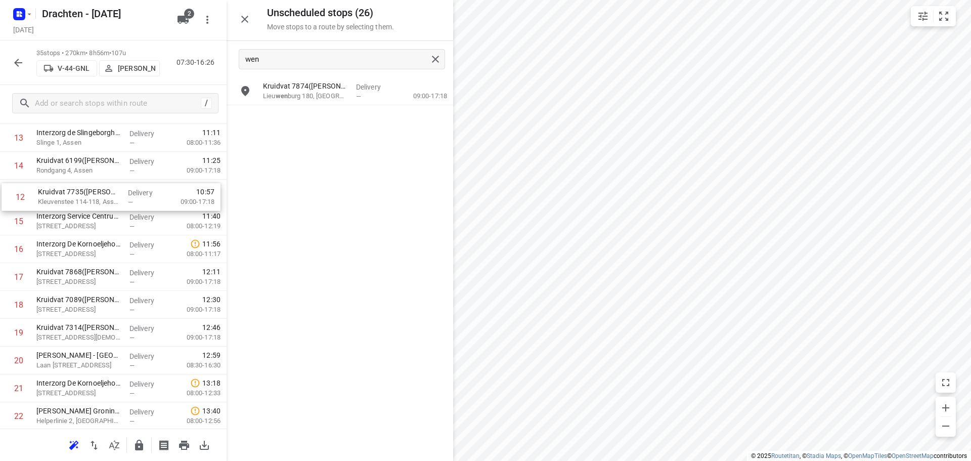
drag, startPoint x: 87, startPoint y: 409, endPoint x: 88, endPoint y: 201, distance: 208.3
click at [88, 201] on div "1 Interzorg de Driemaster([PERSON_NAME]) Pr. [STREET_ADDRESS], [PERSON_NAME] — …" at bounding box center [113, 304] width 226 height 973
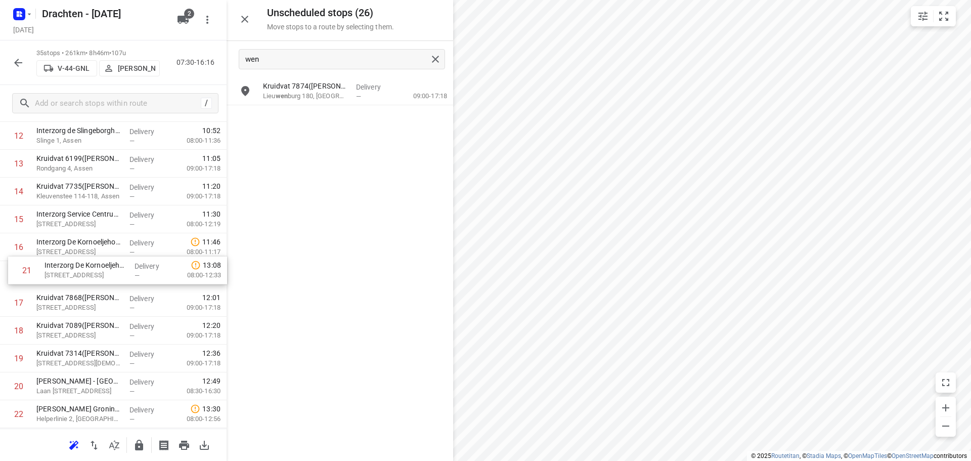
drag, startPoint x: 93, startPoint y: 394, endPoint x: 102, endPoint y: 271, distance: 123.2
click at [102, 271] on div "1 Interzorg de Driemaster([PERSON_NAME]) Pr. [STREET_ADDRESS], [PERSON_NAME] — …" at bounding box center [113, 302] width 226 height 973
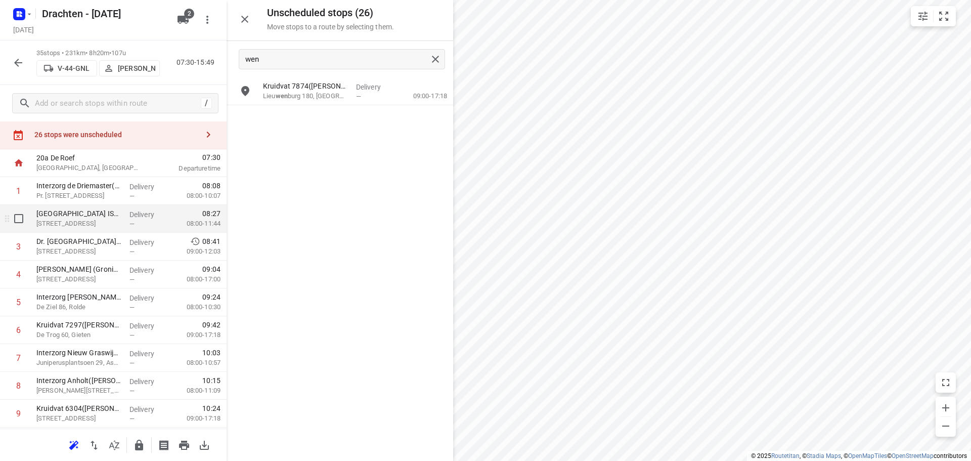
scroll to position [0, 0]
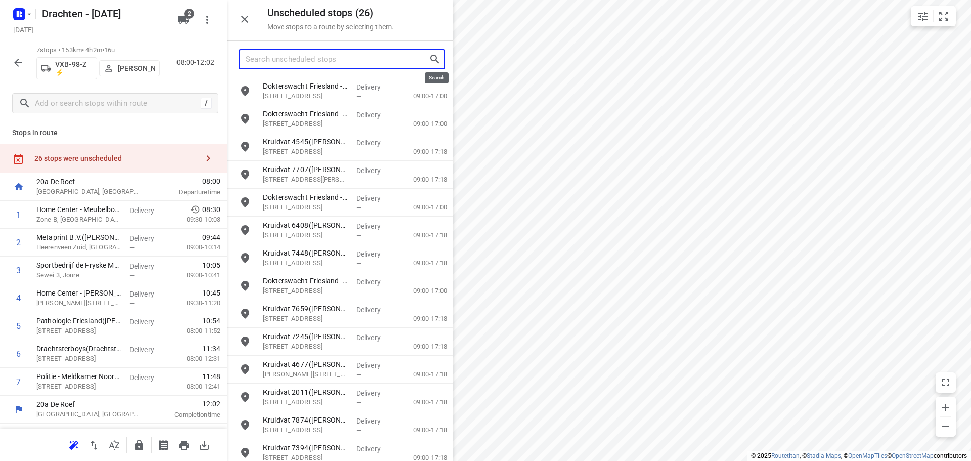
click at [284, 65] on input "Search unscheduled stops" at bounding box center [337, 60] width 183 height 16
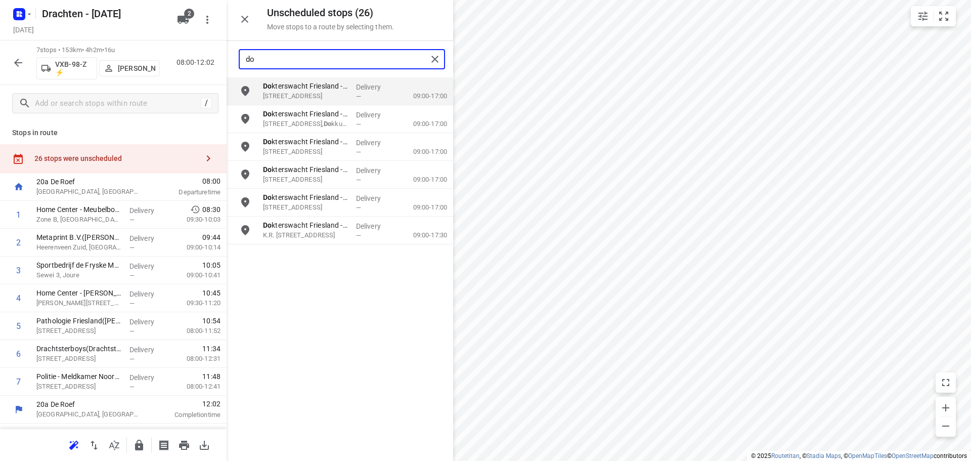
type input "d"
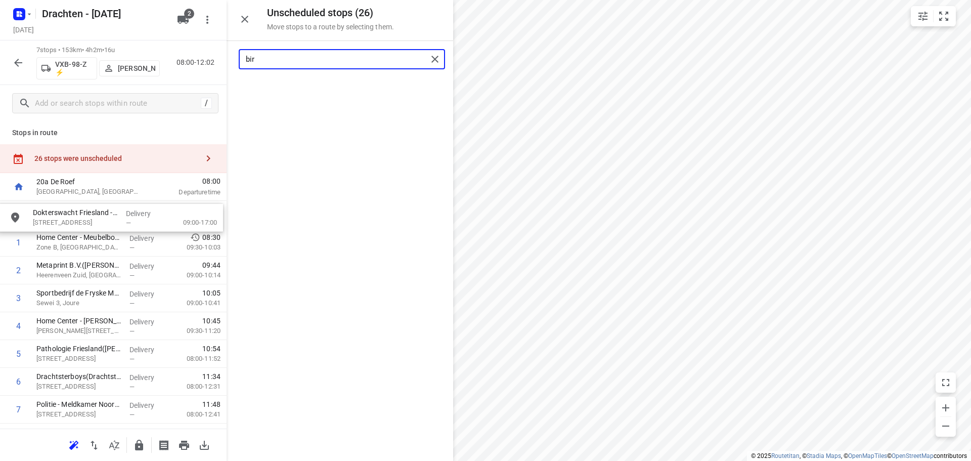
drag, startPoint x: 313, startPoint y: 92, endPoint x: 80, endPoint y: 219, distance: 265.2
type input "bir"
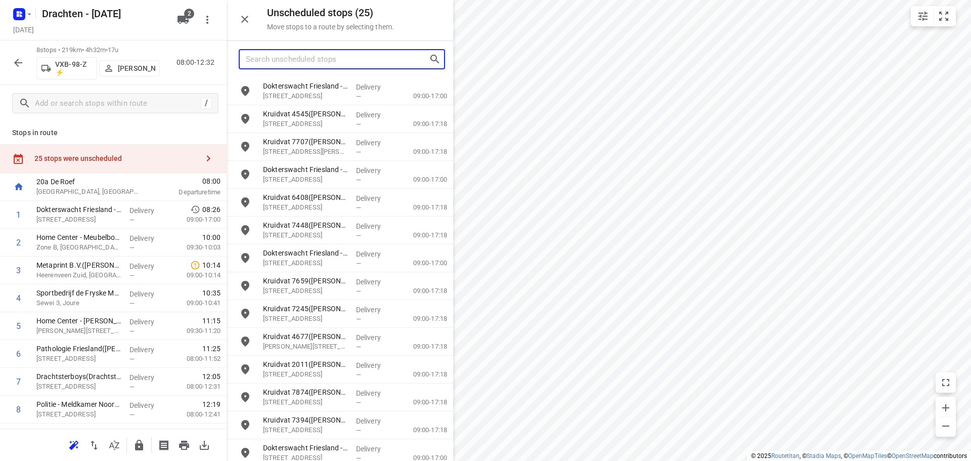
click at [344, 60] on input "Search unscheduled stops" at bounding box center [337, 60] width 183 height 16
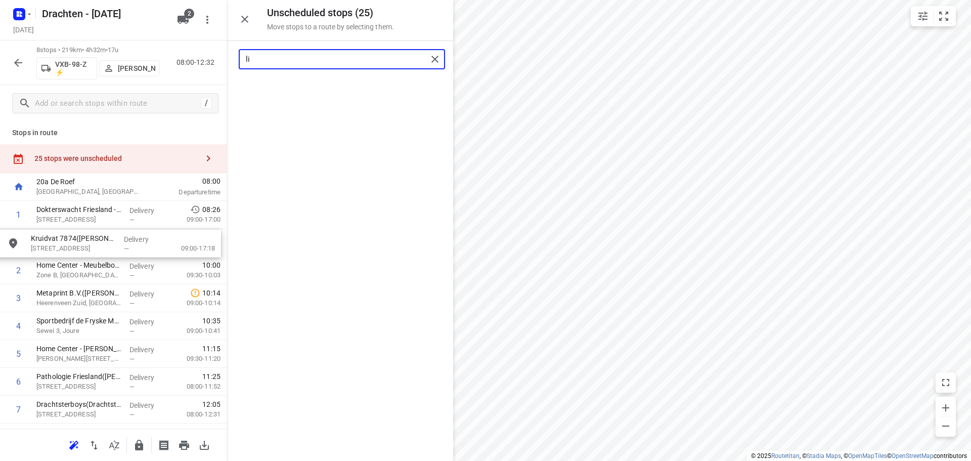
drag, startPoint x: 355, startPoint y: 95, endPoint x: 119, endPoint y: 249, distance: 282.0
type input "li"
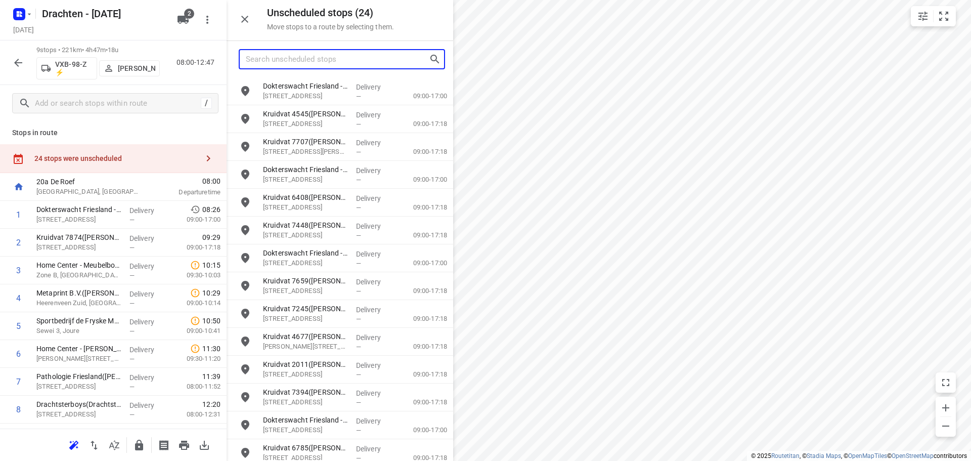
click at [294, 62] on input "Search unscheduled stops" at bounding box center [337, 60] width 183 height 16
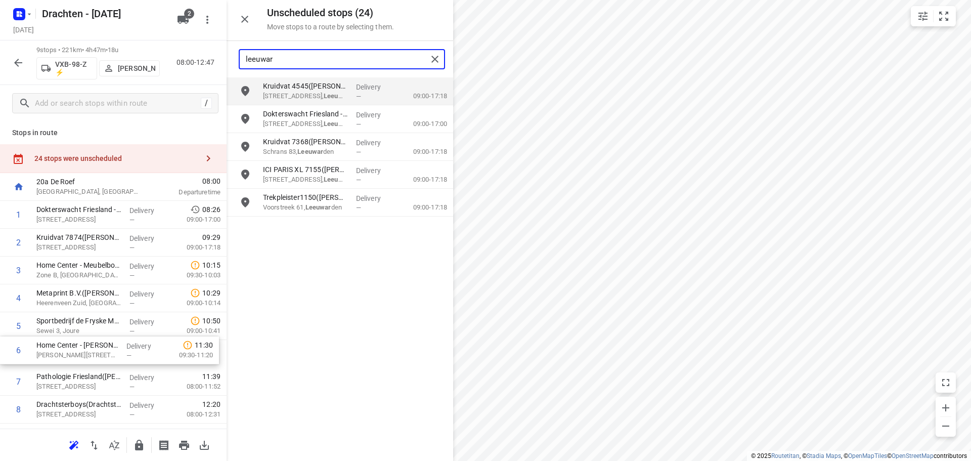
scroll to position [1, 0]
drag, startPoint x: 97, startPoint y: 360, endPoint x: 98, endPoint y: 275, distance: 85.4
click at [98, 275] on div "1 Dokterswacht Friesland - Dokkum([PERSON_NAME]) [STREET_ADDRESS] Delivery — 08…" at bounding box center [113, 325] width 226 height 250
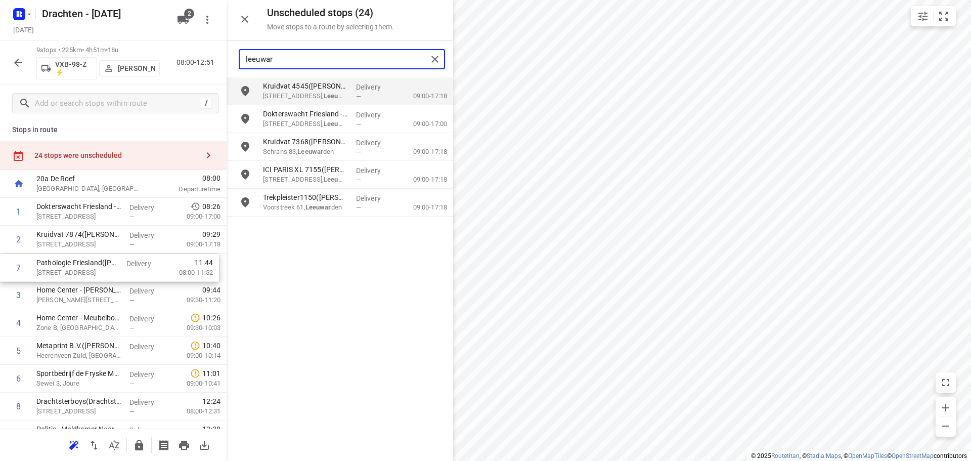
drag, startPoint x: 76, startPoint y: 379, endPoint x: 76, endPoint y: 262, distance: 116.8
click at [76, 262] on div "1 Dokterswacht Friesland - Dokkum([PERSON_NAME]) [STREET_ADDRESS] Delivery — 08…" at bounding box center [113, 323] width 226 height 250
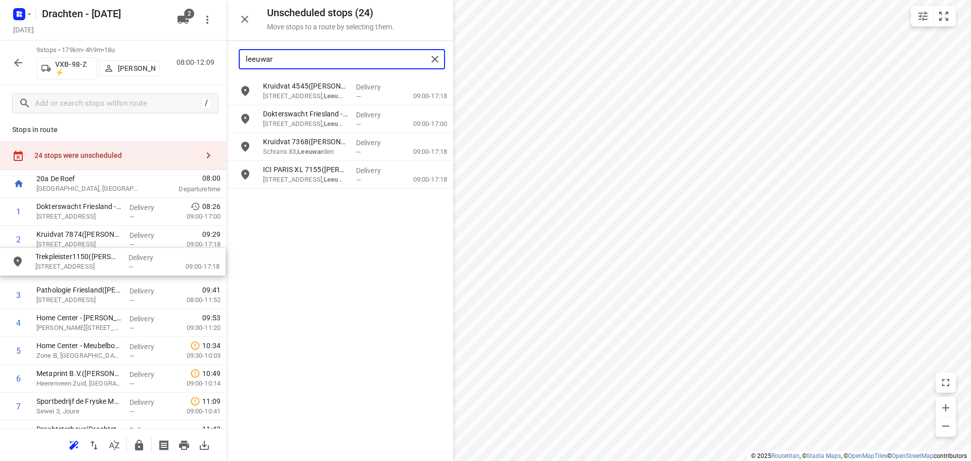
drag, startPoint x: 292, startPoint y: 206, endPoint x: 59, endPoint y: 267, distance: 241.1
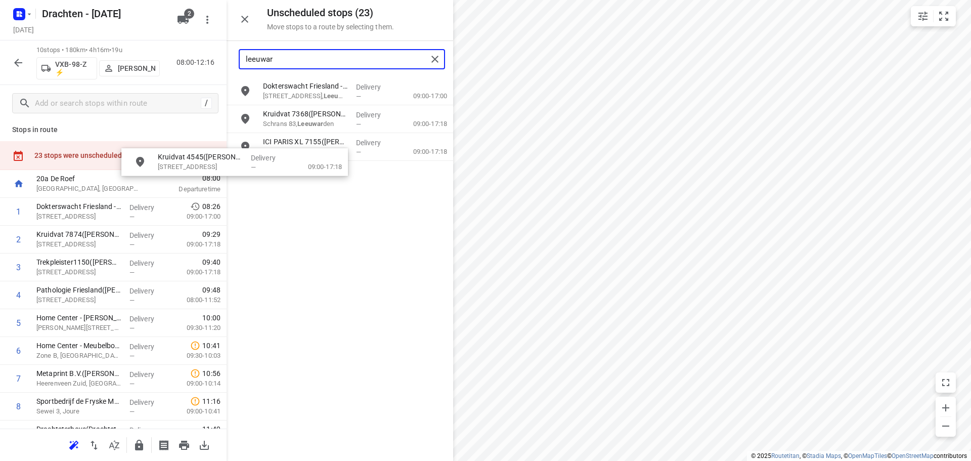
scroll to position [0, 0]
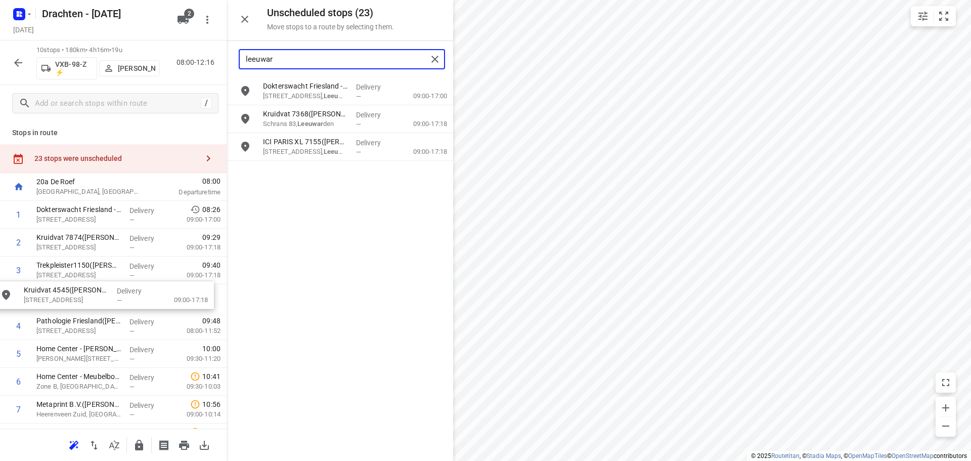
drag, startPoint x: 303, startPoint y: 97, endPoint x: 60, endPoint y: 302, distance: 318.6
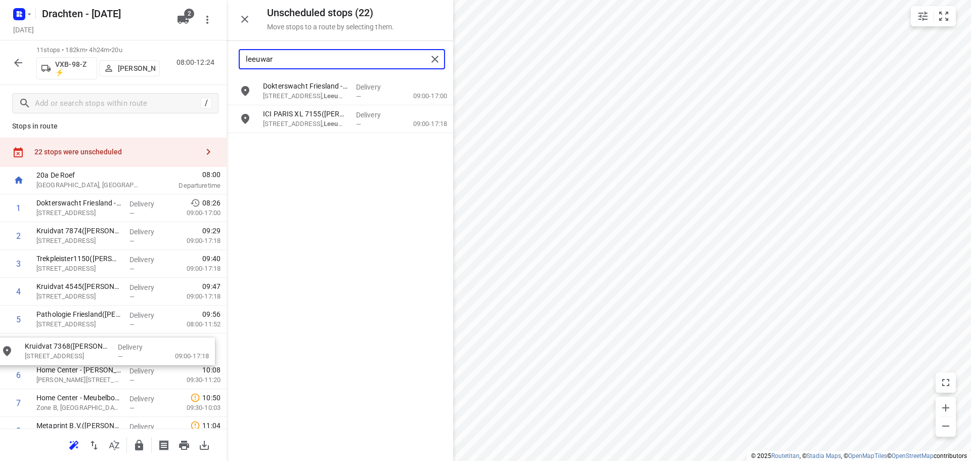
scroll to position [9, 0]
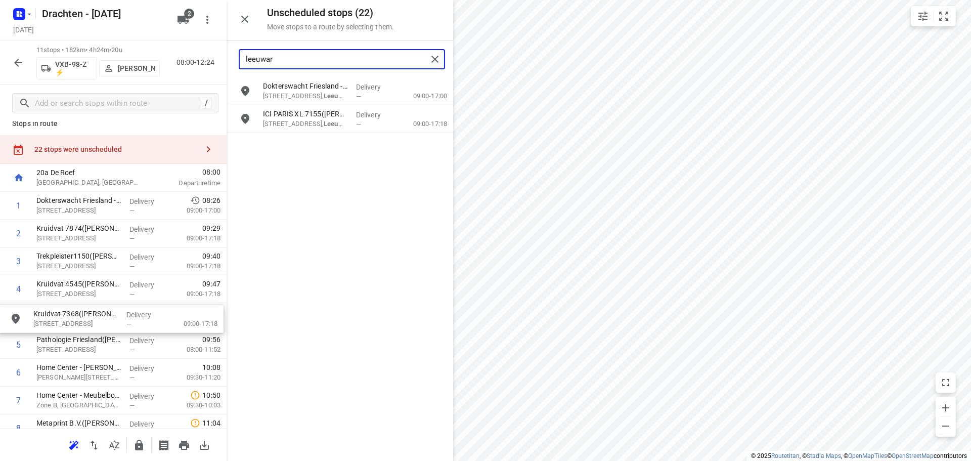
drag, startPoint x: 349, startPoint y: 124, endPoint x: 120, endPoint y: 326, distance: 304.8
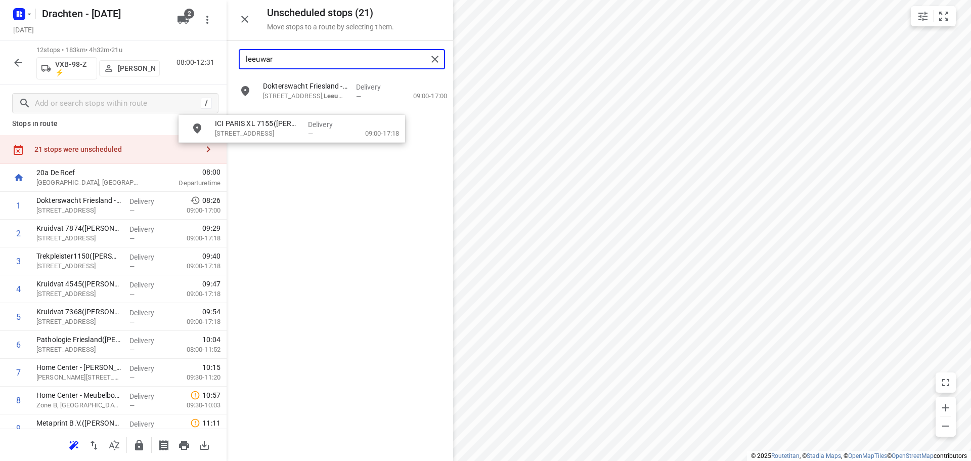
scroll to position [0, 0]
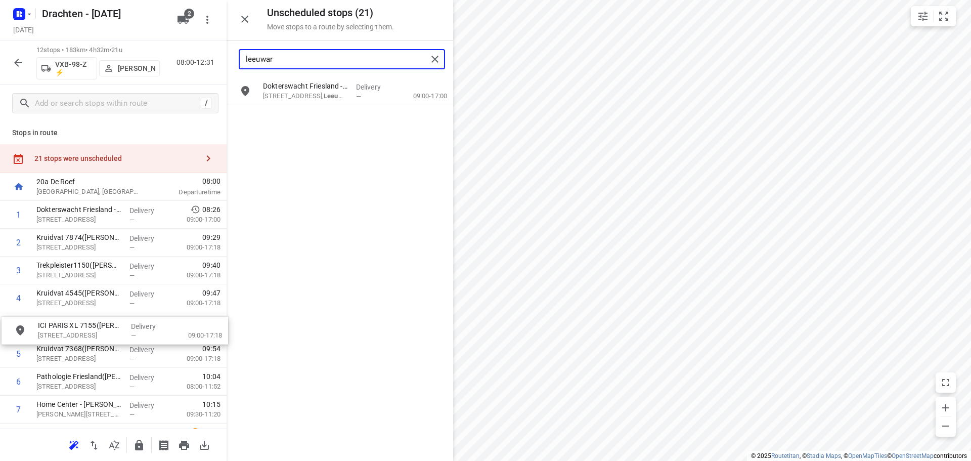
drag, startPoint x: 339, startPoint y: 124, endPoint x: 110, endPoint y: 334, distance: 310.9
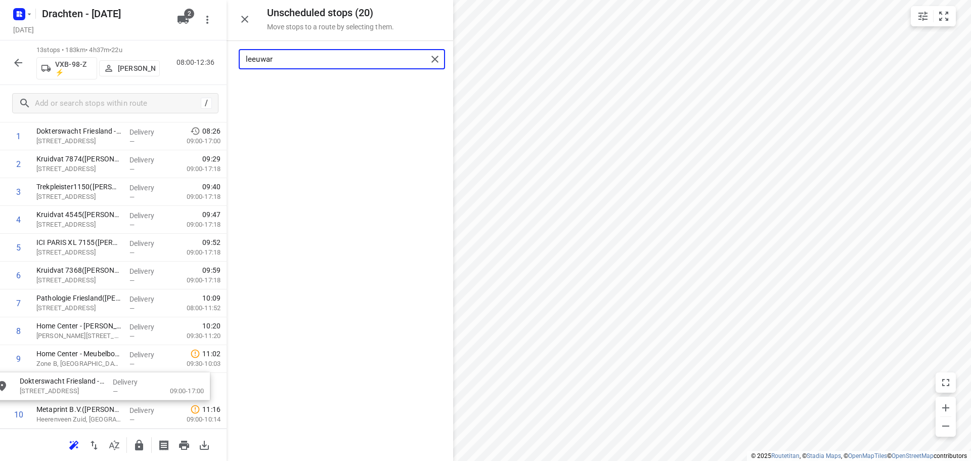
scroll to position [88, 0]
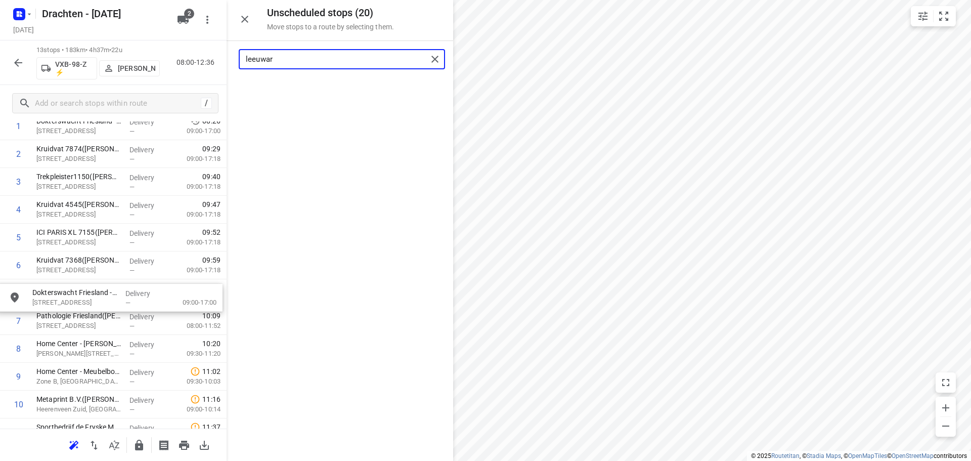
drag, startPoint x: 340, startPoint y: 94, endPoint x: 107, endPoint y: 301, distance: 312.2
type input "leeuwar"
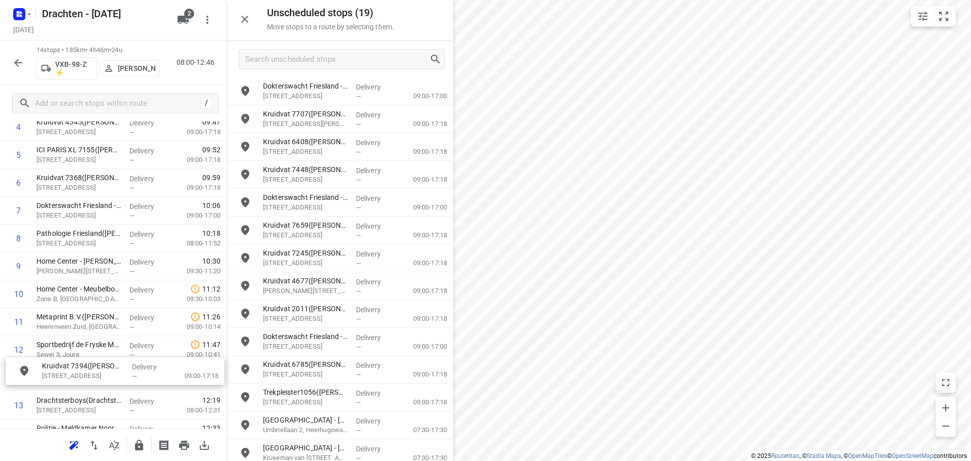
scroll to position [174, 0]
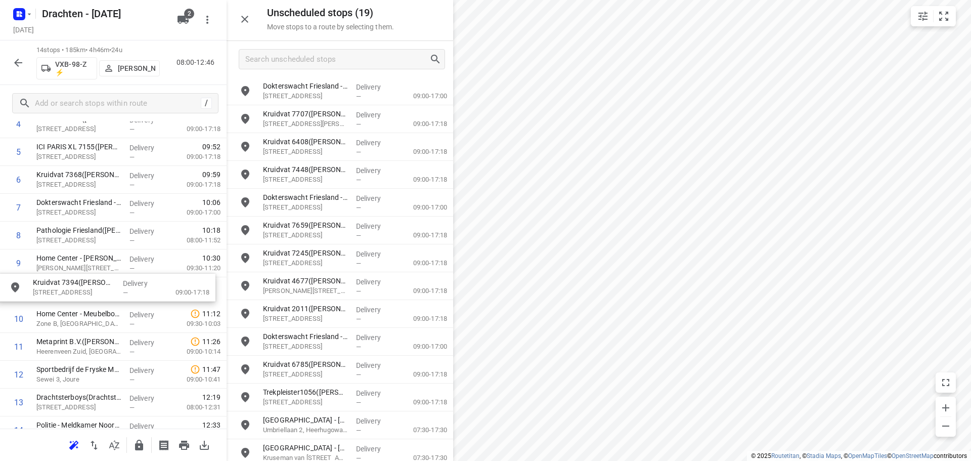
drag, startPoint x: 324, startPoint y: 346, endPoint x: 89, endPoint y: 292, distance: 240.2
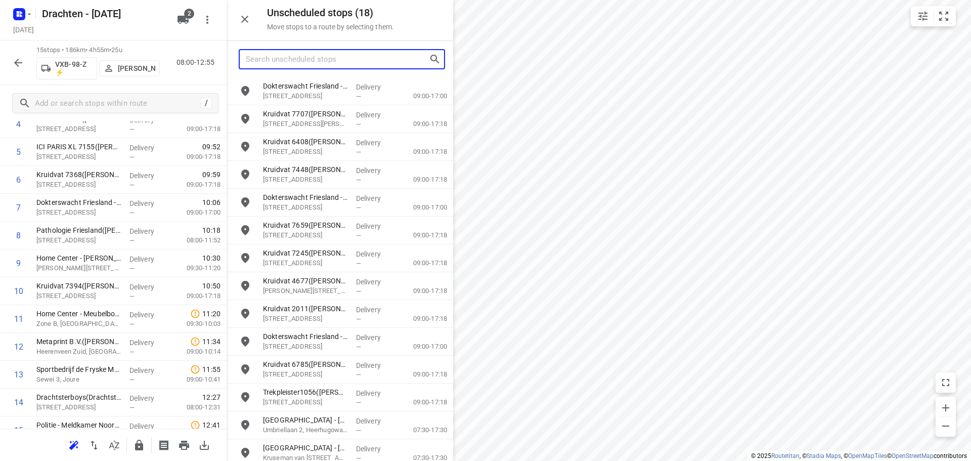
click at [282, 55] on input "Search unscheduled stops" at bounding box center [337, 60] width 183 height 16
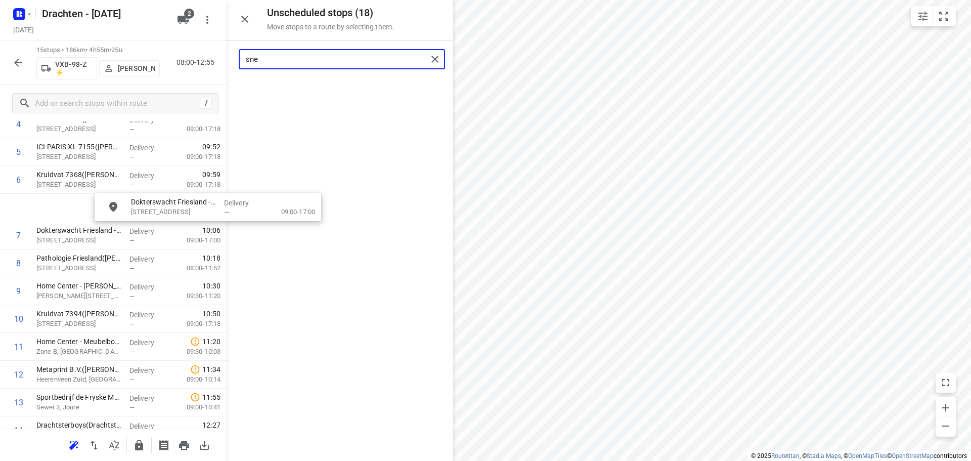
scroll to position [172, 0]
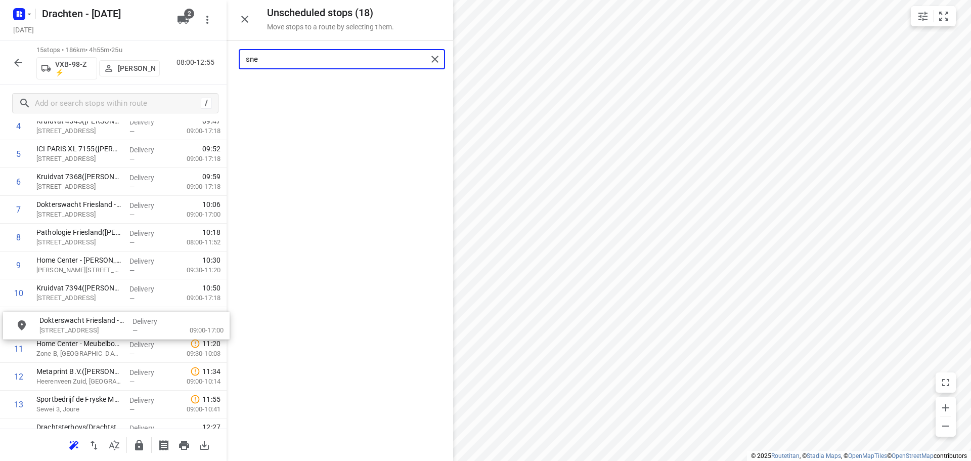
drag, startPoint x: 307, startPoint y: 97, endPoint x: 78, endPoint y: 331, distance: 327.5
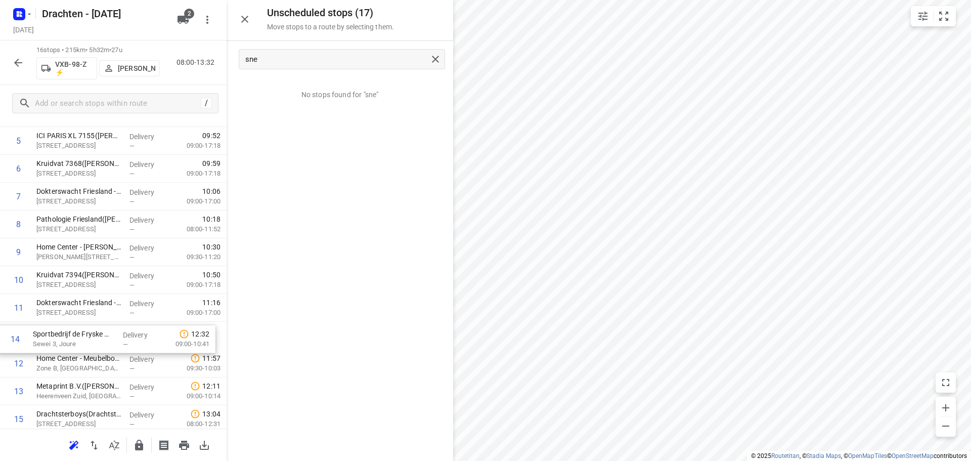
scroll to position [186, 0]
drag, startPoint x: 95, startPoint y: 409, endPoint x: 99, endPoint y: 333, distance: 77.0
click at [99, 333] on div "1 Dokterswacht Friesland - Dokkum([PERSON_NAME]) [STREET_ADDRESS] Delivery — 08…" at bounding box center [113, 237] width 226 height 445
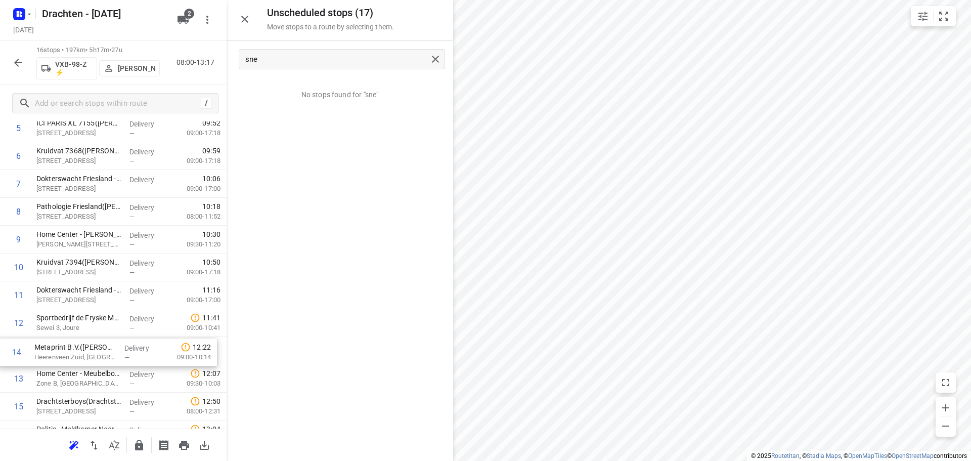
scroll to position [201, 0]
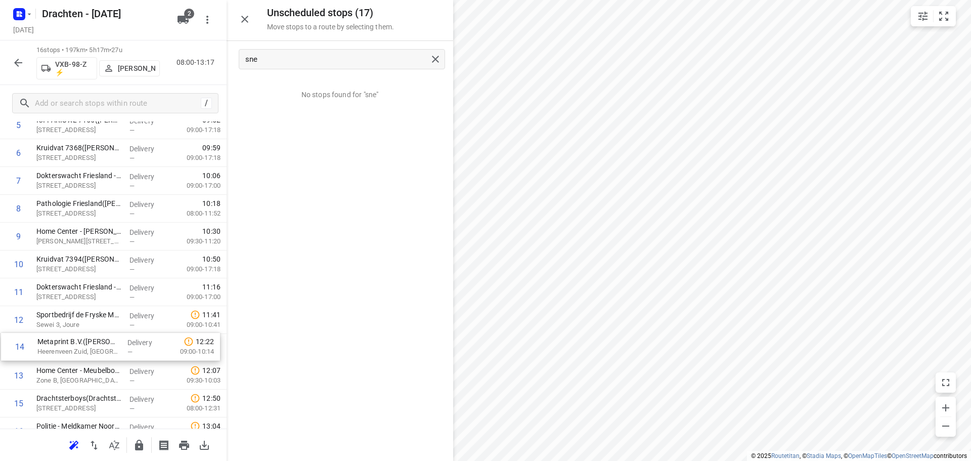
drag, startPoint x: 108, startPoint y: 396, endPoint x: 109, endPoint y: 349, distance: 46.5
click at [109, 349] on div "1 Dokterswacht Friesland - Dokkum([PERSON_NAME]) [STREET_ADDRESS] Delivery — 08…" at bounding box center [113, 222] width 226 height 445
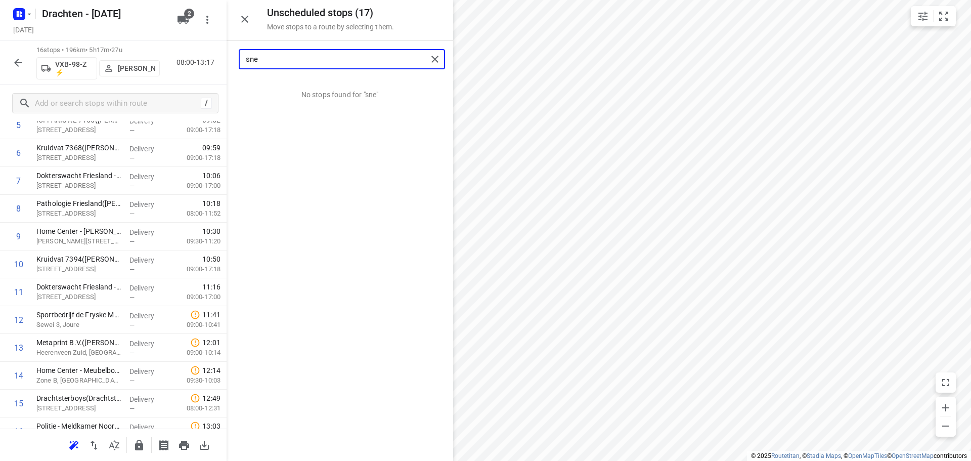
drag, startPoint x: 273, startPoint y: 67, endPoint x: 186, endPoint y: 65, distance: 88.0
click at [187, 66] on div "Unscheduled stops ( 17 ) Move stops to a route by selecting them. sne No stops …" at bounding box center [113, 230] width 226 height 461
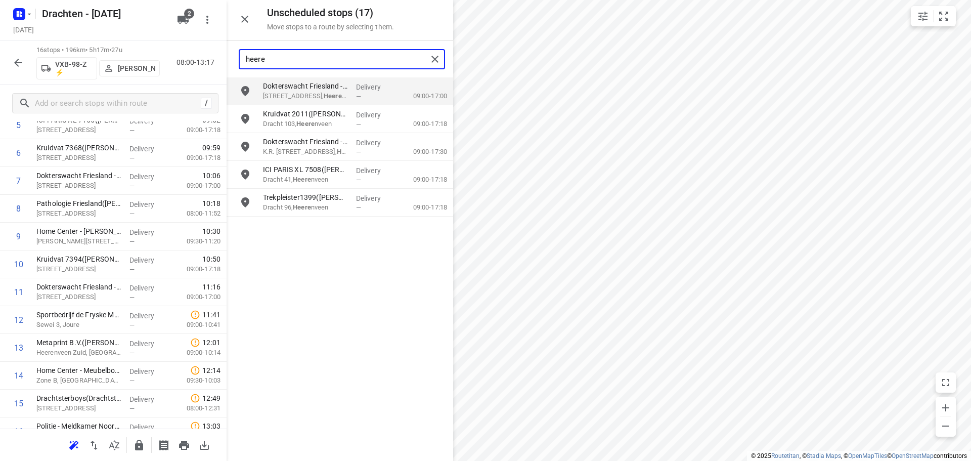
drag, startPoint x: 212, startPoint y: 64, endPoint x: 154, endPoint y: 68, distance: 58.3
click at [155, 68] on div "Unscheduled stops ( 17 ) Move stops to a route by selecting them. heere Dokters…" at bounding box center [113, 230] width 226 height 461
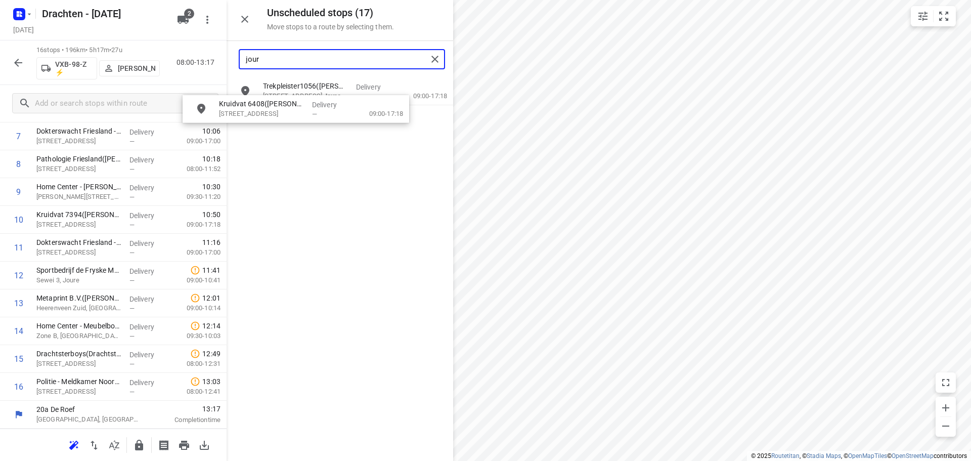
scroll to position [237, 0]
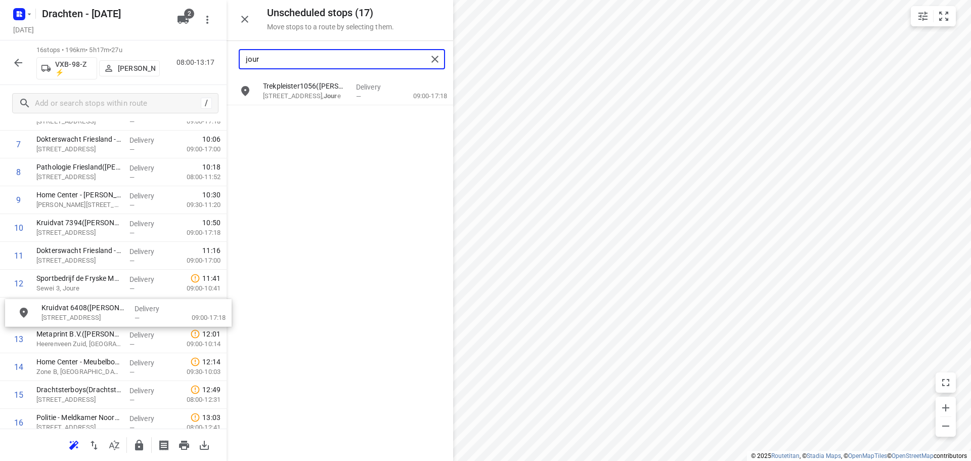
drag, startPoint x: 290, startPoint y: 112, endPoint x: 100, endPoint y: 321, distance: 282.7
drag, startPoint x: 326, startPoint y: 95, endPoint x: 91, endPoint y: 321, distance: 325.4
drag, startPoint x: 270, startPoint y: 61, endPoint x: 190, endPoint y: 66, distance: 80.1
click at [190, 66] on div "Unscheduled stops ( 15 ) Move stops to a route by selecting them. jour No stops…" at bounding box center [113, 230] width 226 height 461
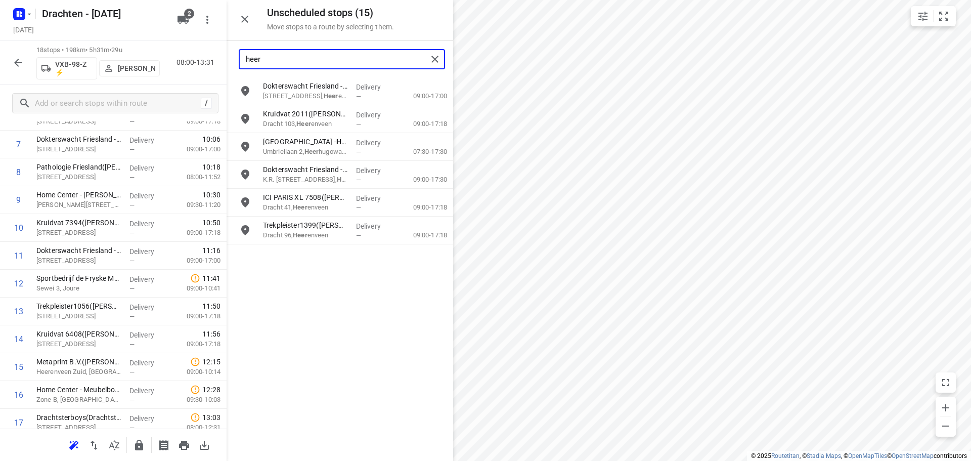
type input "heere"
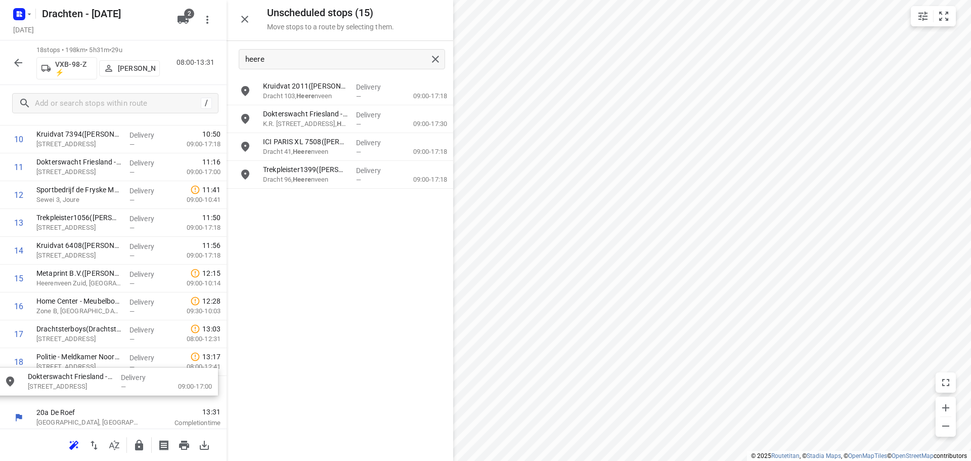
scroll to position [330, 0]
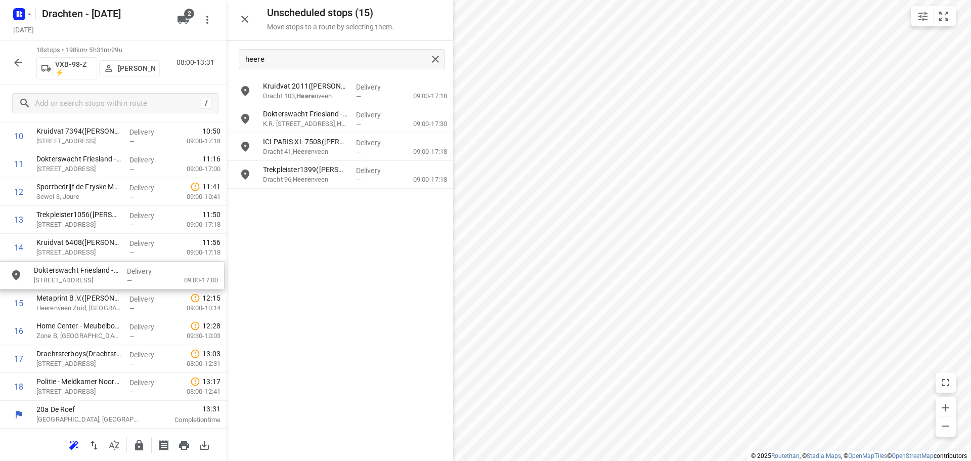
drag, startPoint x: 340, startPoint y: 97, endPoint x: 107, endPoint y: 282, distance: 297.6
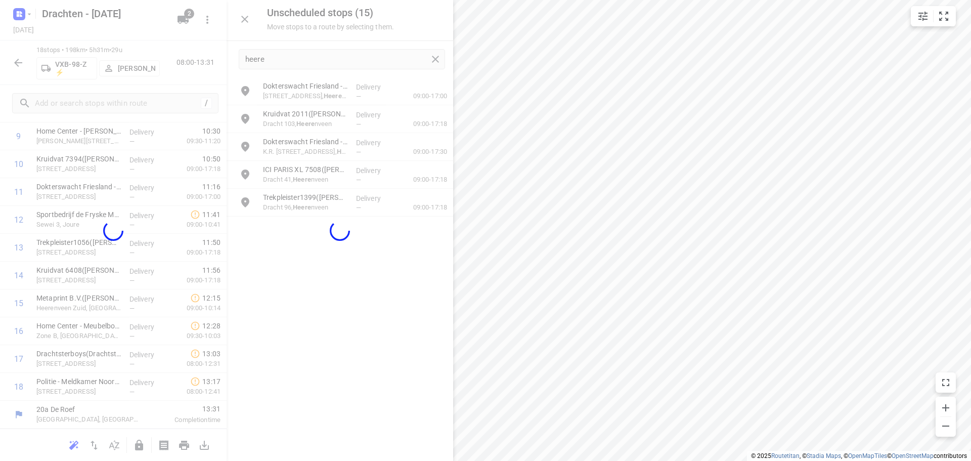
scroll to position [301, 0]
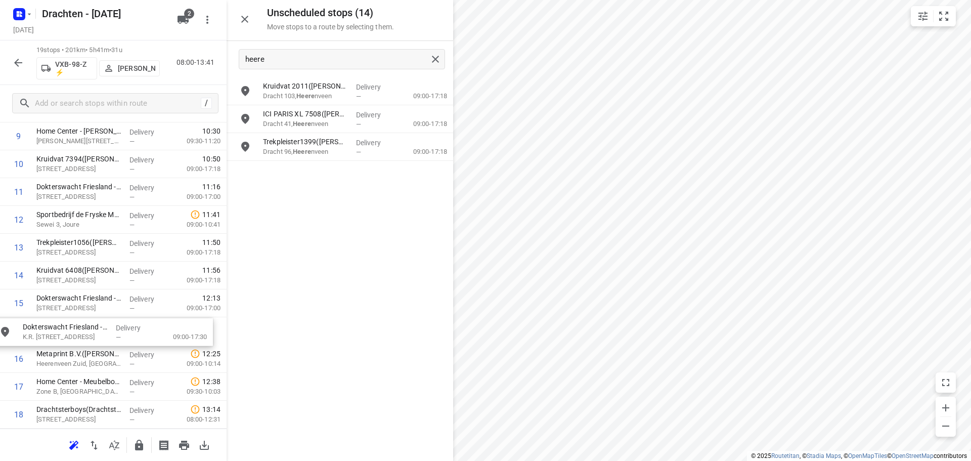
drag, startPoint x: 323, startPoint y: 124, endPoint x: 80, endPoint y: 338, distance: 324.2
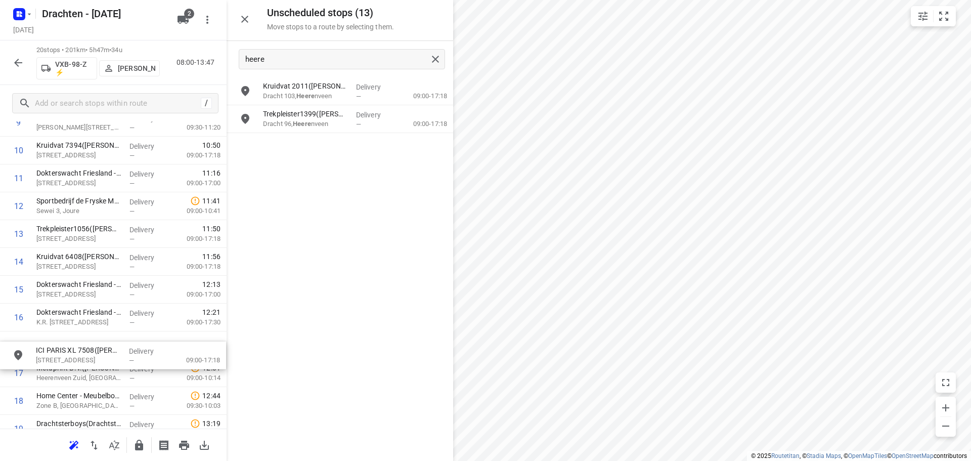
scroll to position [315, 0]
drag, startPoint x: 325, startPoint y: 124, endPoint x: 90, endPoint y: 352, distance: 327.1
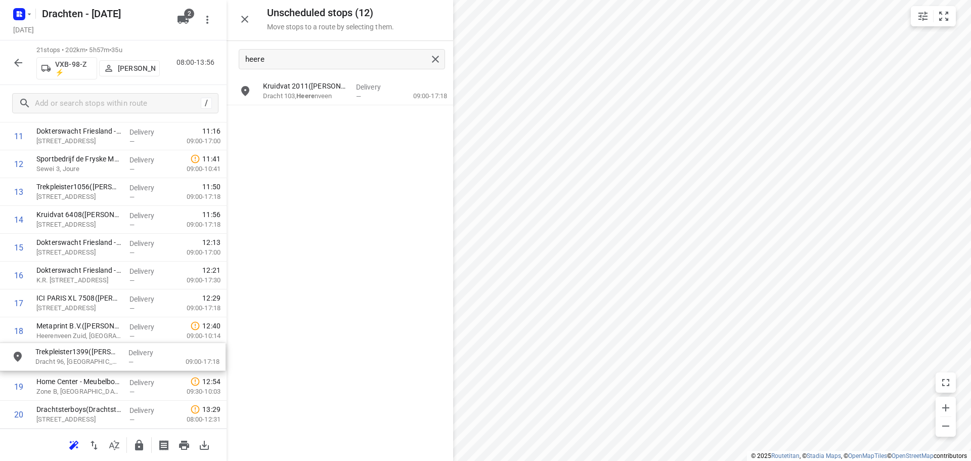
scroll to position [357, 0]
drag, startPoint x: 322, startPoint y: 122, endPoint x: 88, endPoint y: 336, distance: 316.6
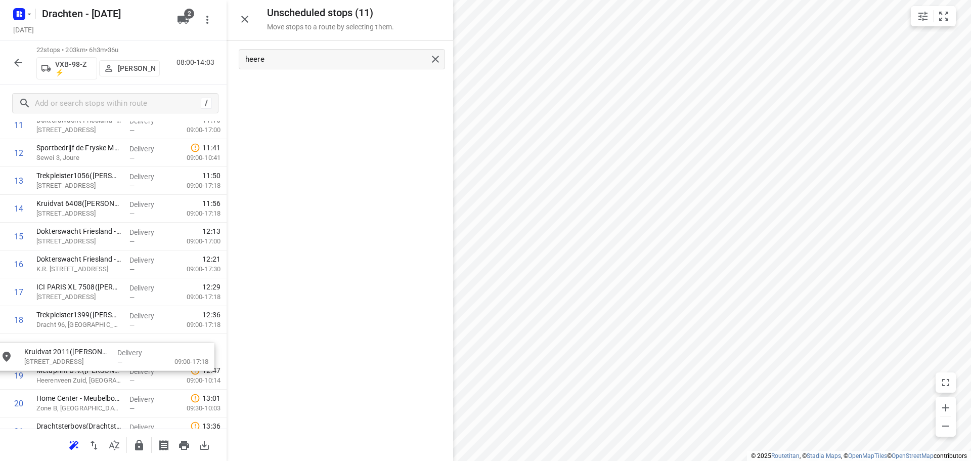
scroll to position [370, 0]
drag, startPoint x: 317, startPoint y: 92, endPoint x: 88, endPoint y: 348, distance: 344.1
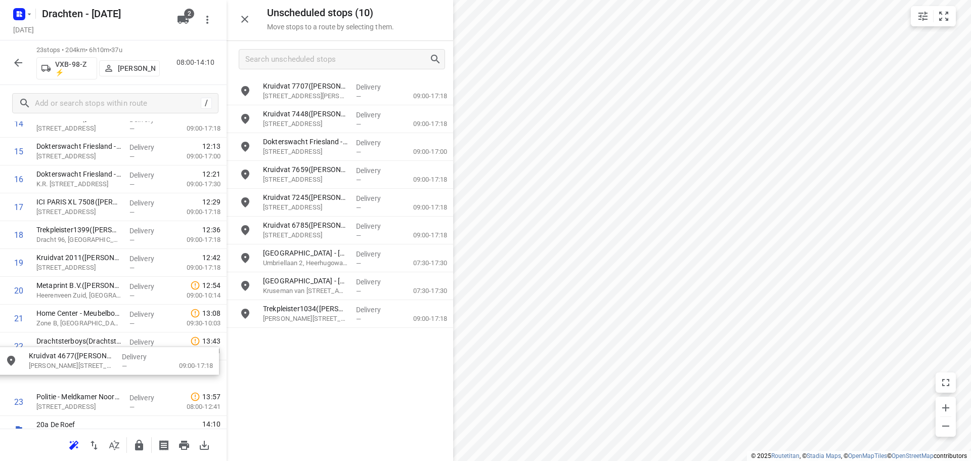
scroll to position [461, 0]
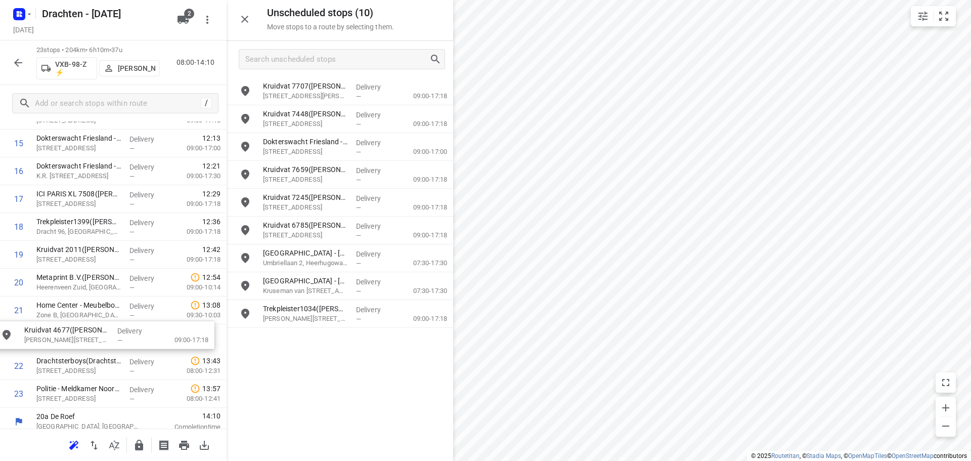
drag, startPoint x: 349, startPoint y: 234, endPoint x: 106, endPoint y: 338, distance: 264.3
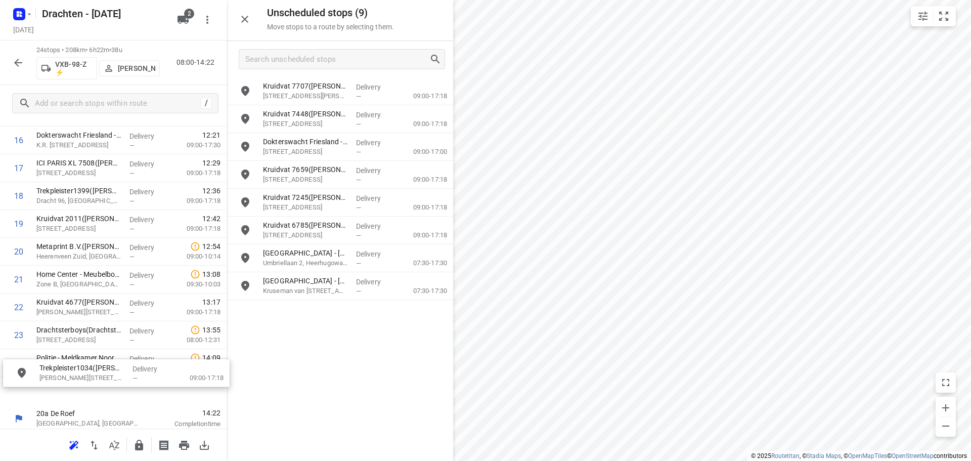
scroll to position [495, 0]
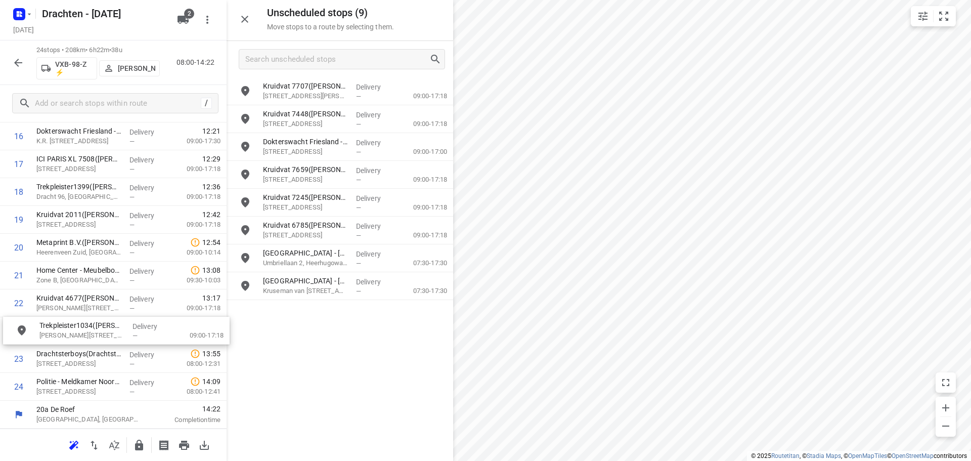
drag, startPoint x: 343, startPoint y: 315, endPoint x: 116, endPoint y: 332, distance: 227.6
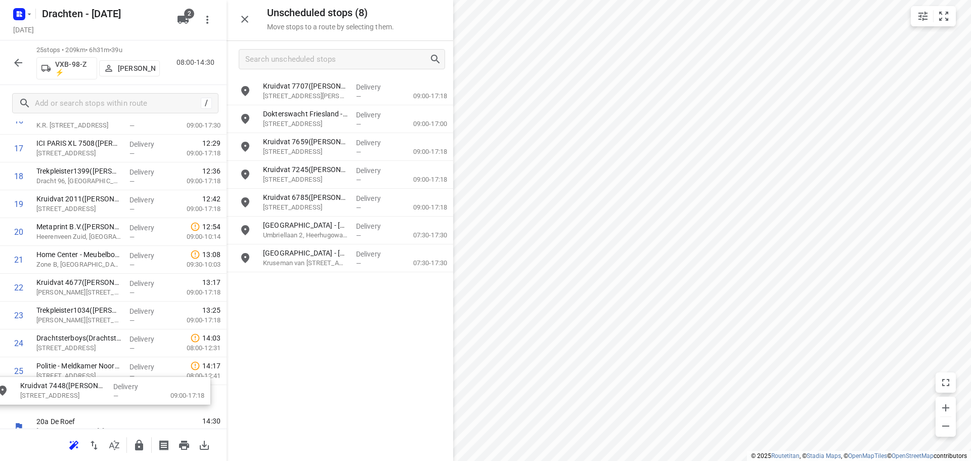
scroll to position [529, 0]
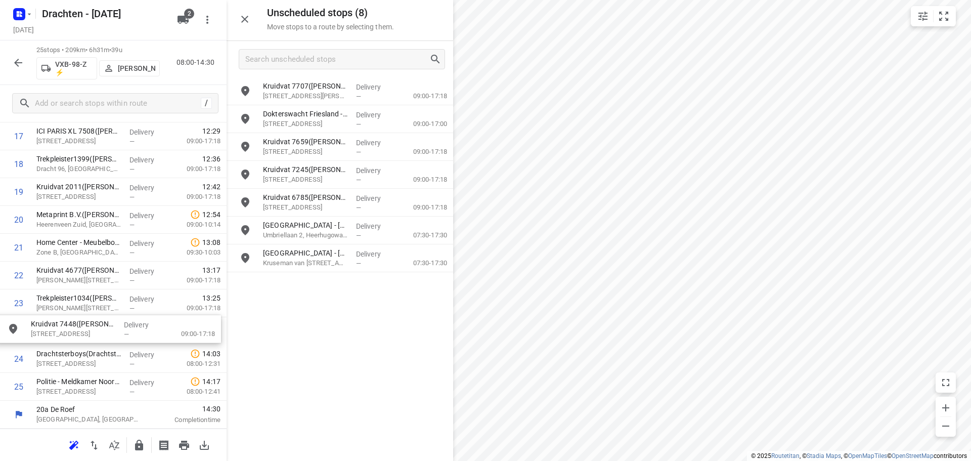
drag, startPoint x: 349, startPoint y: 125, endPoint x: 112, endPoint y: 336, distance: 317.3
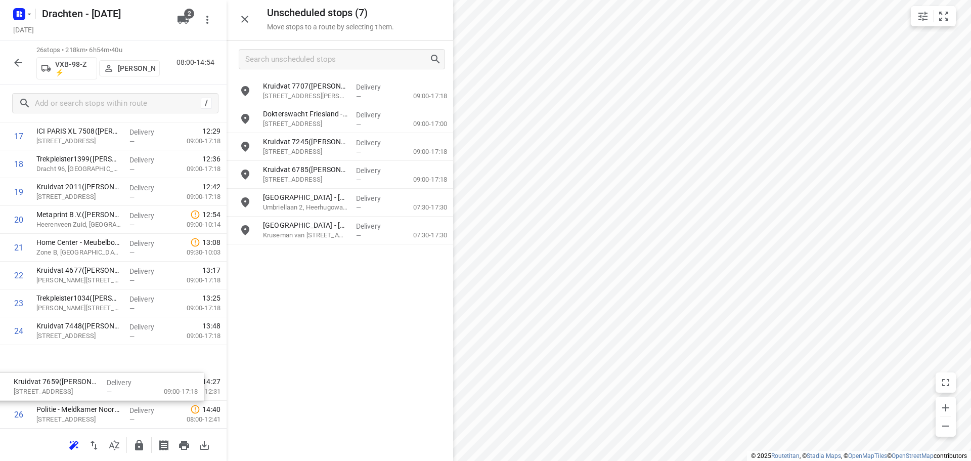
scroll to position [556, 0]
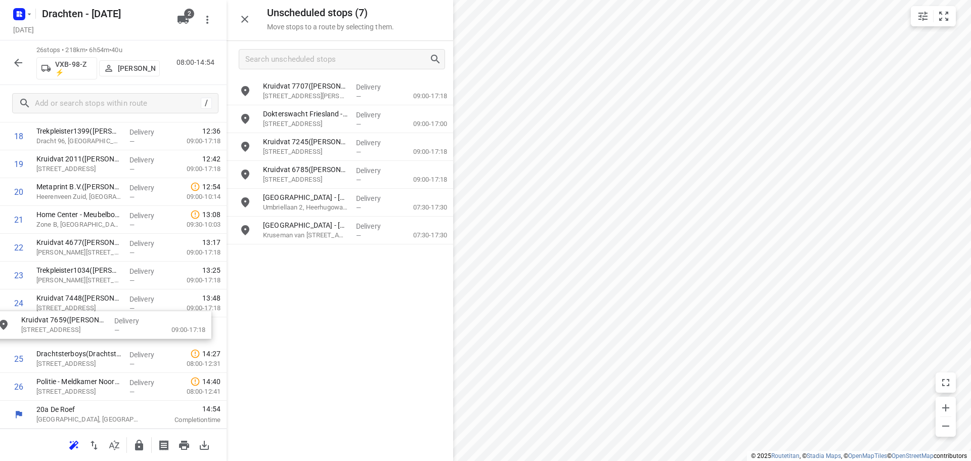
drag, startPoint x: 315, startPoint y: 156, endPoint x: 70, endPoint y: 334, distance: 303.0
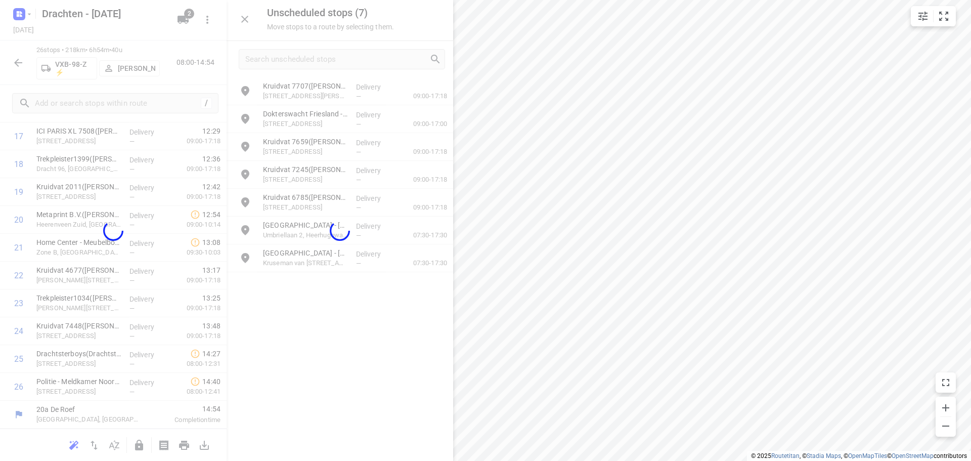
scroll to position [523, 0]
